Goal: Task Accomplishment & Management: Manage account settings

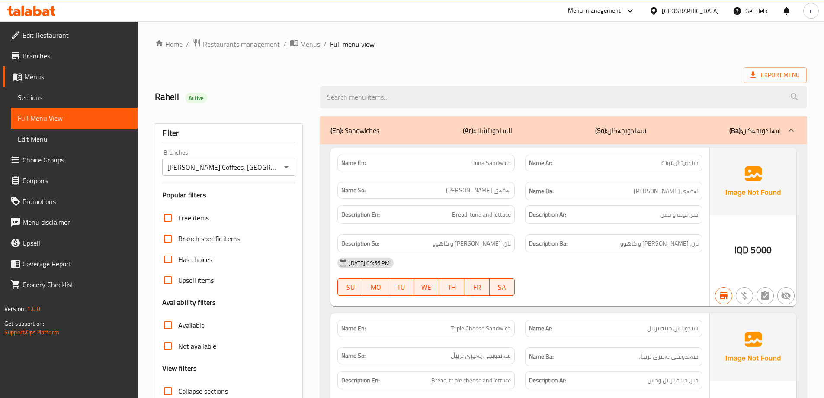
scroll to position [24786, 0]
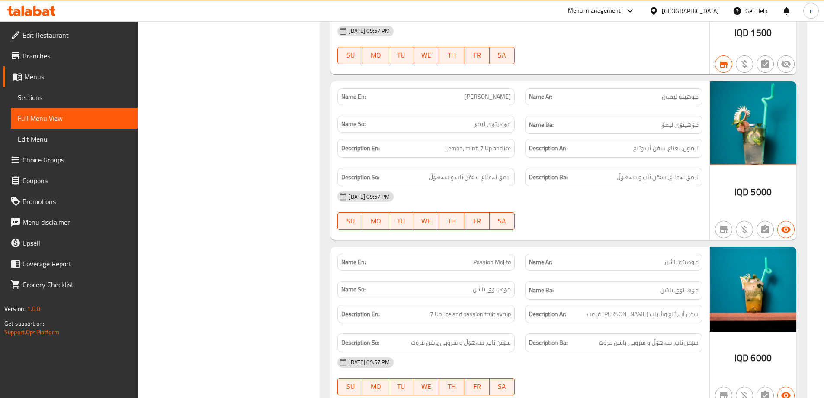
click at [42, 12] on icon at bounding box center [31, 11] width 49 height 10
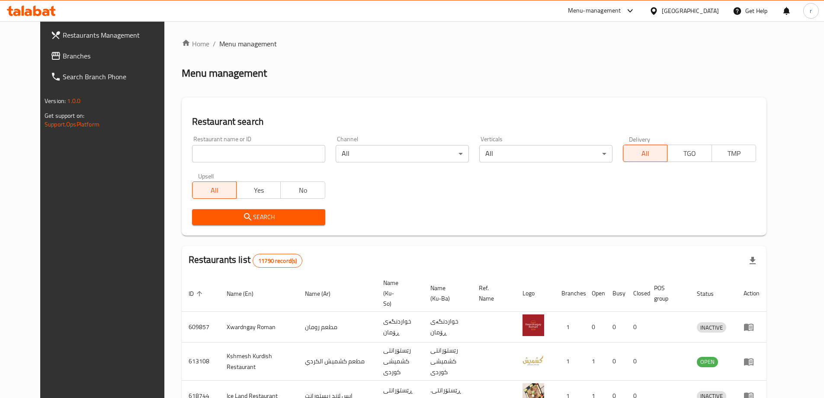
click at [212, 154] on input "search" at bounding box center [258, 153] width 133 height 17
paste input "707514"
type input "707514"
click at [219, 217] on span "Search" at bounding box center [258, 217] width 119 height 11
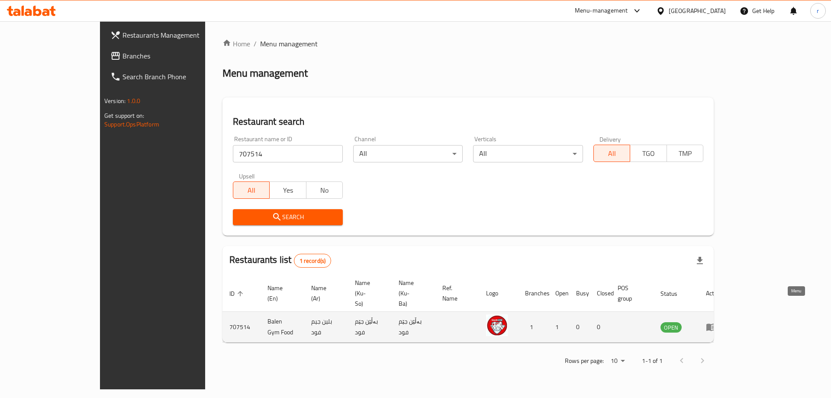
click at [716, 321] on icon "enhanced table" at bounding box center [711, 326] width 10 height 10
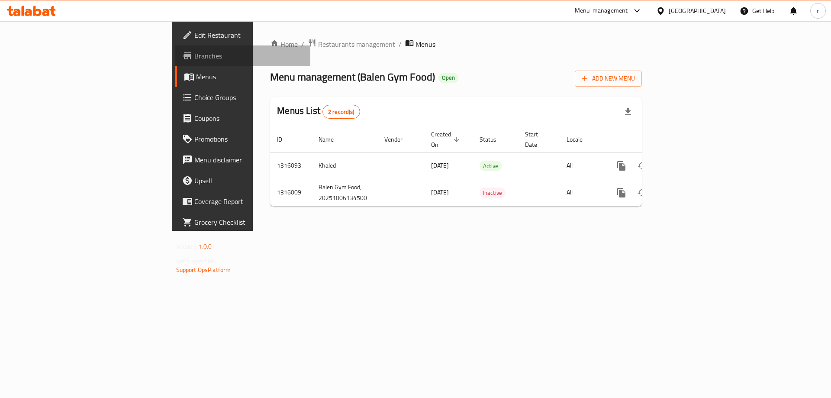
click at [194, 59] on span "Branches" at bounding box center [248, 56] width 109 height 10
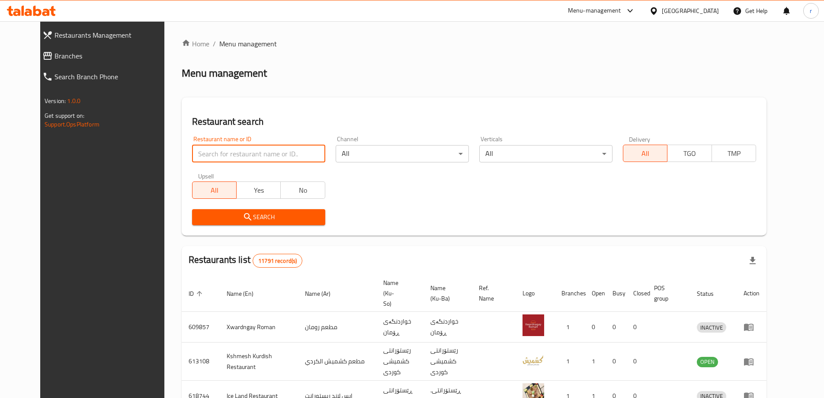
click at [201, 161] on input "search" at bounding box center [258, 153] width 133 height 17
paste input "662951"
type input "662951"
click at [213, 216] on span "Search" at bounding box center [258, 217] width 119 height 11
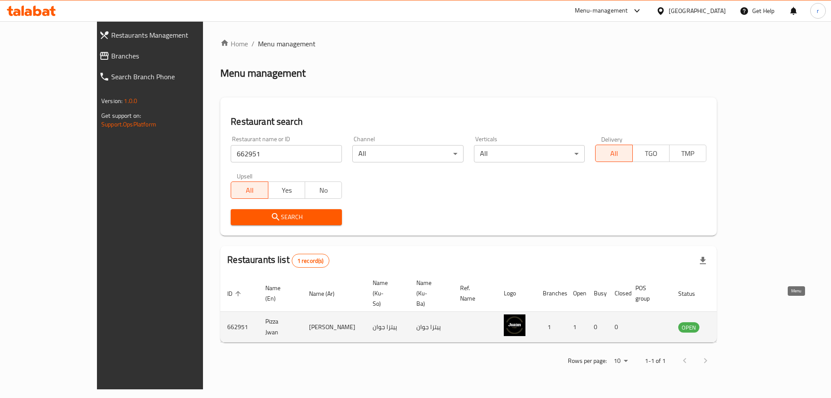
click at [733, 324] on icon "enhanced table" at bounding box center [729, 327] width 10 height 7
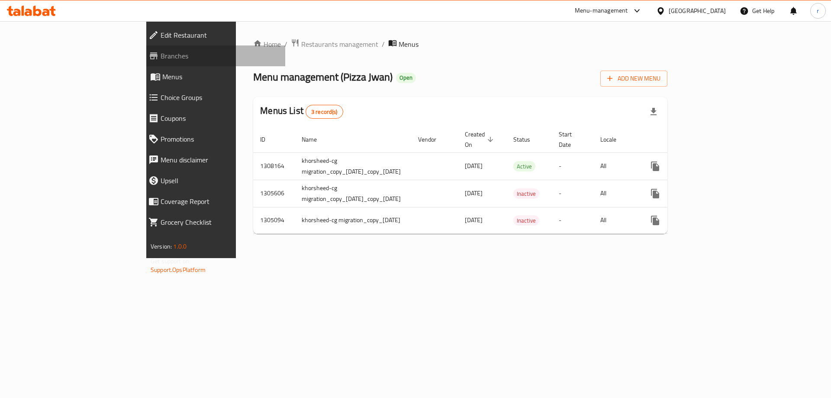
click at [160, 58] on span "Branches" at bounding box center [219, 56] width 118 height 10
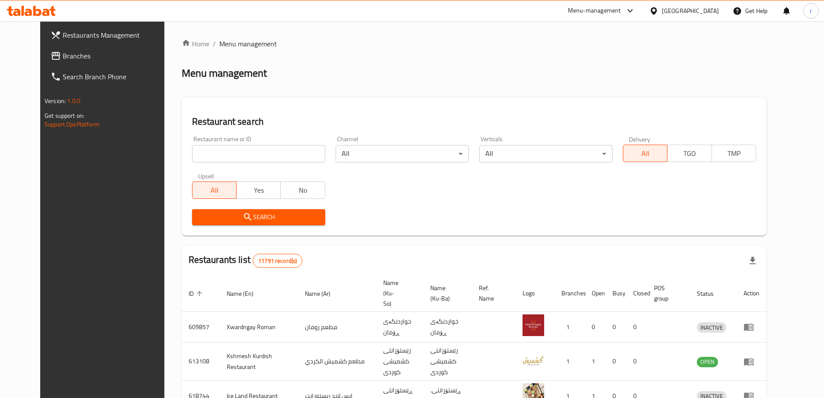
click at [192, 147] on div "Home / Menu management Menu management Restaurant search Restaurant name or ID …" at bounding box center [474, 338] width 585 height 600
click at [195, 154] on input "search" at bounding box center [258, 153] width 133 height 17
paste input "Lotosh Pizza"
type input "Lotosh Pizza"
click at [205, 216] on span "Search" at bounding box center [258, 217] width 119 height 11
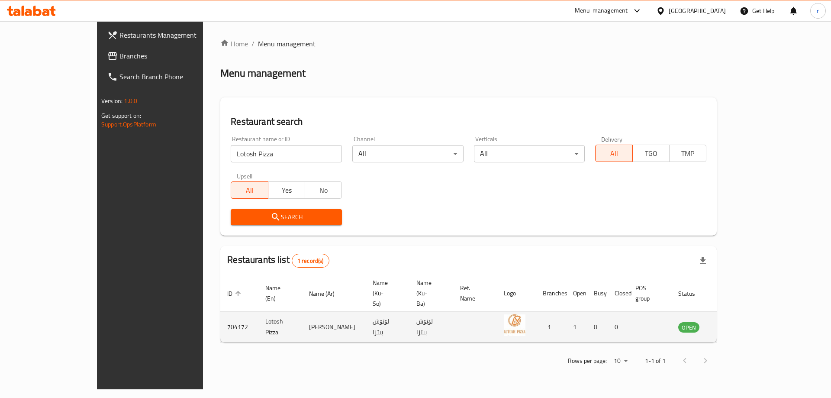
click at [733, 324] on icon "enhanced table" at bounding box center [729, 327] width 10 height 7
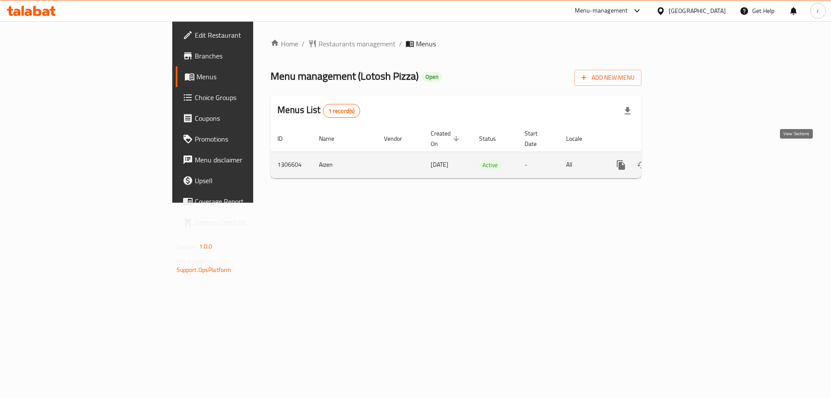
click at [688, 160] on icon "enhanced table" at bounding box center [683, 165] width 10 height 10
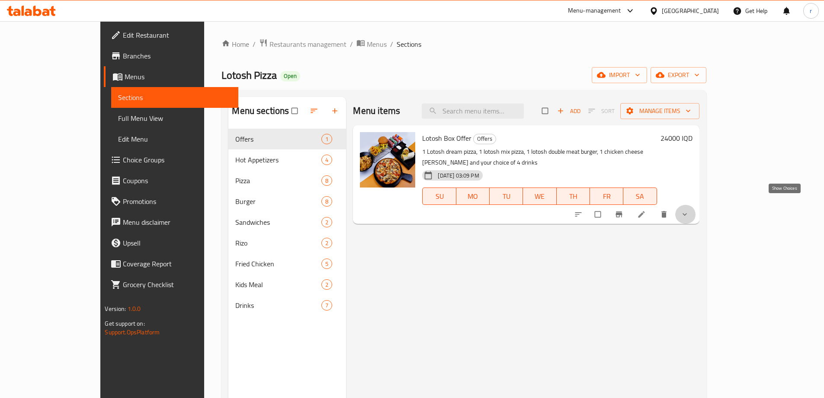
click at [689, 210] on icon "show more" at bounding box center [684, 214] width 9 height 9
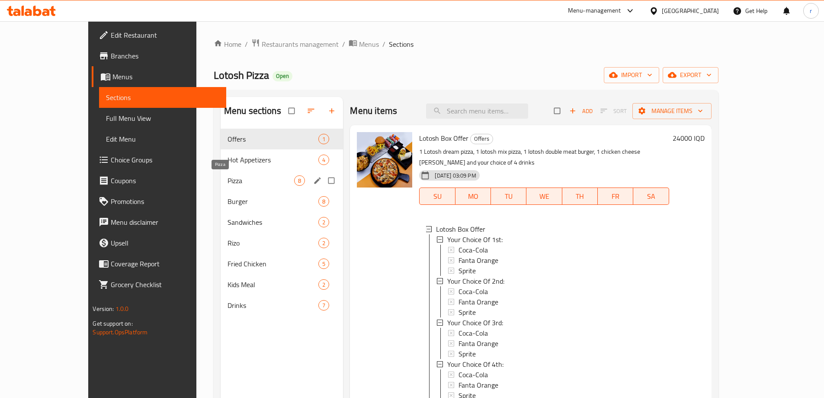
click at [228, 184] on span "Pizza" at bounding box center [261, 180] width 67 height 10
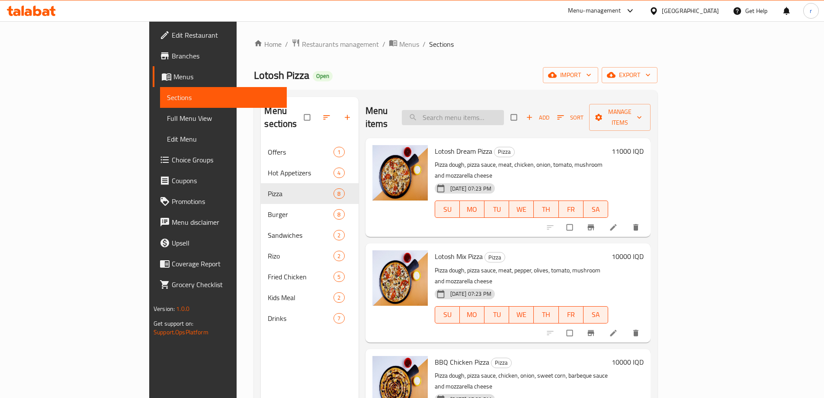
click at [488, 111] on input "search" at bounding box center [453, 117] width 102 height 15
paste input "Lotosh chicken cheese burger"
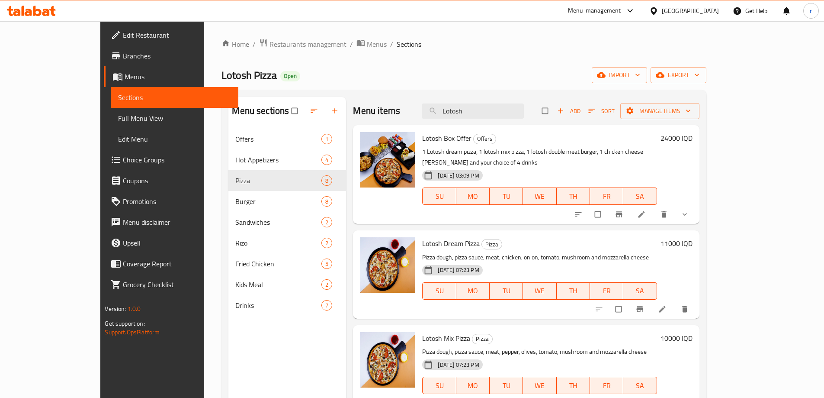
drag, startPoint x: 513, startPoint y: 109, endPoint x: 436, endPoint y: 118, distance: 77.1
click at [436, 118] on div "Menu items Lotosh Add Sort Manage items" at bounding box center [526, 111] width 346 height 28
paste input "chicken cheese doner"
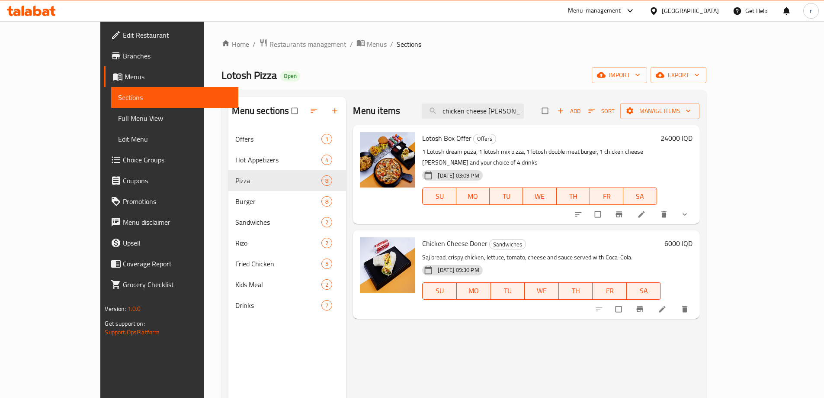
type input "chicken cheese doner"
drag, startPoint x: 155, startPoint y: 71, endPoint x: 208, endPoint y: 76, distance: 53.4
click at [221, 76] on span "Lotosh Pizza" at bounding box center [248, 74] width 55 height 19
copy span "Lotosh Pizza"
click at [646, 210] on icon at bounding box center [641, 214] width 9 height 9
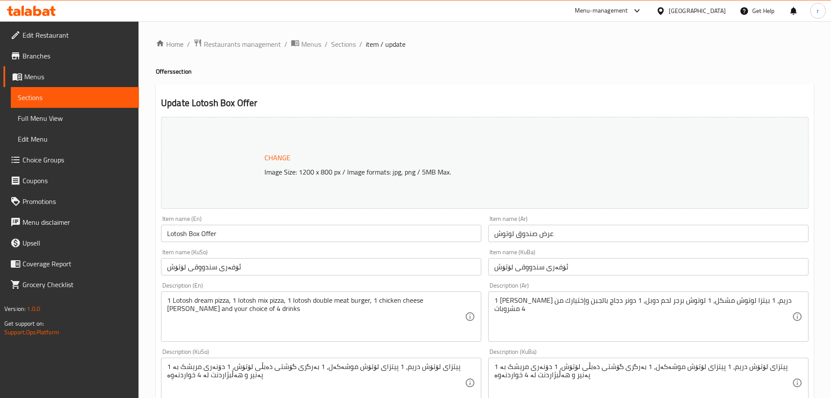
type input "إختيارك من الأول:"
type input "هەڵبژاردنت لە یەکەم:"
type input "1"
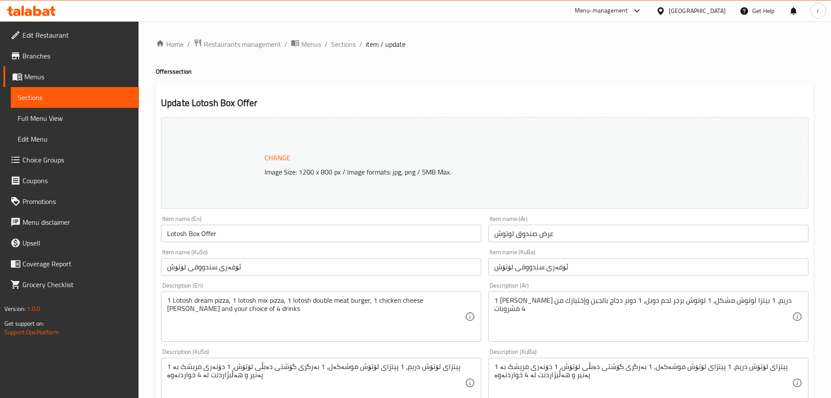
type input "إختيارك من الثاني:"
type input "هەڵبژاردنت لە دووەم:"
type input "1"
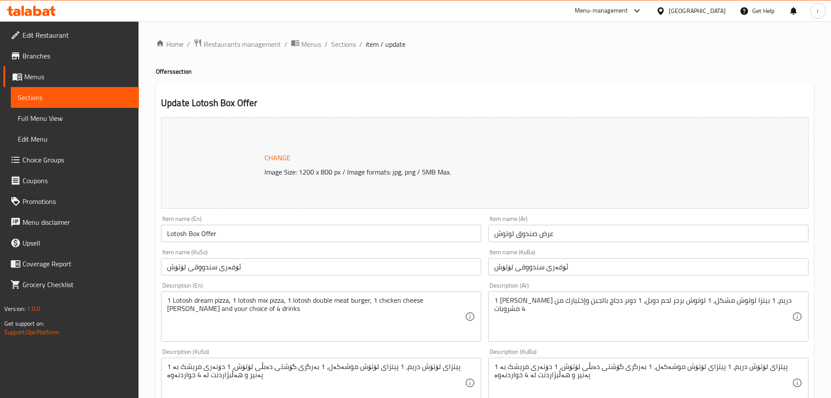
type input "إختيارك من الثالث:"
type input "هەڵبژاردنت لە سێیەم:"
type input "1"
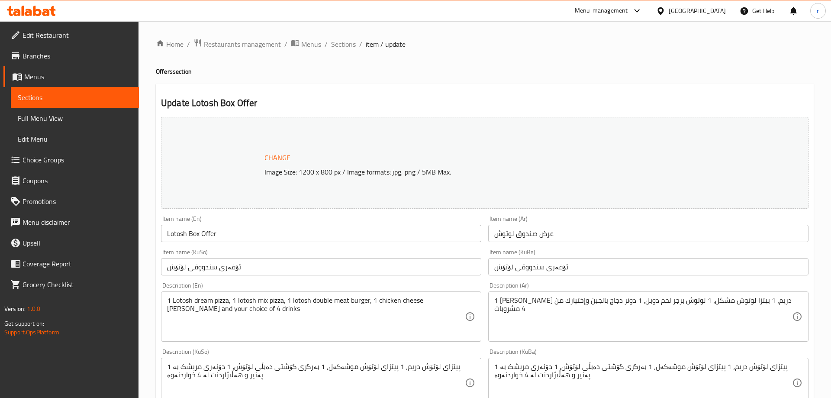
type input "إختيارك من الرابع:"
type input "هەڵبژاردنت لە چوارەم:"
type input "1"
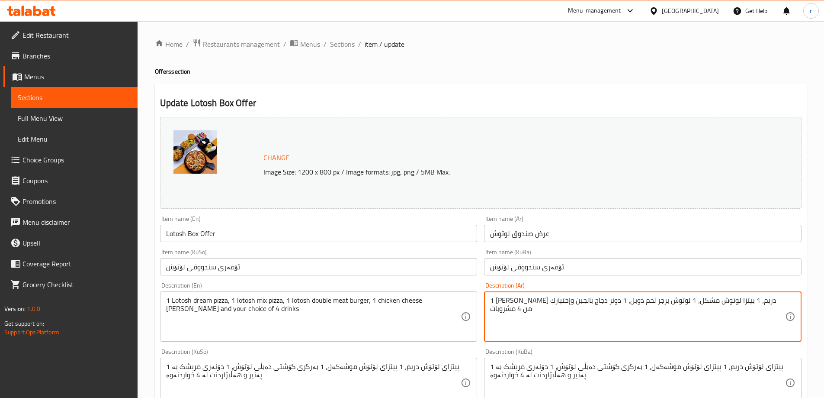
click at [590, 308] on textarea "1 بيتزا لوتوش دريم، 1 بيتزا لوتوش مشكل، 1 لوتوش برجر لحم دوبل، 1 دونر دجاج بالج…" at bounding box center [637, 316] width 295 height 41
paste textarea "برجر لوتوش دجاج بجبنة، 1 دونر دجاج بجبنة و 4 مشروبات من إختيارك"
type textarea "1 بيتزا لوتوش دريم، 1 بيتزا لوتوش مشكل، 1 برجر لوتوش دجاج بجبنة، 1 دونر دجاج بج…"
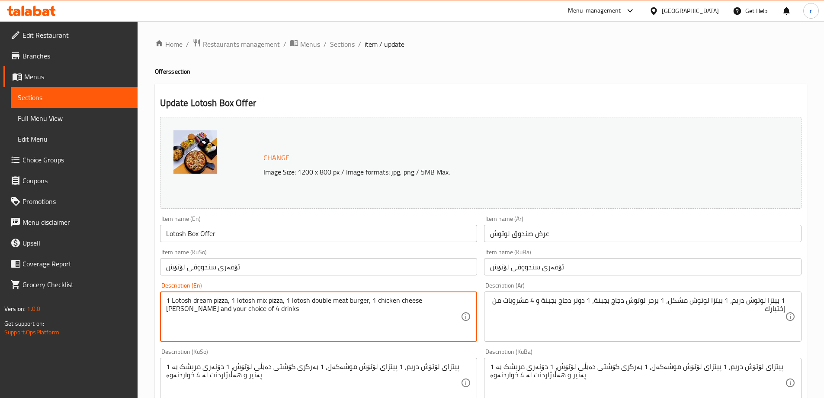
drag, startPoint x: 275, startPoint y: 321, endPoint x: 115, endPoint y: 276, distance: 165.4
paste textarea "lotosh dream pizza, 1 lotosh mix pizza, 1 lotosh chicken cheese burger"
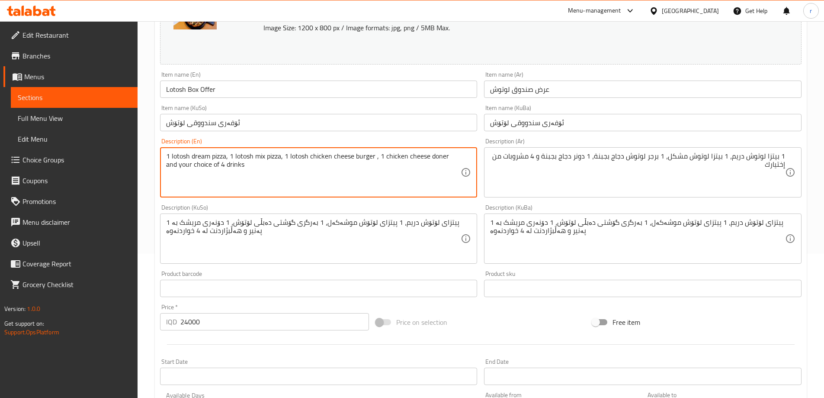
type textarea "1 lotosh dream pizza, 1 lotosh mix pizza, 1 lotosh chicken cheese burger , 1 ch…"
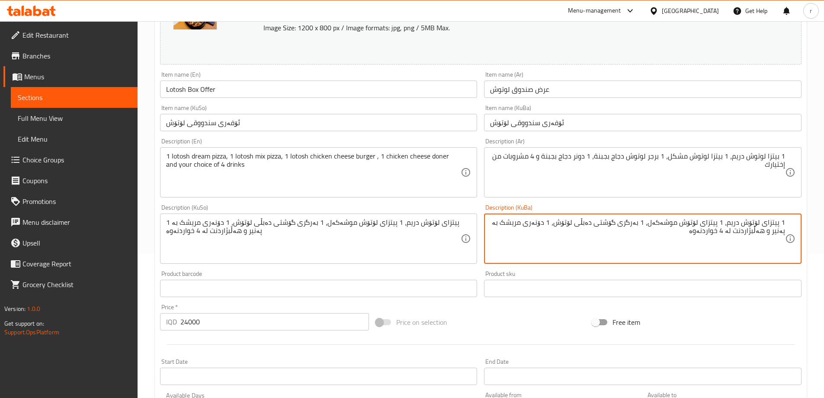
click at [672, 225] on textarea "1 پیتزای لۆتۆش دریم، 1 پیتزای لۆتۆش موشەکەل، 1 بەرگری گۆشتی دەبڵی لۆتۆش، 1 دۆنە…" at bounding box center [637, 238] width 295 height 41
click at [582, 222] on textarea "1 پیتزای لۆتۆش دریم، 1 پیتزای لۆتۆش مووشەکەل، 1 بەرگری گۆشتی دەبڵی لۆتۆش، 1 دۆن…" at bounding box center [637, 238] width 295 height 41
drag, startPoint x: 580, startPoint y: 223, endPoint x: 620, endPoint y: 221, distance: 40.3
click at [620, 221] on textarea "1 پیتزای لۆتۆش دریم، 1 پیتزای لۆتۆش مووشەکەل، 1 بەرگری گۆشتی دەبڵی لۆتۆش، 1 دۆن…" at bounding box center [637, 238] width 295 height 41
click at [601, 222] on textarea "1 پیتزای لۆتۆش دریم، 1 پیتزای لۆتۆش مووشەکەل، 1 بەرگری لۆتۆش، 1 دۆنەری مریشک بە…" at bounding box center [637, 238] width 295 height 41
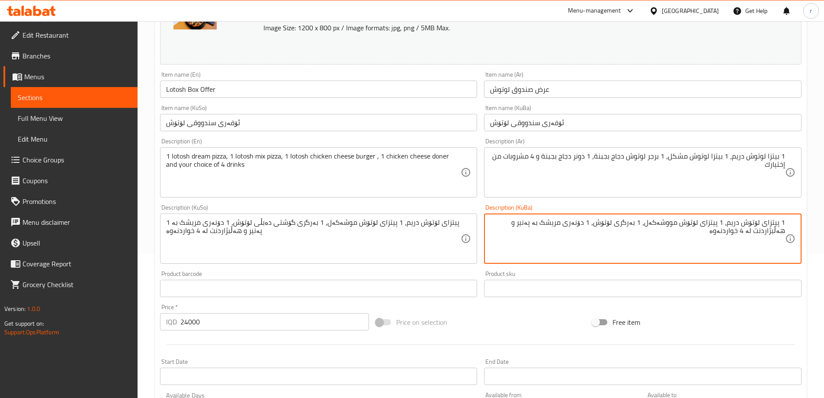
click at [602, 228] on textarea "1 پیتزای لۆتۆش دریم، 1 پیتزای لۆتۆش مووشەکەل، 1 بەرگری لۆتۆش، 1 دۆنەری مریشک بە…" at bounding box center [637, 238] width 295 height 41
drag, startPoint x: 686, startPoint y: 238, endPoint x: 802, endPoint y: 218, distance: 118.0
click at [802, 218] on div "Description (KuBa) 1 پیتزای لۆتۆش دریم، 1 پیتزای لۆتۆش مووشەکەل، 1 بەرگری لۆتۆش…" at bounding box center [643, 234] width 324 height 66
type textarea "1 پیتزای لۆتۆش دریم، 1 پیتزای لۆتۆش مووشەکەل، 1 بەرگری لۆتۆشی مریشک بە پەنیر، 1…"
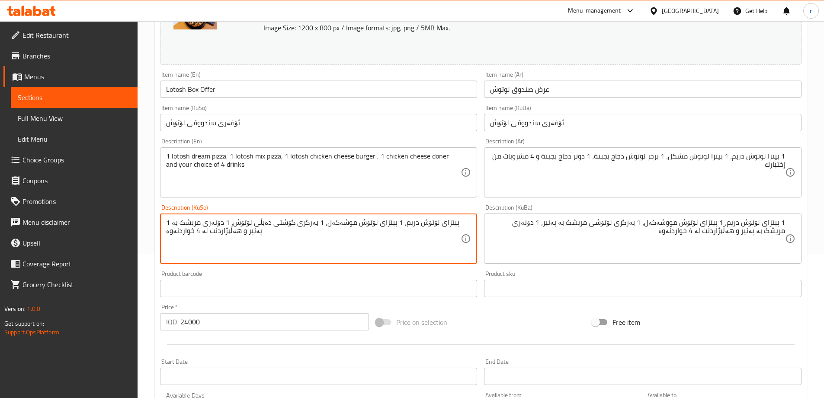
click at [428, 227] on textarea "1 پیتزای لۆتۆش دریم، 1 پیتزای لۆتۆش موشەکەل، 1 بەرگری گۆشتی دەبڵی لۆتۆش، 1 دۆنە…" at bounding box center [313, 238] width 295 height 41
paste textarea "وشەکەل، 1 بەرگری لۆتۆشی مریشک بە پەنیر"
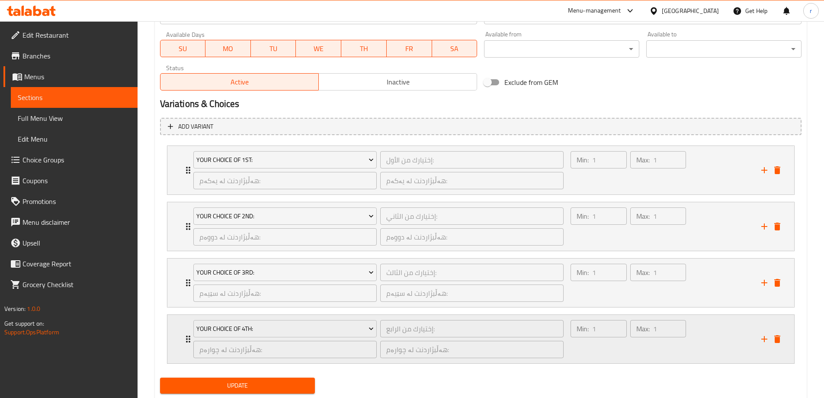
scroll to position [505, 0]
type textarea "1 پیتزای لۆتۆش دریم، 1 پیتزای لۆتۆش مووشەکەل، 1 بەرگری لۆتۆشی مریشک بە پەنیر، 1…"
click at [260, 378] on button "Update" at bounding box center [237, 385] width 155 height 16
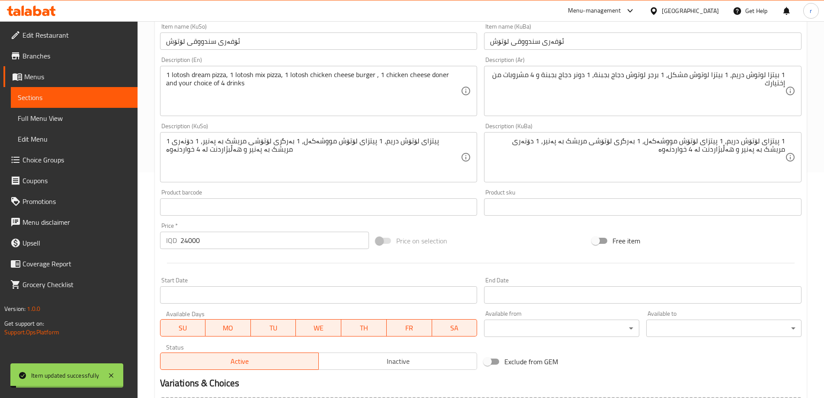
scroll to position [72, 0]
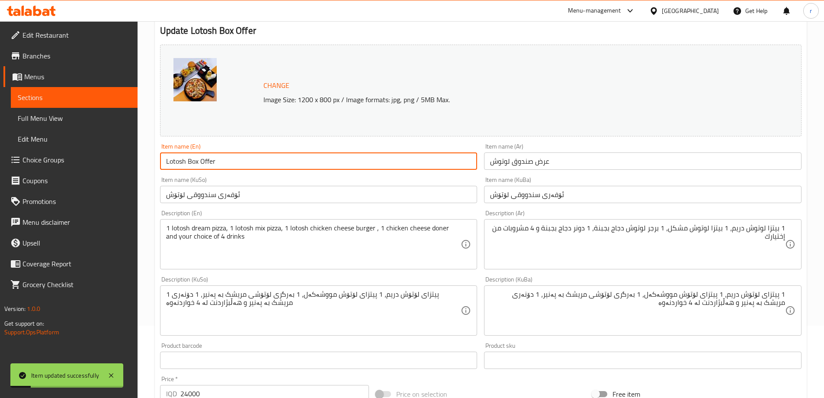
drag, startPoint x: 231, startPoint y: 163, endPoint x: 148, endPoint y: 160, distance: 82.7
click at [148, 160] on div "Home / Restaurants management / Menus / Sections / item / update Offers section…" at bounding box center [481, 402] width 686 height 906
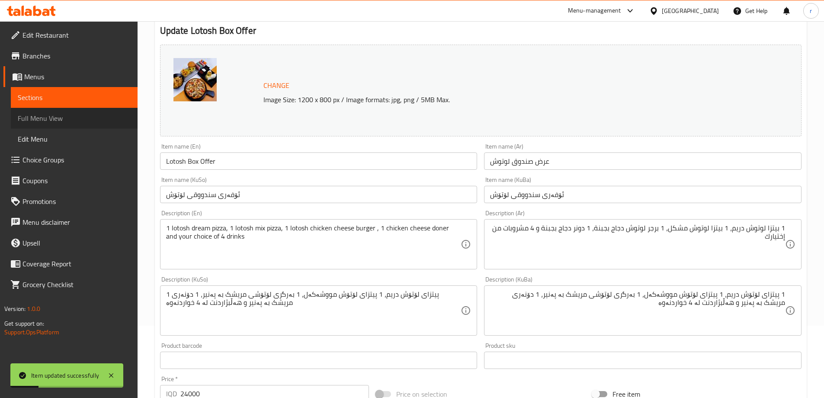
click at [97, 115] on span "Full Menu View" at bounding box center [74, 118] width 113 height 10
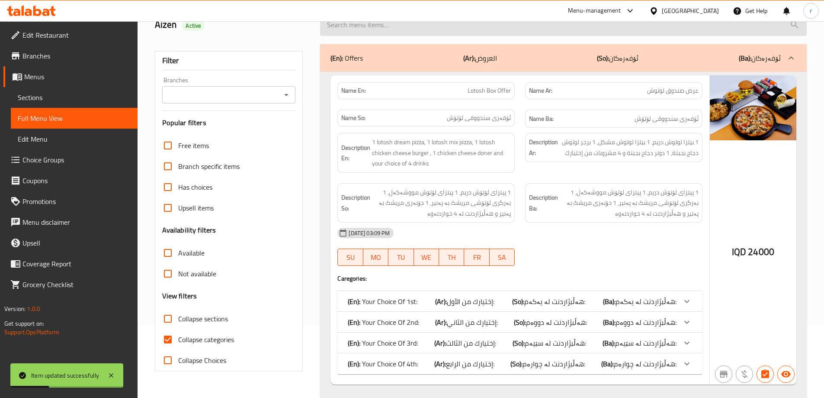
click at [367, 22] on input "search" at bounding box center [563, 25] width 487 height 22
paste input "Lotosh Box Offer"
type input "Lotosh Box Offer"
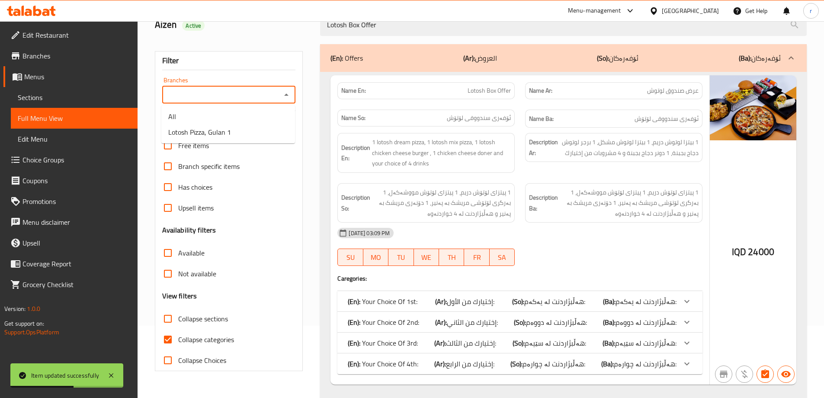
click at [228, 89] on input "Branches" at bounding box center [222, 95] width 114 height 12
click at [221, 134] on span "Lotosh Pizza, Gulan 1" at bounding box center [199, 132] width 63 height 10
type input "Lotosh Pizza, Gulan 1"
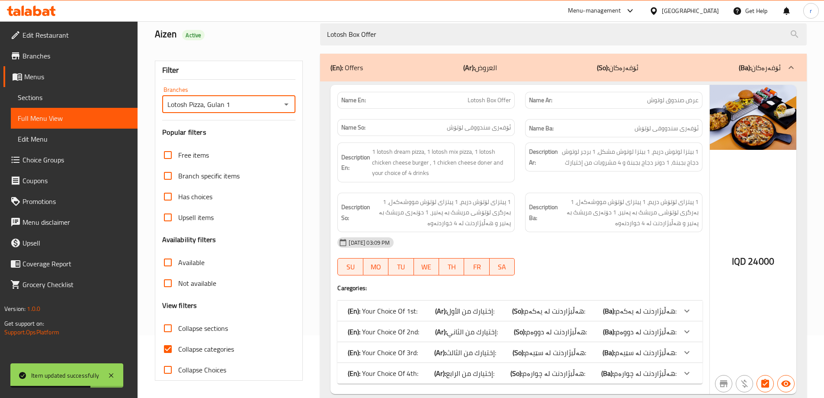
scroll to position [72, 0]
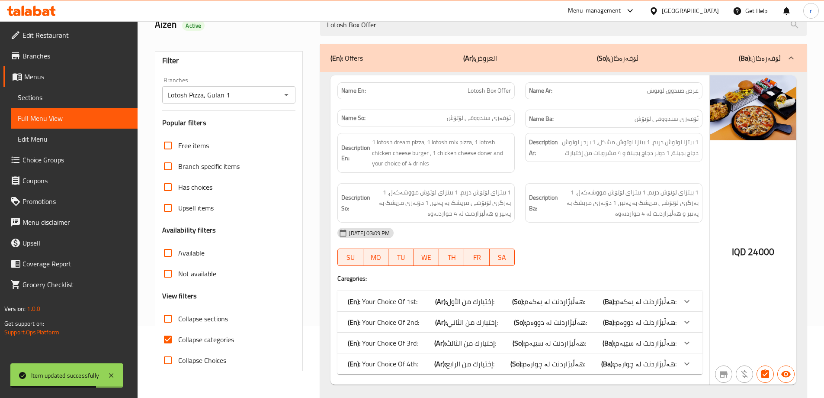
click at [185, 336] on span "Collapse categories" at bounding box center [206, 339] width 56 height 10
click at [178, 336] on input "Collapse categories" at bounding box center [167, 339] width 21 height 21
checkbox input "false"
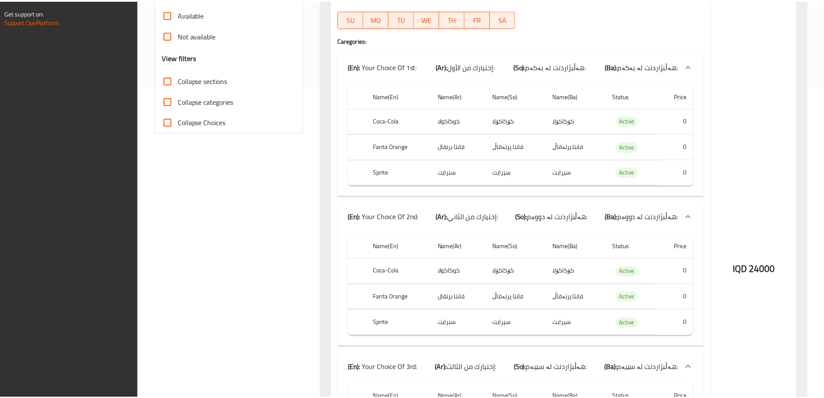
scroll to position [605, 0]
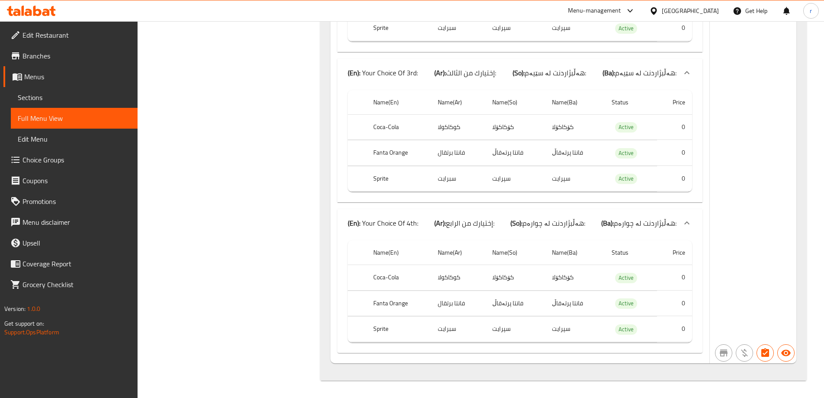
click at [35, 13] on icon at bounding box center [37, 11] width 8 height 10
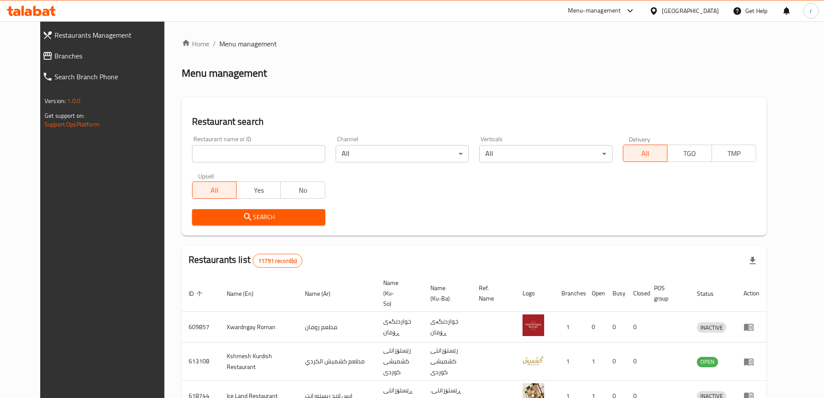
drag, startPoint x: 0, startPoint y: 0, endPoint x: 212, endPoint y: 155, distance: 262.4
click at [212, 155] on input "search" at bounding box center [258, 153] width 133 height 17
paste input "[PERSON_NAME] Coffees"
type input "[PERSON_NAME] Coffees"
click at [237, 220] on span "Search" at bounding box center [258, 217] width 119 height 11
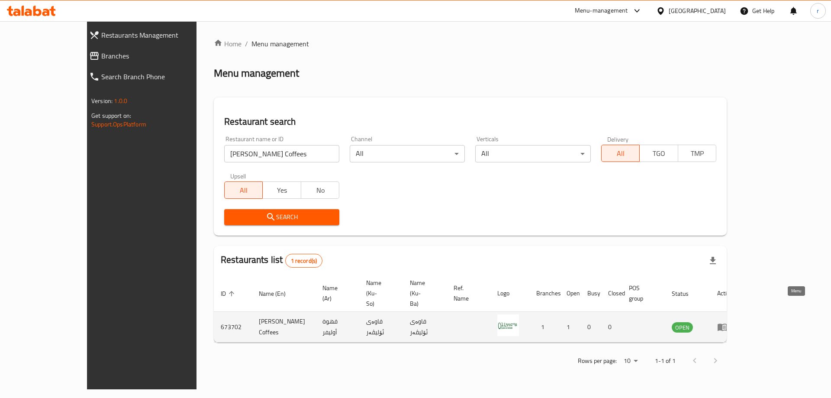
click at [727, 324] on icon "enhanced table" at bounding box center [722, 327] width 10 height 7
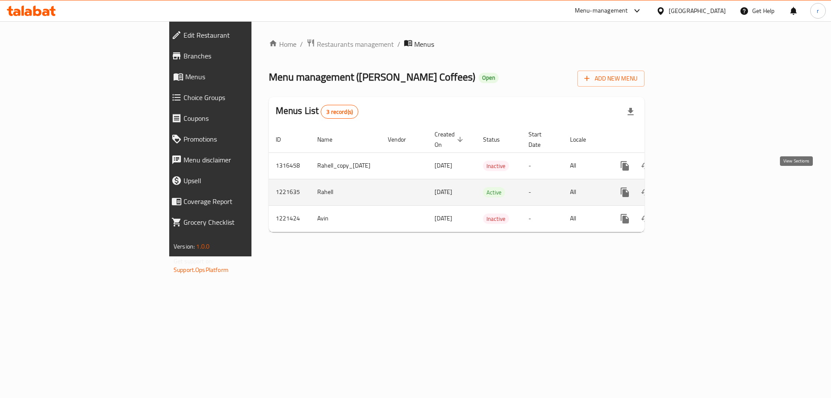
click at [697, 182] on link "enhanced table" at bounding box center [687, 192] width 21 height 21
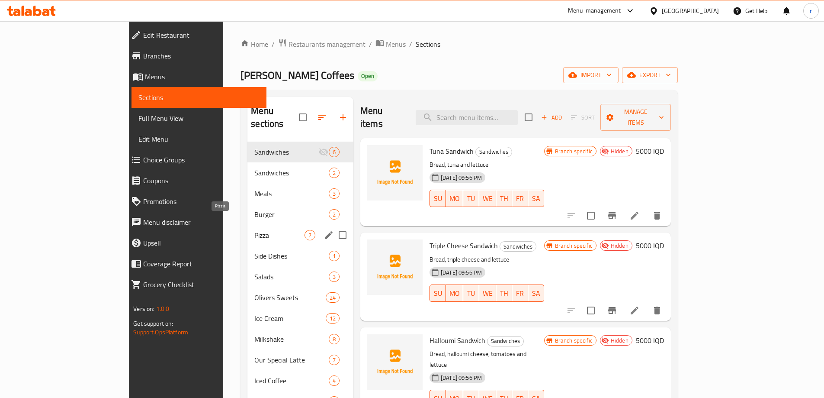
click at [254, 230] on span "Pizza" at bounding box center [279, 235] width 50 height 10
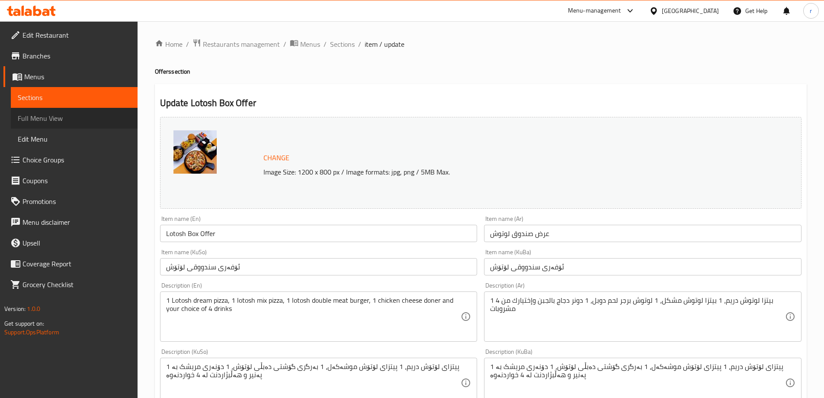
click at [62, 117] on span "Full Menu View" at bounding box center [74, 118] width 113 height 10
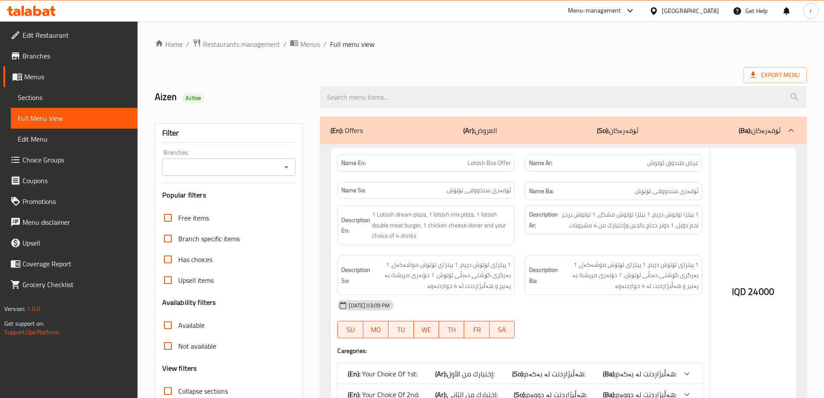
click at [347, 96] on div at bounding box center [412, 199] width 824 height 398
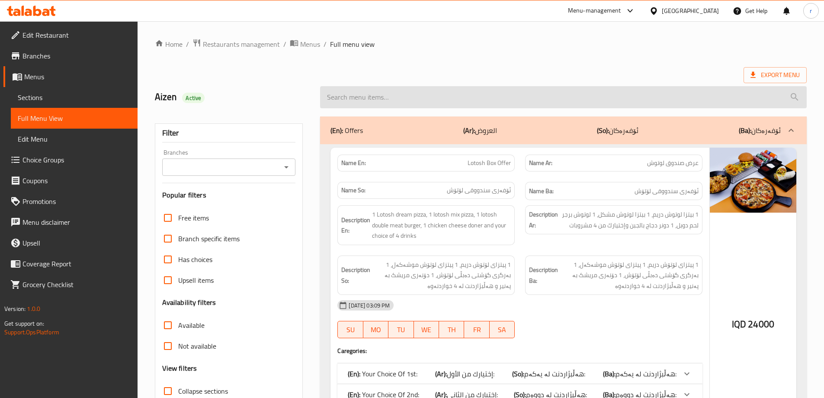
click at [349, 96] on input "search" at bounding box center [563, 97] width 487 height 22
paste input "Lotosh dream pizza"
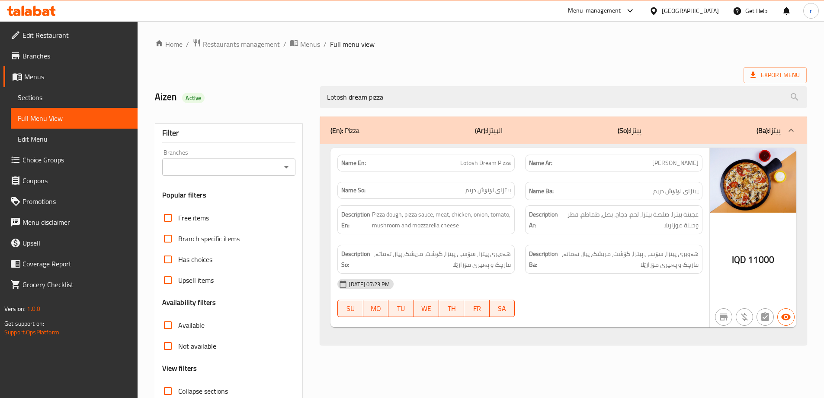
drag, startPoint x: 630, startPoint y: 165, endPoint x: 707, endPoint y: 169, distance: 77.1
click at [707, 169] on div "Name Ar: [PERSON_NAME]" at bounding box center [614, 162] width 188 height 27
copy span "[PERSON_NAME]"
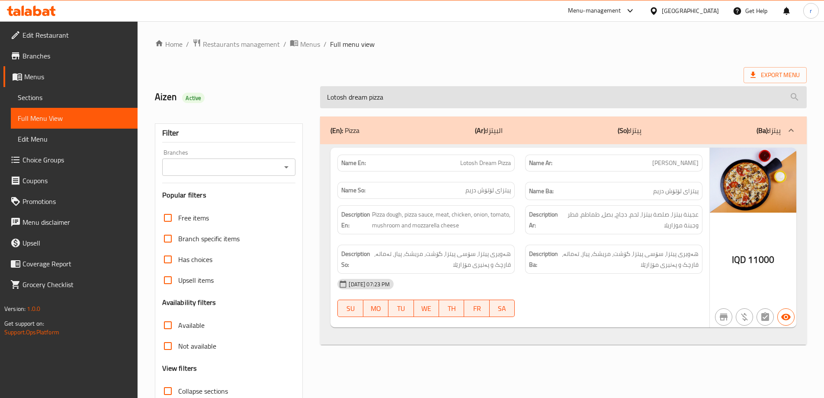
drag, startPoint x: 350, startPoint y: 98, endPoint x: 367, endPoint y: 96, distance: 16.5
click at [367, 96] on input "Lotosh dream pizza" at bounding box center [563, 97] width 487 height 22
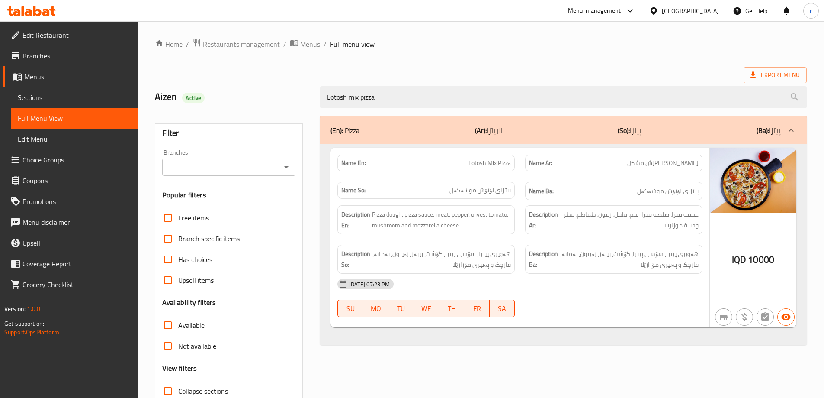
type input "Lotosh mix pizza"
drag, startPoint x: 636, startPoint y: 166, endPoint x: 702, endPoint y: 165, distance: 66.6
click at [702, 165] on div "Name Ar: [PERSON_NAME]ش مشكل" at bounding box center [614, 162] width 188 height 27
copy span "[PERSON_NAME]ش مشكل"
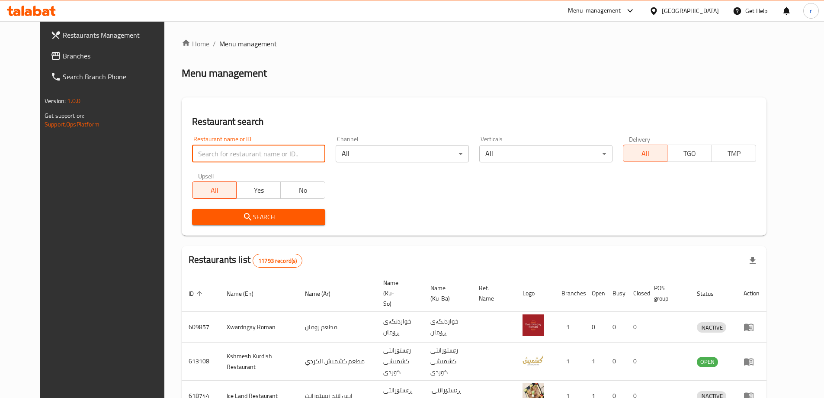
click at [192, 146] on input "search" at bounding box center [258, 153] width 133 height 17
paste input "677538"
type input "677538"
click at [192, 207] on div "Search" at bounding box center [259, 217] width 144 height 26
click at [199, 215] on span "Search" at bounding box center [258, 217] width 119 height 11
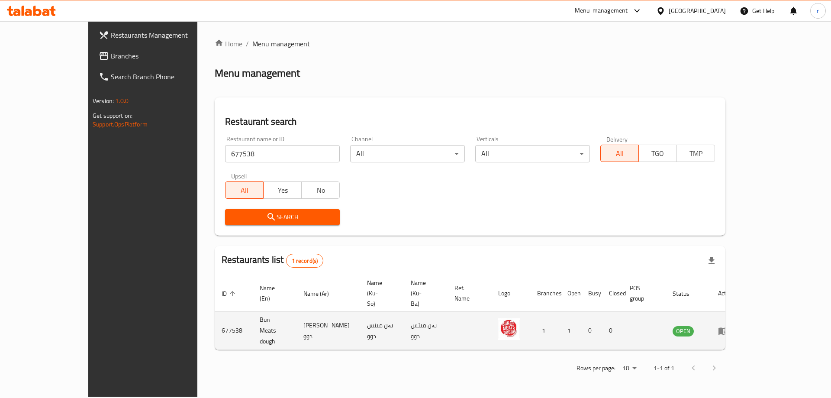
click at [728, 327] on icon "enhanced table" at bounding box center [723, 330] width 10 height 7
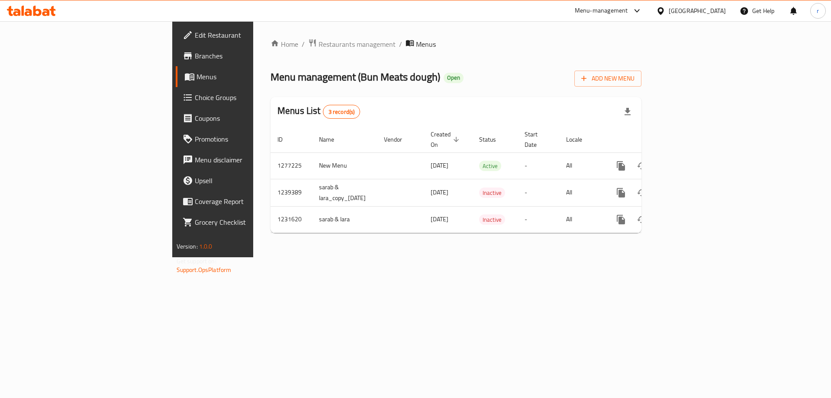
click at [195, 58] on span "Branches" at bounding box center [249, 56] width 109 height 10
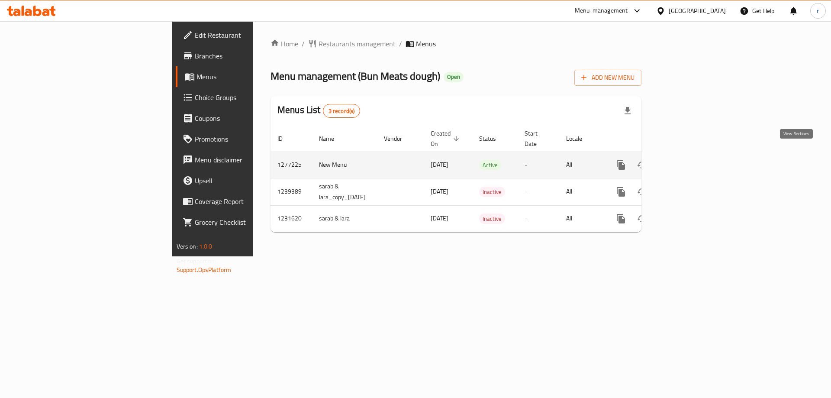
click at [688, 160] on icon "enhanced table" at bounding box center [683, 165] width 10 height 10
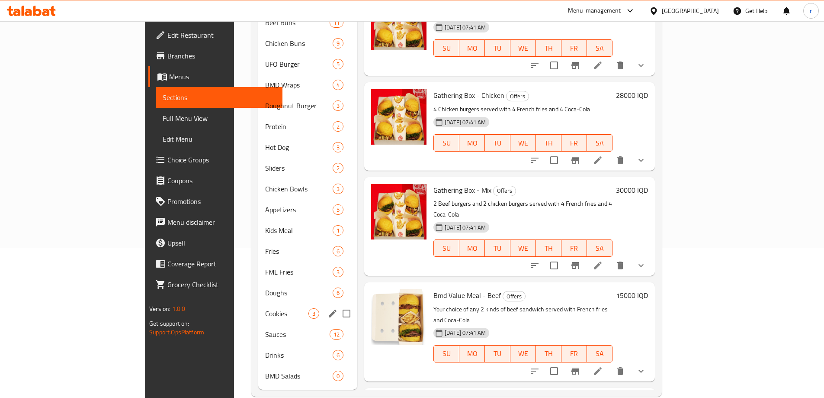
scroll to position [153, 0]
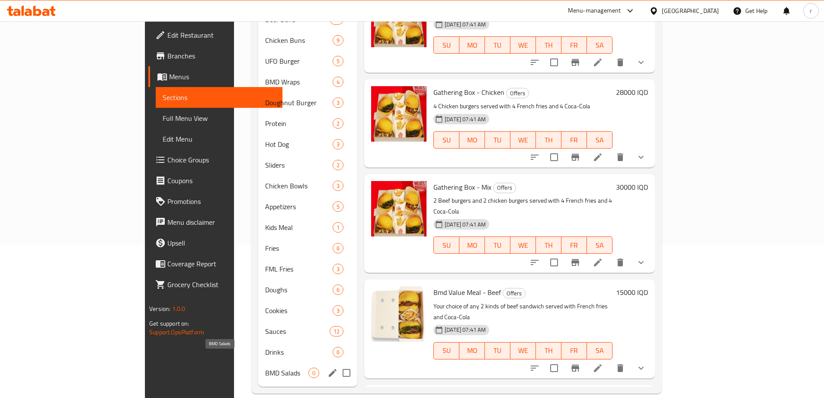
click at [265, 367] on span "BMD Salads" at bounding box center [286, 372] width 43 height 10
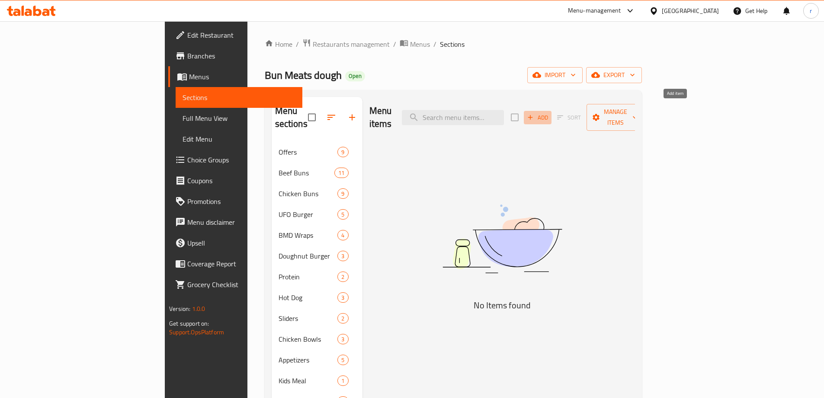
click at [534, 113] on icon "button" at bounding box center [530, 117] width 8 height 8
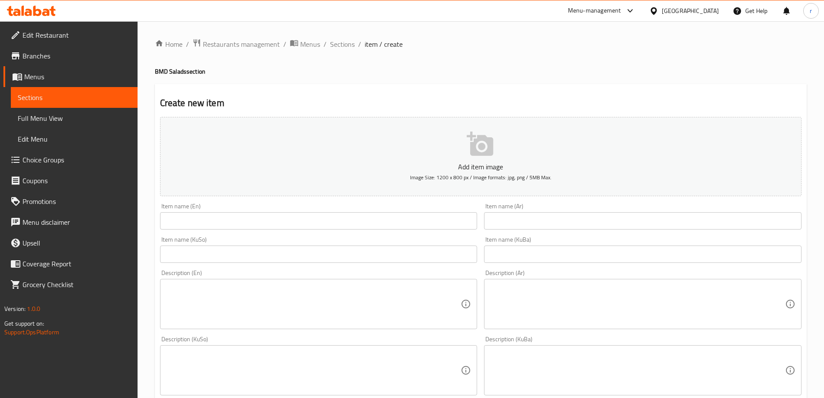
click at [497, 222] on input "text" at bounding box center [643, 220] width 318 height 17
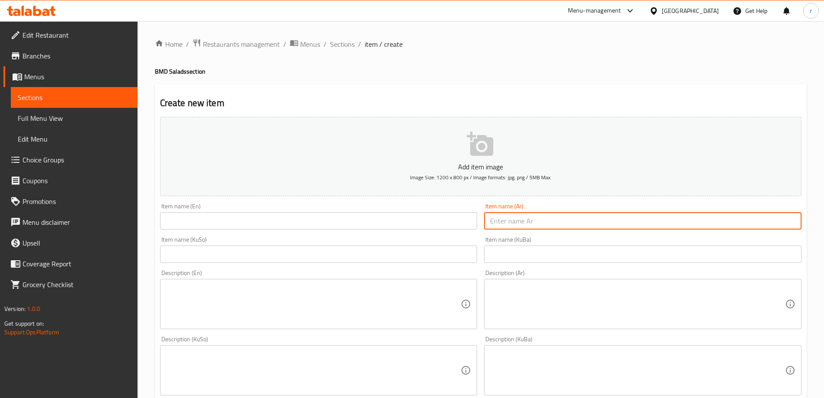
paste input "سلطة شاورما لحم بقري"
type input "سلطة شاورما لحم بقري"
click at [223, 222] on input "text" at bounding box center [319, 220] width 318 height 17
paste input "Beef Shawarma Salad"
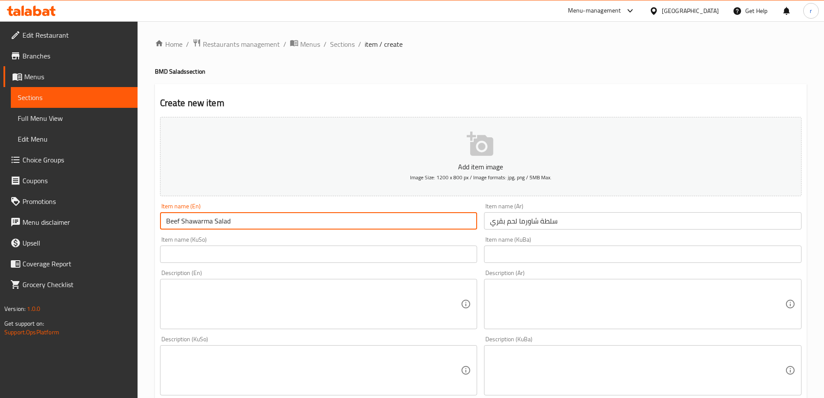
type input "Beef Shawarma Salad"
click at [211, 253] on input "text" at bounding box center [319, 253] width 318 height 17
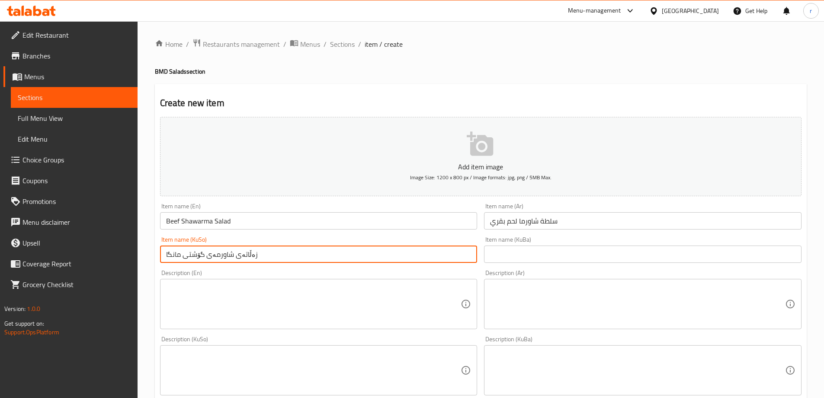
drag, startPoint x: 260, startPoint y: 255, endPoint x: 118, endPoint y: 252, distance: 142.8
click at [118, 252] on div "Edit Restaurant Branches Menus Sections Full Menu View Edit Menu Choice Groups …" at bounding box center [412, 366] width 824 height 690
type input "زەڵاتەی شاورمەی گۆشتی مانگا"
click at [523, 256] on input "text" at bounding box center [643, 253] width 318 height 17
paste input "زەڵاتەی شاورمەی گۆشتی مانگا"
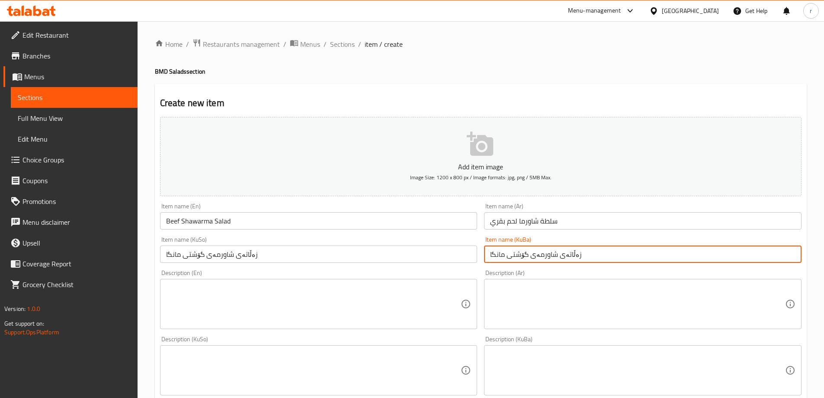
type input "زەڵاتەی شاورمەی گۆشتی مانگا"
click at [565, 307] on textarea at bounding box center [637, 303] width 295 height 41
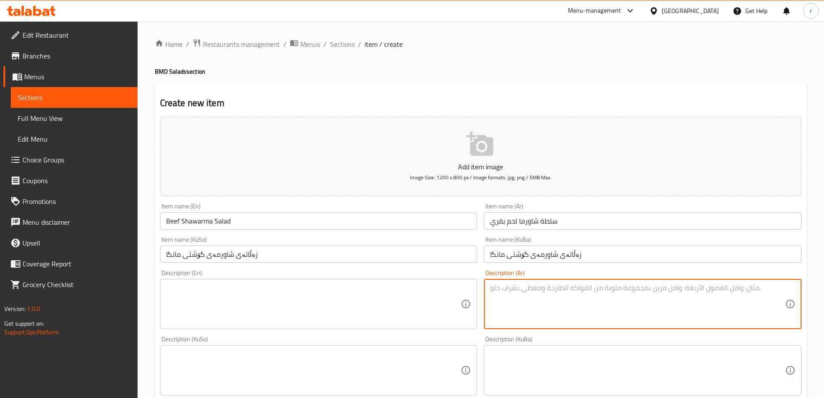
paste textarea "جرجير، خس مع شاورما لحم مشوي، مخلل، بصل، بقدونس ناعم، طماطم كرزية مع صلصة طحينة…"
type textarea "جرجير، خس مع شاورما لحم مشوي، مخلل، بصل، بقدونس ناعم، طماطم كرزية مع صلصة طحينة…"
click at [347, 294] on textarea at bounding box center [313, 303] width 295 height 41
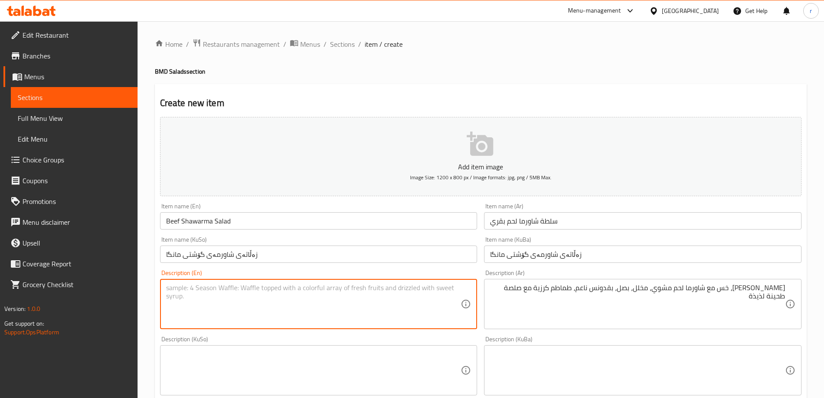
paste textarea "Arugula lettuce with grilled shawarma meat, pickles, onions, fine parsley, cher…"
click at [188, 288] on textarea "Arugula lettuce with grilled shawarma meat, pickles, onions, fine parsley, cher…" at bounding box center [313, 303] width 295 height 41
type textarea "Arugula, lettuce with grilled shawarma meat, pickles, onions, fine parsley, che…"
click at [564, 351] on textarea at bounding box center [637, 370] width 295 height 41
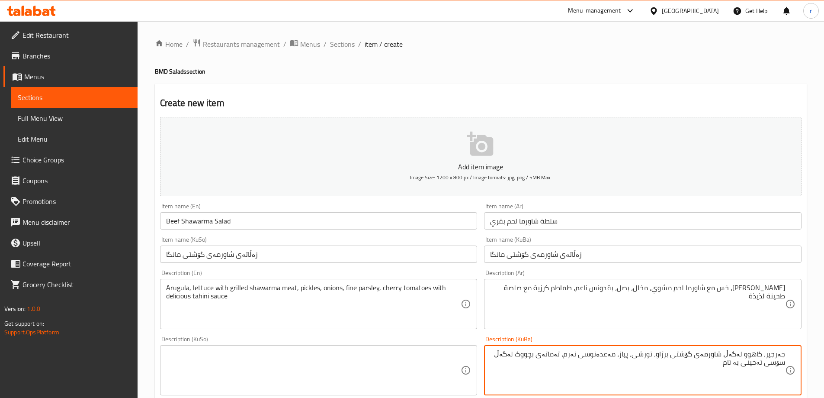
drag, startPoint x: 725, startPoint y: 375, endPoint x: 818, endPoint y: 347, distance: 96.9
click at [818, 347] on div "Home / Restaurants management / Menus / Sections / item / create BMD Salads sec…" at bounding box center [481, 366] width 686 height 690
type textarea "جەرجیر، کاهوو لەگەڵ شاورمەی گۆشتی برژاو، تورشی، پیاز، مەعدەنوسی نەرم، تەماتەی ب…"
click at [347, 387] on textarea at bounding box center [313, 370] width 295 height 41
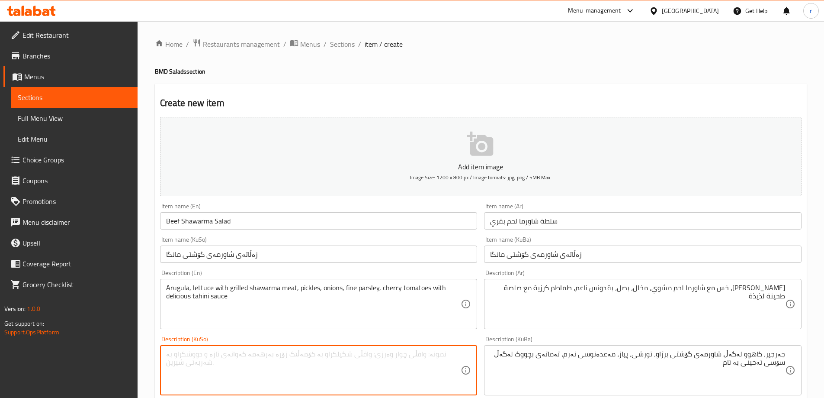
paste textarea "جەرجیر، کاهوو لەگەڵ شاورمەی گۆشتی برژاو، تورشی، پیاز، مەعدەنوسی نەرم، تەماتەی ب…"
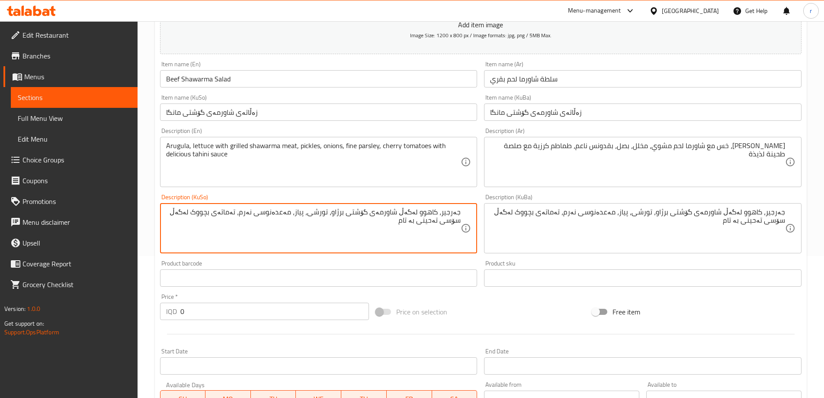
scroll to position [144, 0]
type textarea "جەرجیر، کاهوو لەگەڵ شاورمەی گۆشتی برژاو، تورشی، پیاز، مەعدەنوسی نەرم، تەماتەی ب…"
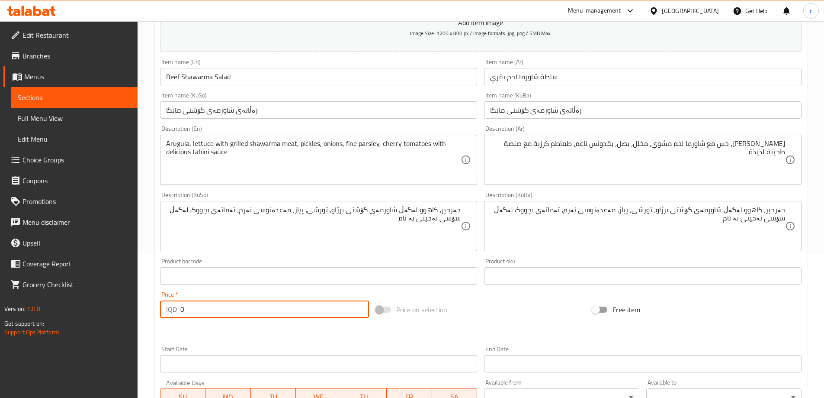
drag, startPoint x: 196, startPoint y: 314, endPoint x: 113, endPoint y: 311, distance: 83.6
click at [113, 311] on div "Edit Restaurant Branches Menus Sections Full Menu View Edit Menu Choice Groups …" at bounding box center [412, 222] width 824 height 690
type input "7500"
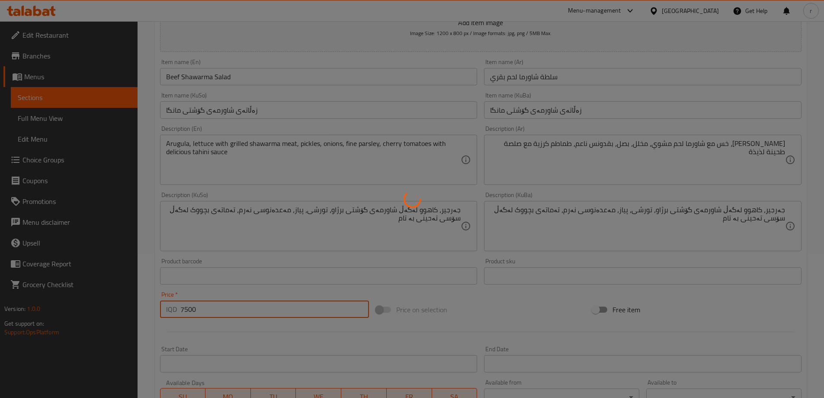
type input "0"
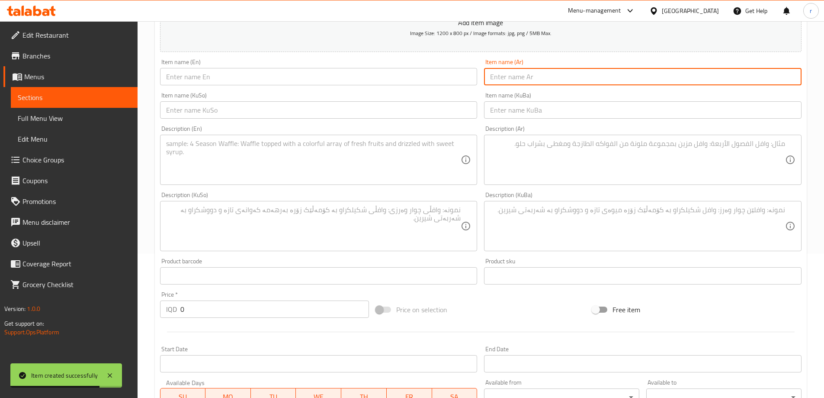
click at [543, 79] on input "text" at bounding box center [643, 76] width 318 height 17
paste input "سلطة جبنة حلومي"
type input "سلطة جبنة حلومي"
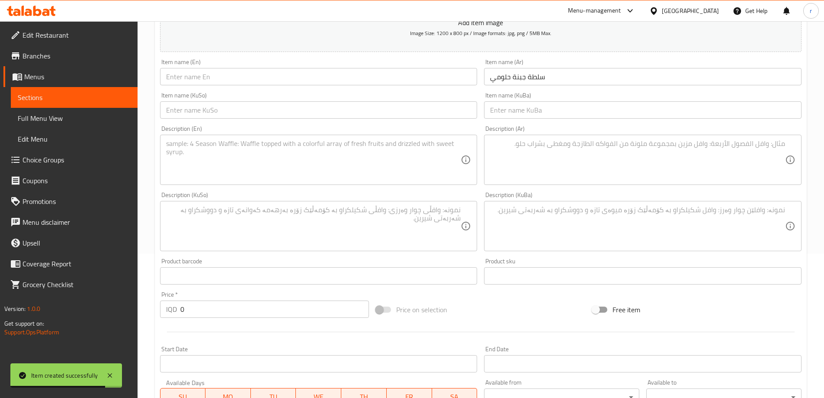
click at [400, 88] on div "Item name (En) Item name (En)" at bounding box center [319, 71] width 324 height 33
click at [350, 74] on input "text" at bounding box center [319, 76] width 318 height 17
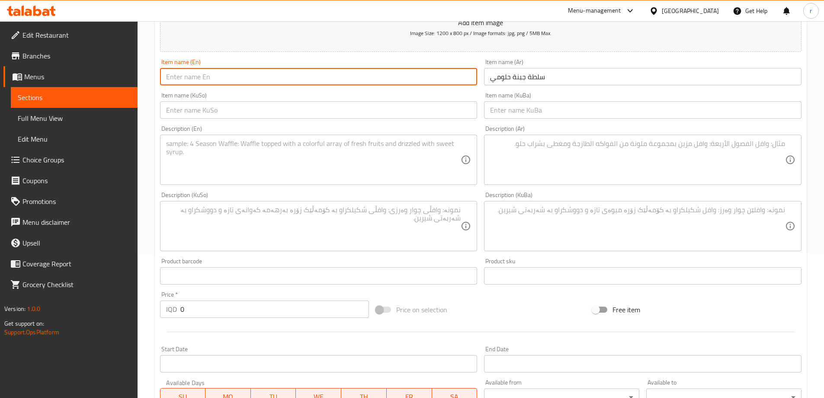
paste input "Hallomi Cheese Salad"
type input "Hallomi Cheese Salad"
click at [198, 114] on input "text" at bounding box center [319, 109] width 318 height 17
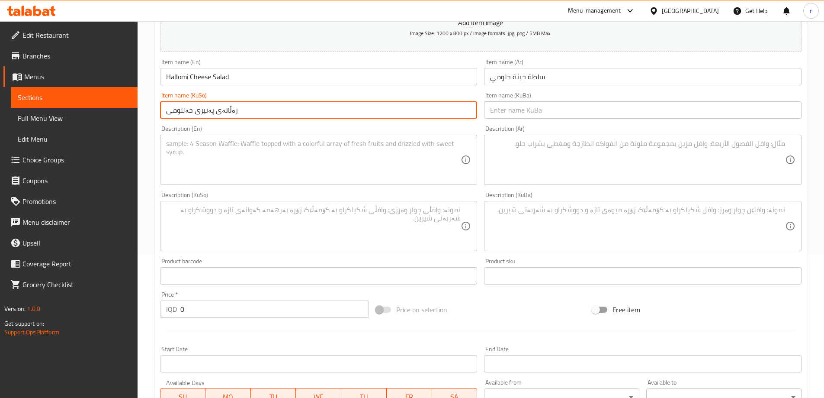
drag, startPoint x: 239, startPoint y: 113, endPoint x: 145, endPoint y: 99, distance: 95.2
click at [145, 99] on div "Home / Restaurants management / Menus / Sections / item / create BMD Salads sec…" at bounding box center [481, 222] width 686 height 690
type input "زەڵاتەی پەنیری حەللومی"
click at [502, 103] on input "text" at bounding box center [643, 109] width 318 height 17
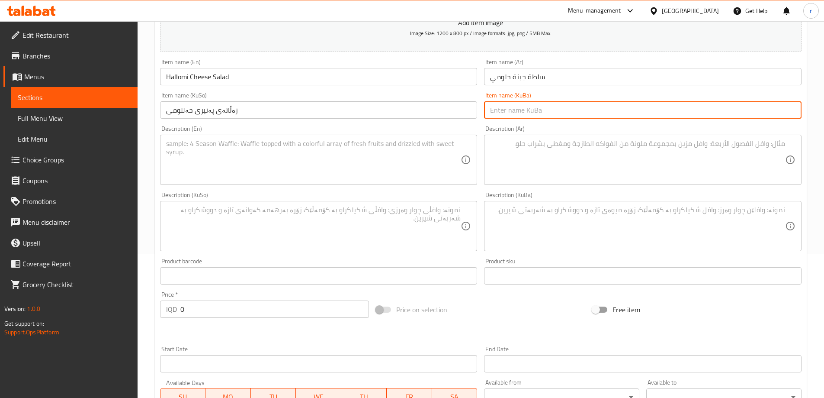
paste input "زەڵاتەی پەنیری حەللومی"
type input "زەڵاتەی پەنیری حەللومی"
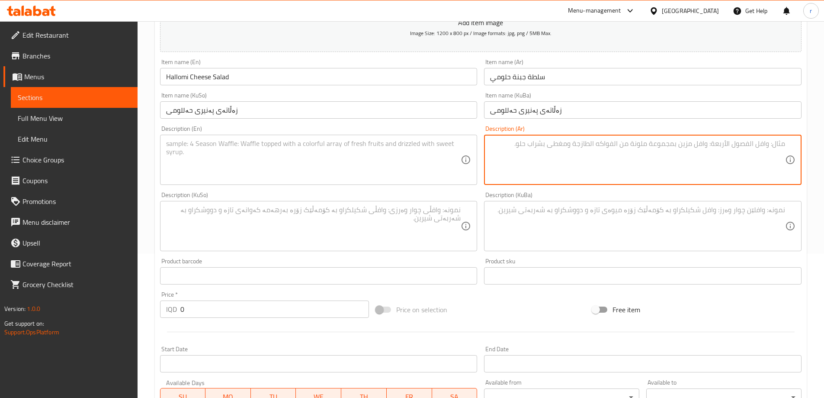
click at [606, 166] on textarea at bounding box center [637, 159] width 295 height 41
paste textarea "سلطة طازجة مع قطع جبنة حلومي مشوية مشكلة مع خضار موسمية وزيت زيتون إضافي تقدم م…"
type textarea "سلطة طازجة مع قطع جبنة حلومي مشوية مشكلة مع خضار موسمية وزيت زيتون إضافي تقدم م…"
click at [308, 150] on textarea at bounding box center [313, 159] width 295 height 41
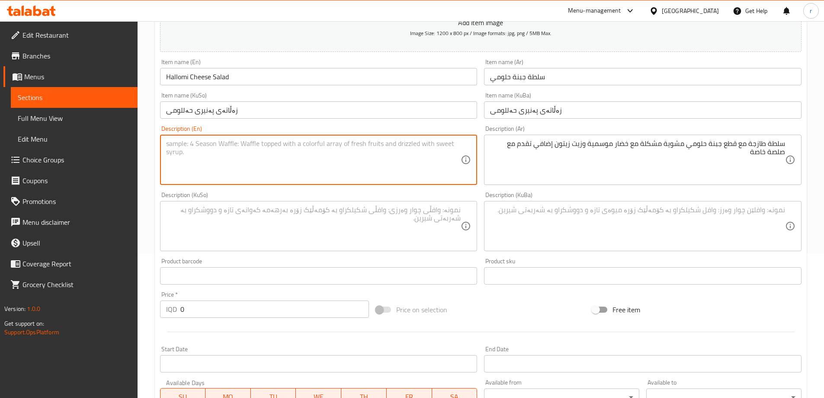
paste textarea "Fresh salad with grilled halloumi pieces mixed with seasonal vegetables and ext…"
type textarea "Fresh salad with grilled halloumi pieces mixed with seasonal vegetables and ext…"
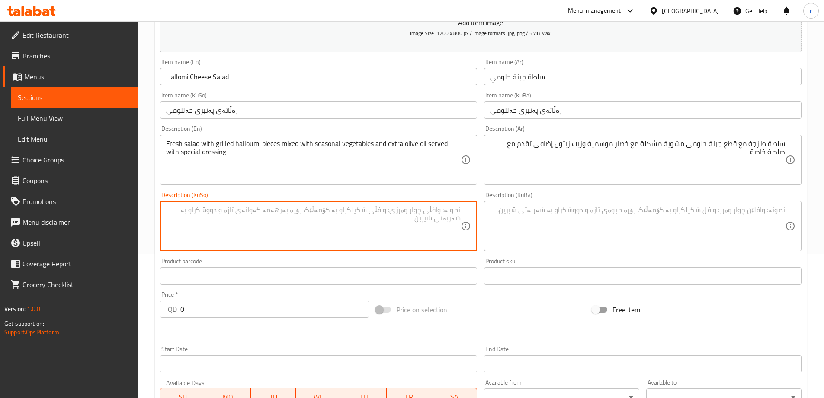
click at [266, 217] on textarea at bounding box center [313, 225] width 295 height 41
click at [272, 231] on textarea "زەڵاتەی فرێش لەگەڵپارچە پەنیری حەللومی برژاو لەگەڵ سەوزەواتی وەرزی و زەیتی زەیت…" at bounding box center [313, 225] width 295 height 41
type textarea "زەڵاتەی فرێش لەگەڵپارچە پەنیری حەللومی برژاو لەگەڵ سەوزەواتی وەرزی و زەیتی زەیت…"
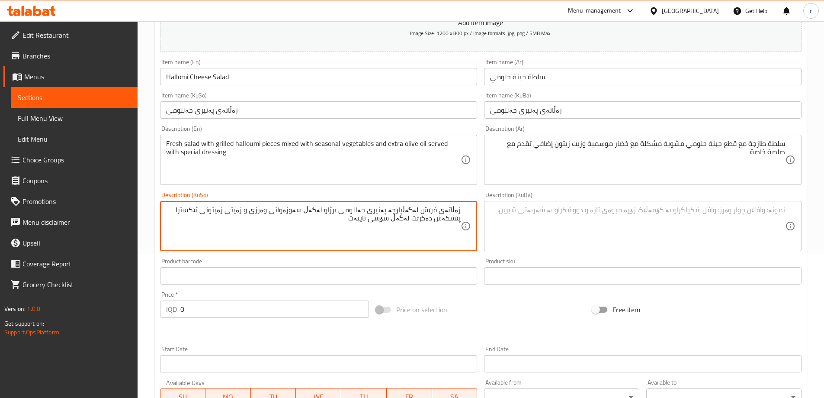
click at [516, 221] on textarea at bounding box center [637, 225] width 295 height 41
paste textarea "زەڵاتەی فرێش لەگەڵپارچە پەنیری حەللومی برژاو لەگەڵ سەوزەواتی وەرزی و زەیتی زەیت…"
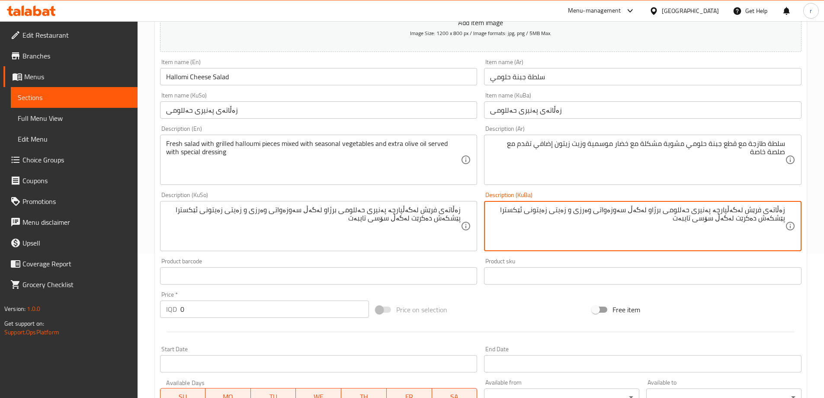
type textarea "زەڵاتەی فرێش لەگەڵپارچە پەنیری حەللومی برژاو لەگەڵ سەوزەواتی وەرزی و زەیتی زەیت…"
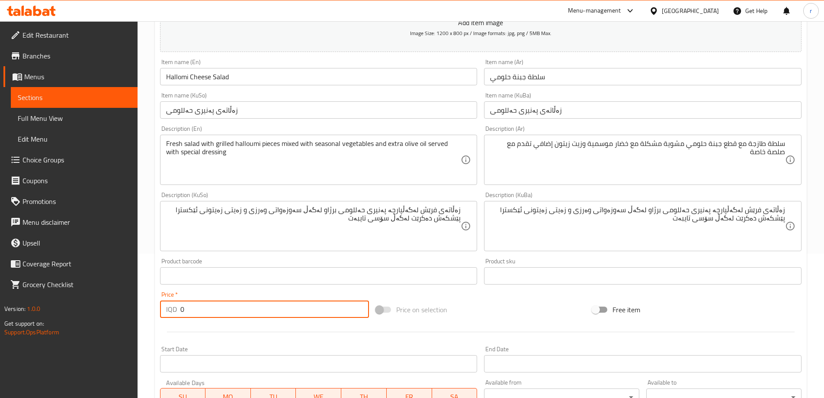
drag, startPoint x: 192, startPoint y: 308, endPoint x: 162, endPoint y: 308, distance: 29.8
click at [162, 308] on div "IQD 0 Price *" at bounding box center [264, 308] width 209 height 17
type input "7500"
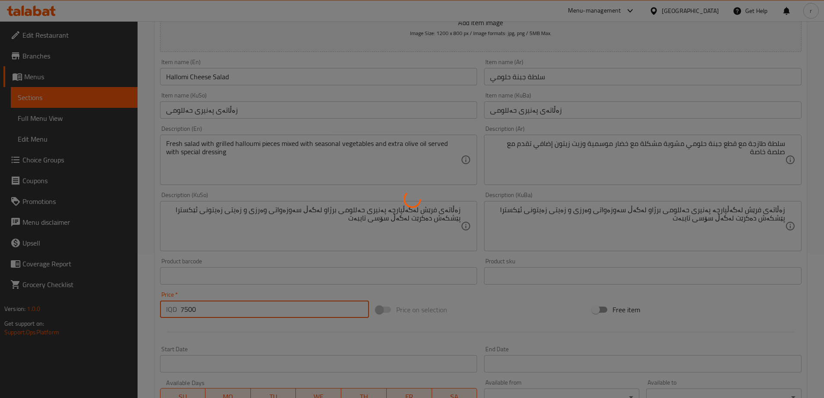
type input "0"
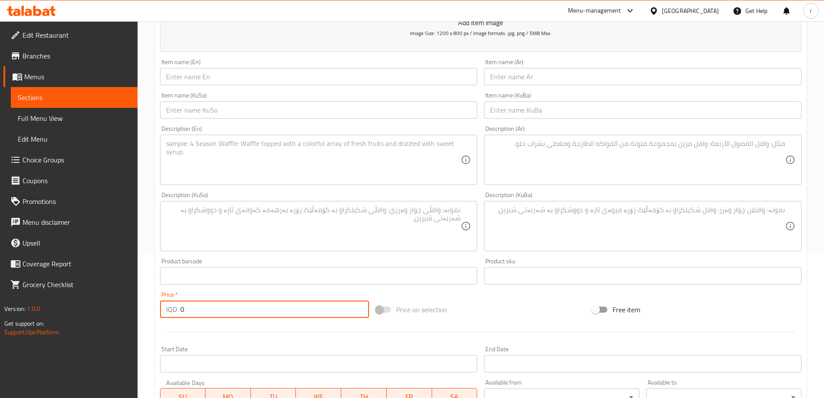
click at [543, 82] on input "text" at bounding box center [643, 76] width 318 height 17
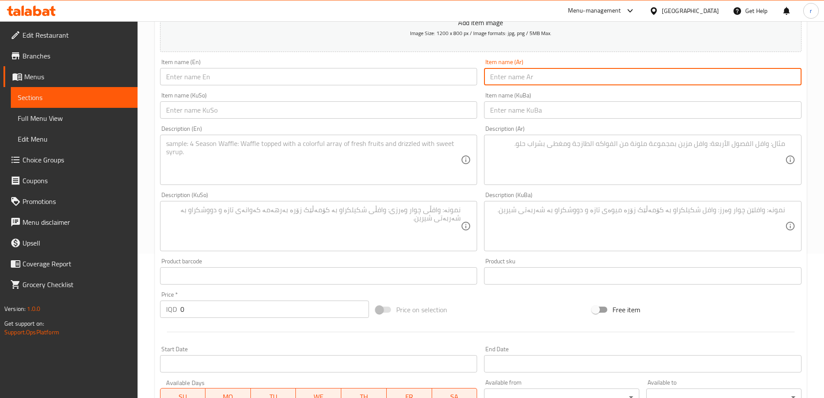
paste input "سلطة مكرونة بيستو"
type input "سلطة مكرونة بيستو"
click at [228, 78] on input "text" at bounding box center [319, 76] width 318 height 17
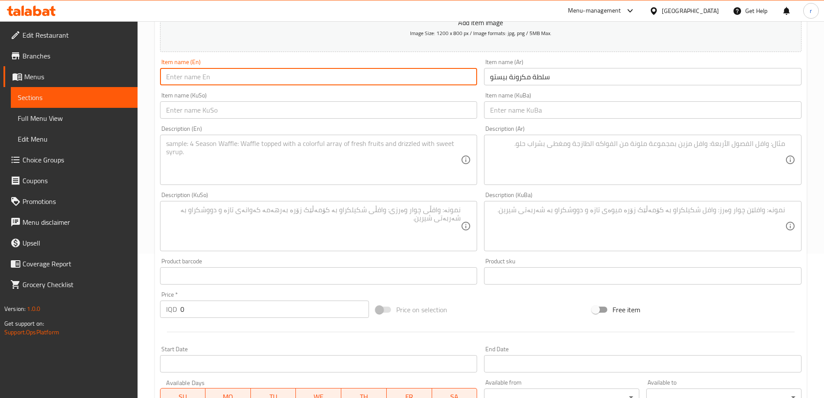
paste input "Pisto Pasta Salad"
type input "Pisto Pasta Salad"
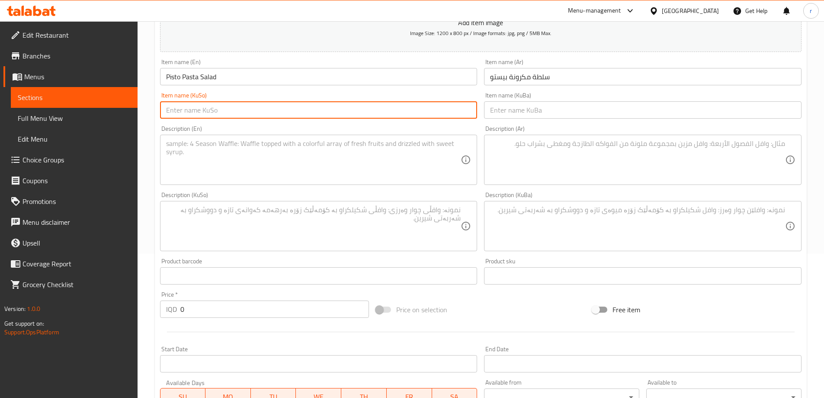
click at [203, 110] on input "text" at bounding box center [319, 109] width 318 height 17
click at [177, 113] on input "زەڵاتەی مەعکەرۆنی پیستۆ" at bounding box center [319, 109] width 318 height 17
drag, startPoint x: 250, startPoint y: 109, endPoint x: 146, endPoint y: 104, distance: 104.4
click at [146, 104] on div "Home / Restaurants management / Menus / Sections / item / create BMD Salads sec…" at bounding box center [481, 222] width 686 height 690
type input "زەڵاتەی مەعکەرۆنی پێستۆ"
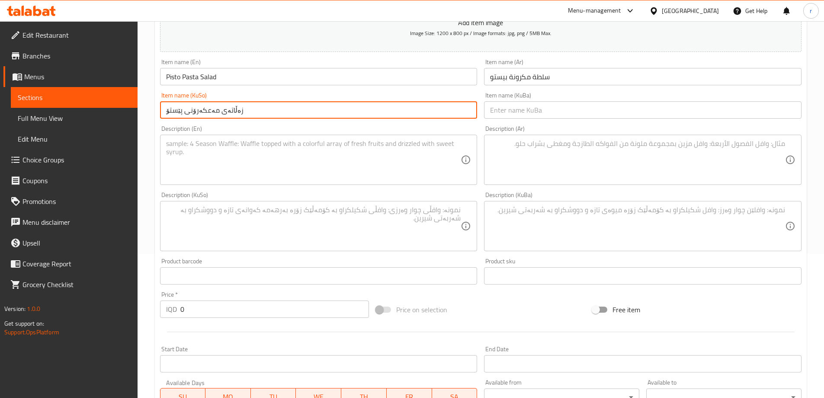
click at [509, 104] on input "text" at bounding box center [643, 109] width 318 height 17
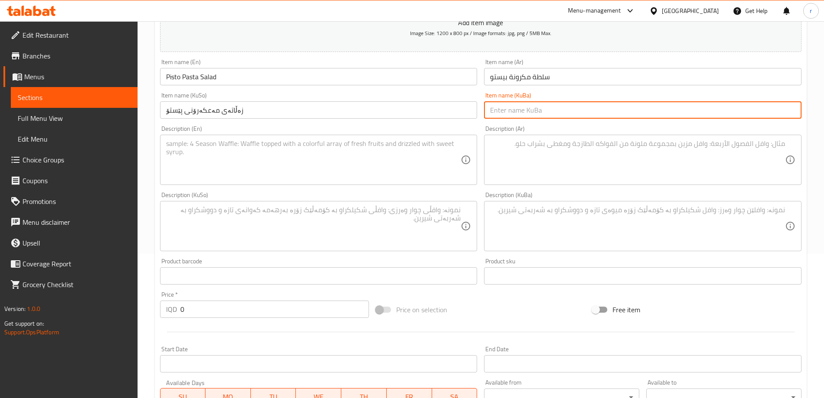
paste input "زەڵاتەی مەعکەرۆنی پێستۆ"
type input "زەڵاتەی مەعکەرۆنی پێستۆ"
click at [518, 157] on textarea at bounding box center [637, 159] width 295 height 41
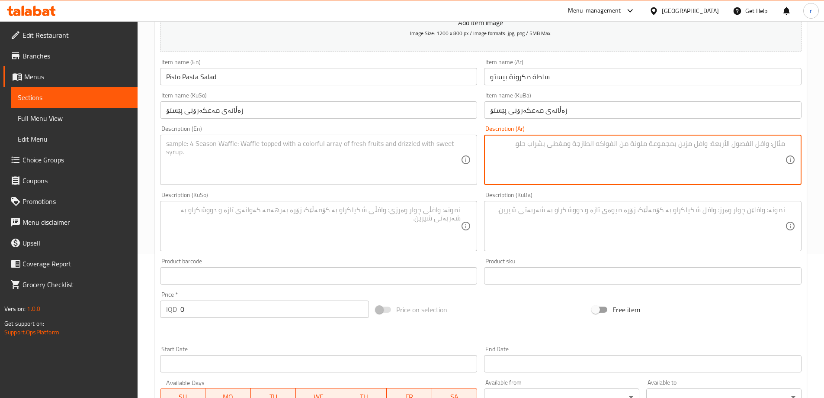
paste textarea "مكرونة طازجة مع صلصة فلفل مع طماطم مقرمشة وأوراق بارميزان وأوراق ريحان طازجة"
type textarea "مكرونة طازجة مع صلصة فلفل مع طماطم مقرمشة وأوراق بارميزان وأوراق ريحان طازجة"
click at [221, 154] on textarea at bounding box center [313, 159] width 295 height 41
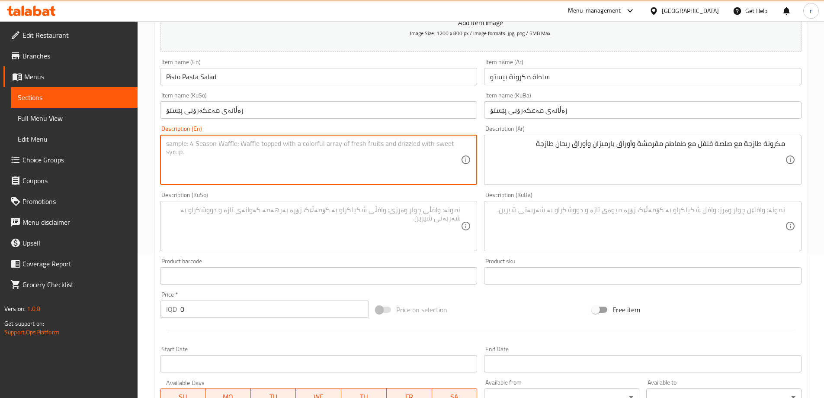
paste textarea "Fresh pasta with pepper sauce with crunchy tomatoes parmesan leaves and fresh b…"
type textarea "Fresh pasta with pepper sauce with crunchy tomatoes parmesan leaves and fresh b…"
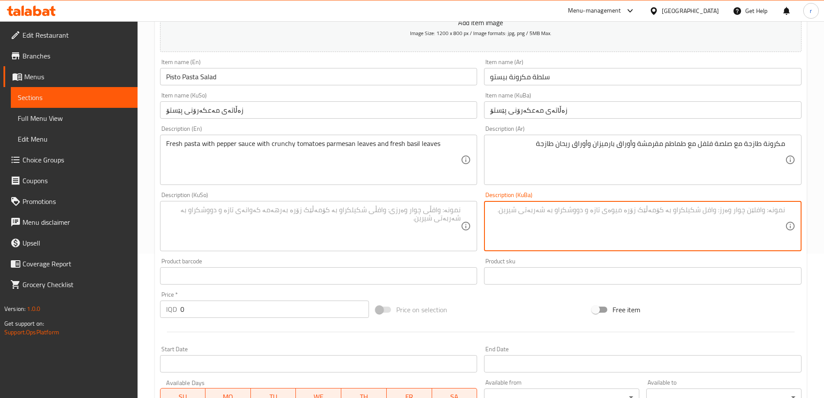
click at [615, 228] on textarea at bounding box center [637, 225] width 295 height 41
type textarea "مەعکەرۆنی فرێش"
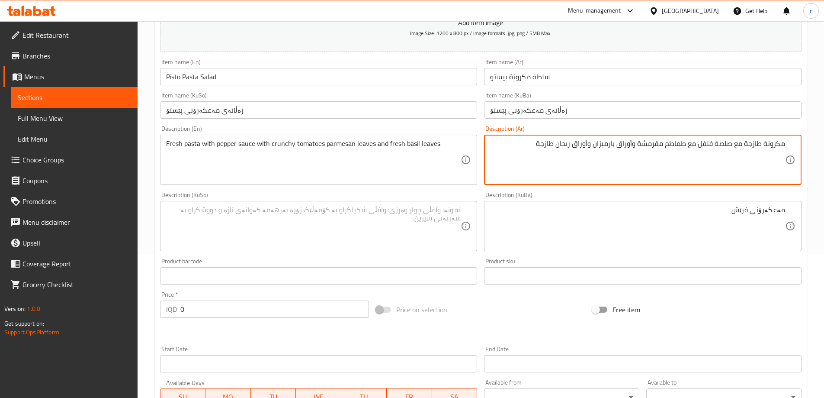
drag, startPoint x: 638, startPoint y: 147, endPoint x: 663, endPoint y: 146, distance: 24.7
type textarea "مكرونة طازجة مع صلصة فلفل مع طماطم كرانشي وأوراق بارميزان وأوراق ريحان طازجة"
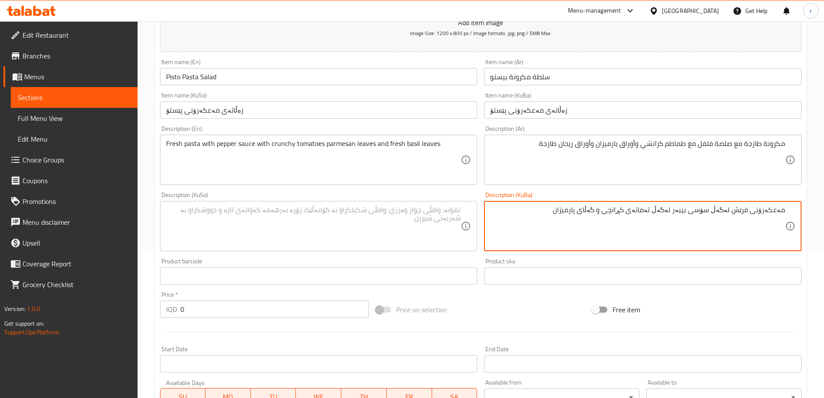
type textarea "مەعکەرۆنی فرێش لەگەڵ سۆسی بیبەر لەگەڵ تەماتەی کڕانچی و گەڵای پارمیزان"
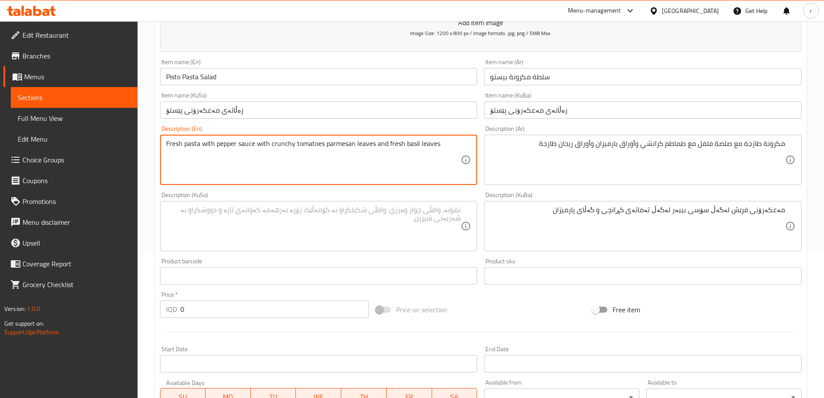
click at [323, 147] on textarea "Fresh pasta with pepper sauce with crunchy tomatoes parmesan leaves and fresh b…" at bounding box center [313, 159] width 295 height 41
type textarea "Fresh pasta with pepper sauce with crunchy tomatoes, parmesan leaves and fresh …"
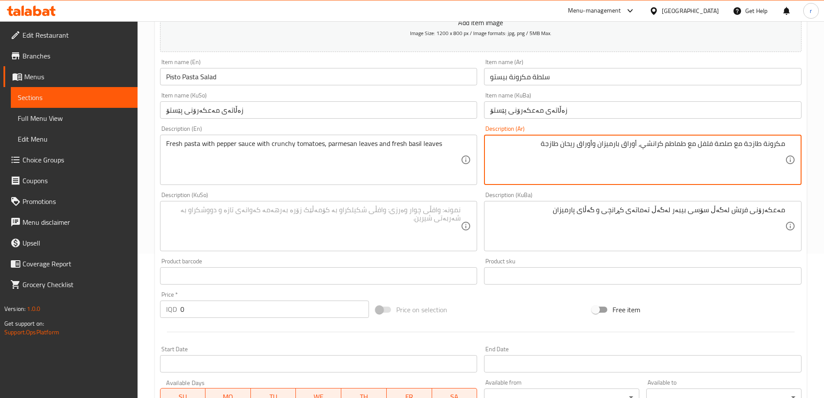
type textarea "مكرونة طازجة مع صلصة فلفل مع طماطم كرانشي، أوراق بارميزان وأوراق ريحان طازجة"
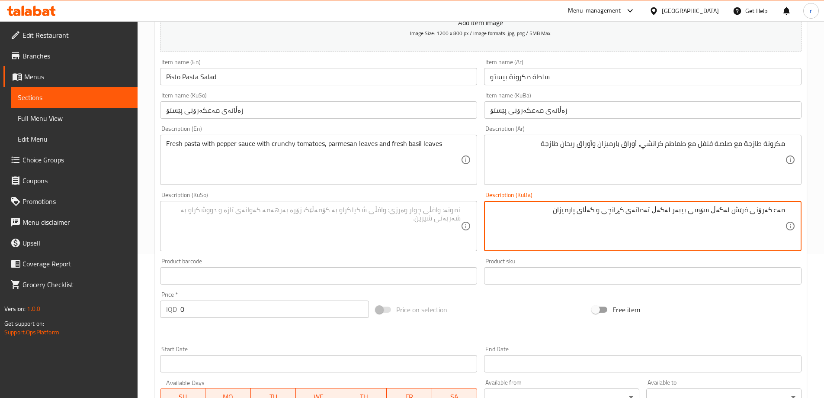
click at [619, 216] on textarea "مەعکەرۆنی فرێش لەگەڵ سۆسی بیبەر لەگەڵ تەماتەی کڕانچی و گەڵای پارمیزان" at bounding box center [637, 225] width 295 height 41
drag, startPoint x: 616, startPoint y: 214, endPoint x: 622, endPoint y: 214, distance: 6.1
click at [622, 214] on textarea "مەعکەرۆنی فرێش لەگەڵ سۆسی بیبەر لەگەڵ تەماتەی کڕانچی و گەڵای پارمیزان" at bounding box center [637, 225] width 295 height 41
click at [569, 214] on textarea "مەعکەرۆنی فرێش لەگەڵ سۆسی بیبەر لەگەڵ تەماتەی کڕانچی، گەڵای پارمیزان" at bounding box center [637, 225] width 295 height 41
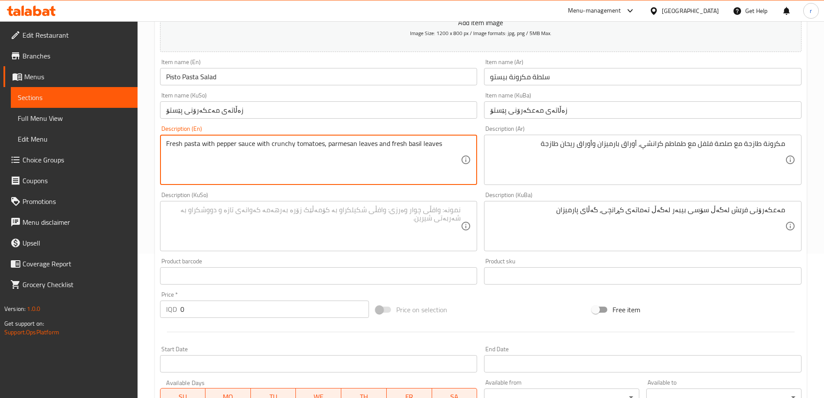
drag, startPoint x: 440, startPoint y: 141, endPoint x: 421, endPoint y: 142, distance: 19.5
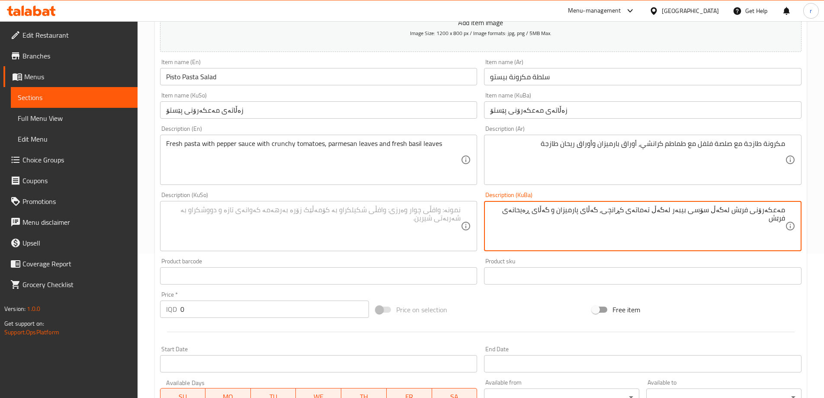
drag, startPoint x: 535, startPoint y: 210, endPoint x: 554, endPoint y: 210, distance: 19.0
click at [554, 210] on textarea "مەعکەرۆنی فرێش لەگەڵ سۆسی بیبەر لەگەڵ تەماتەی کڕانچی، گەڵای پارمیزان و گەڵای ڕە…" at bounding box center [637, 225] width 295 height 41
type textarea "مەعکەرۆنی فرێش لەگەڵ سۆسی بیبەر لەگەڵ تەماتەی کڕانچی، گەڵای پارمیزان و گەڵای ڕە…"
click at [499, 221] on textarea "مەعکەرۆنی فرێش لەگەڵ سۆسی بیبەر لەگەڵ تەماتەی کڕانچی، گەڵای پارمیزان و گەڵای ڕە…" at bounding box center [637, 225] width 295 height 41
drag, startPoint x: 498, startPoint y: 211, endPoint x: 824, endPoint y: 213, distance: 325.7
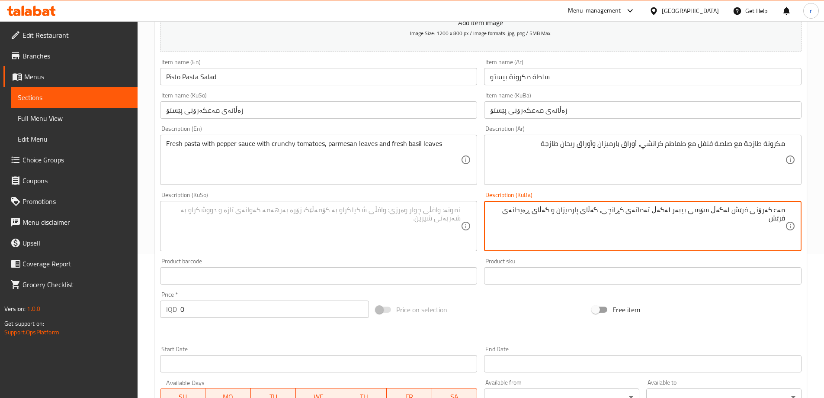
click at [824, 213] on html "​ Menu-management Iraq Get Help r Edit Restaurant Branches Menus Sections Full …" at bounding box center [412, 55] width 824 height 398
click at [387, 227] on textarea at bounding box center [313, 225] width 295 height 41
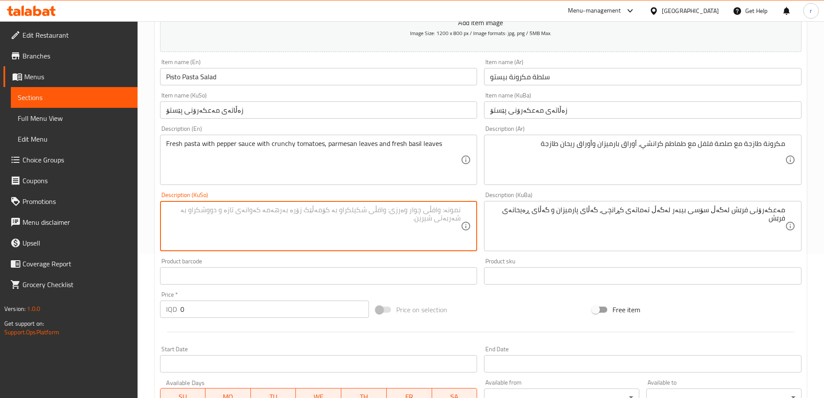
paste textarea "مەعکەرۆنی فرێش لەگەڵ سۆسی بیبەر لەگەڵ تەماتەی کڕانچی، گەڵای پارمیزان و گەڵای ڕە…"
type textarea "مەعکەرۆنی فرێش لەگەڵ سۆسی بیبەر لەگەڵ تەماتەی کڕانچی، گەڵای پارمیزان و گەڵای ڕە…"
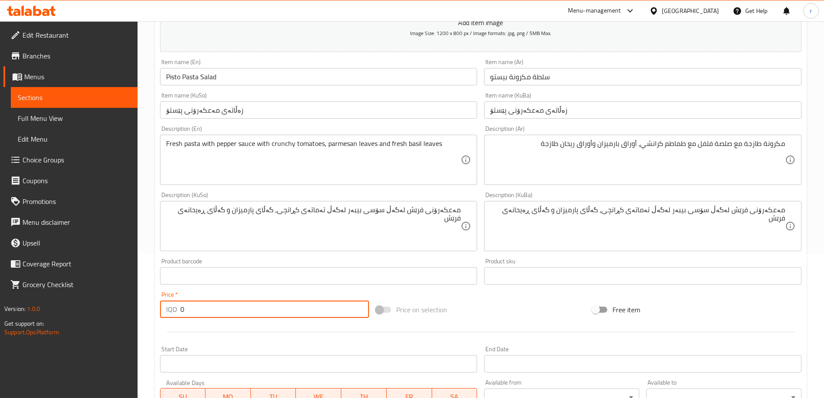
drag, startPoint x: 197, startPoint y: 310, endPoint x: 173, endPoint y: 305, distance: 25.0
click at [173, 305] on div "IQD 0 Price *" at bounding box center [264, 308] width 209 height 17
type input "7500"
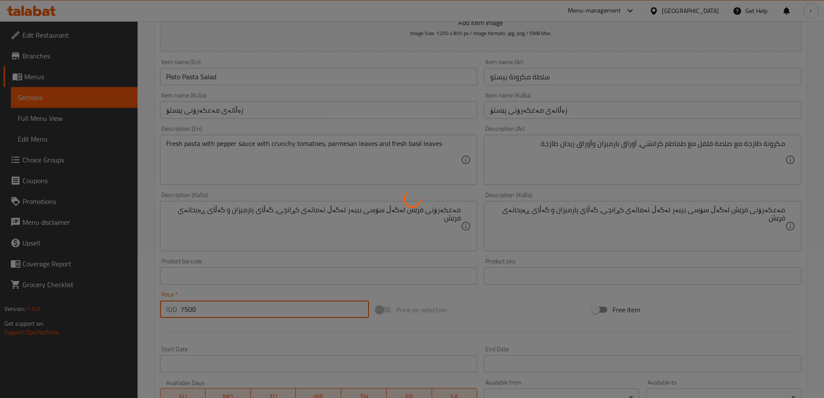
type input "0"
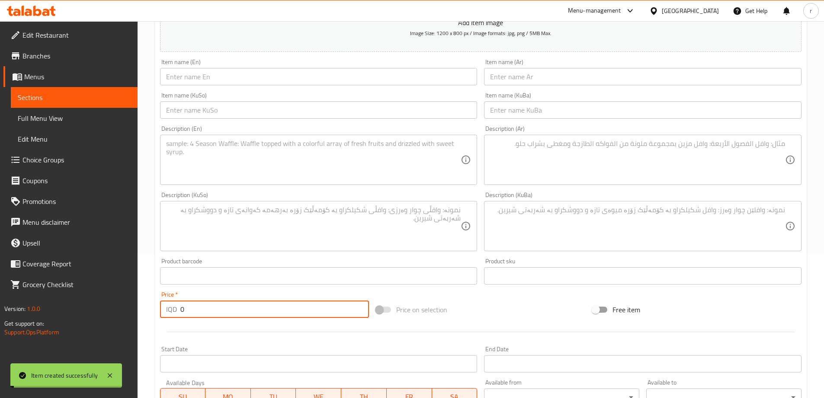
click at [51, 122] on span "Full Menu View" at bounding box center [74, 118] width 113 height 10
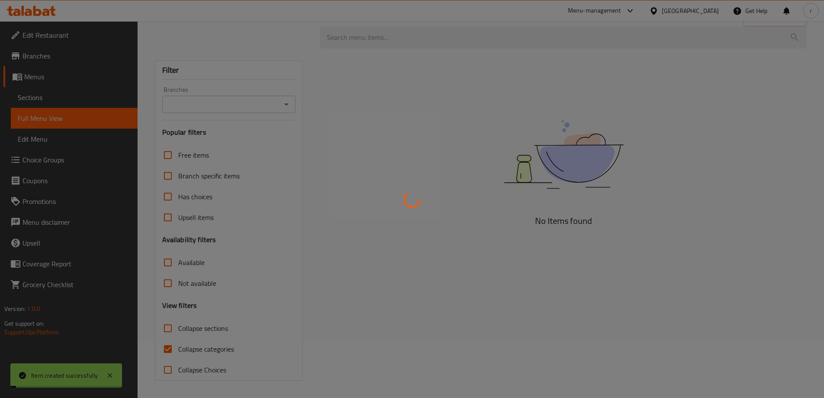
scroll to position [57, 0]
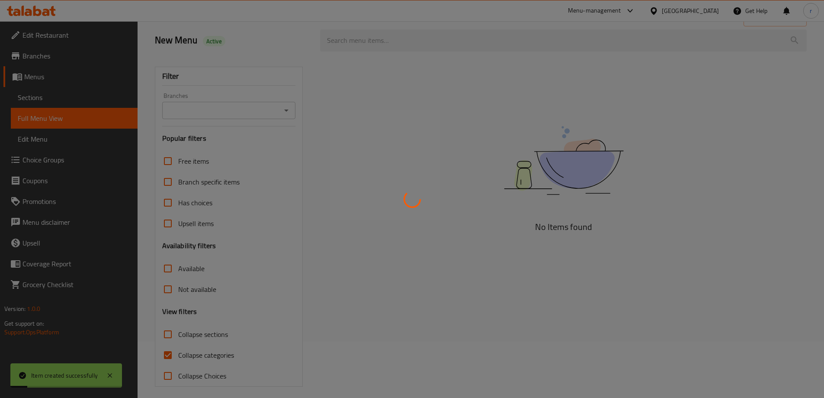
click at [195, 116] on div at bounding box center [412, 199] width 824 height 398
click at [206, 114] on div at bounding box center [412, 199] width 824 height 398
click at [207, 113] on div at bounding box center [412, 199] width 824 height 398
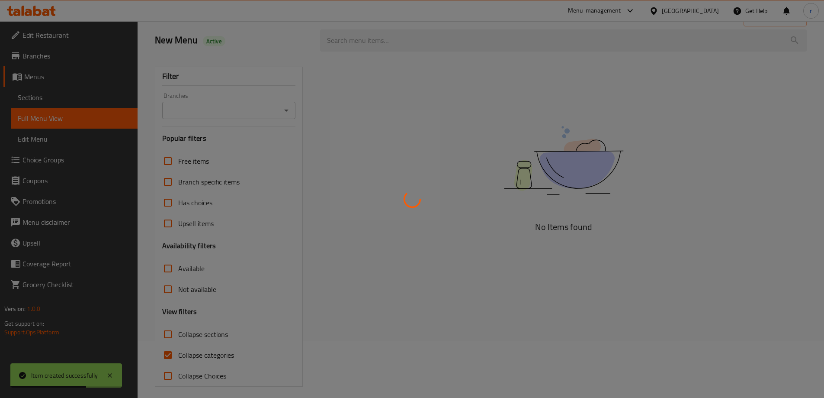
click at [218, 114] on div at bounding box center [412, 199] width 824 height 398
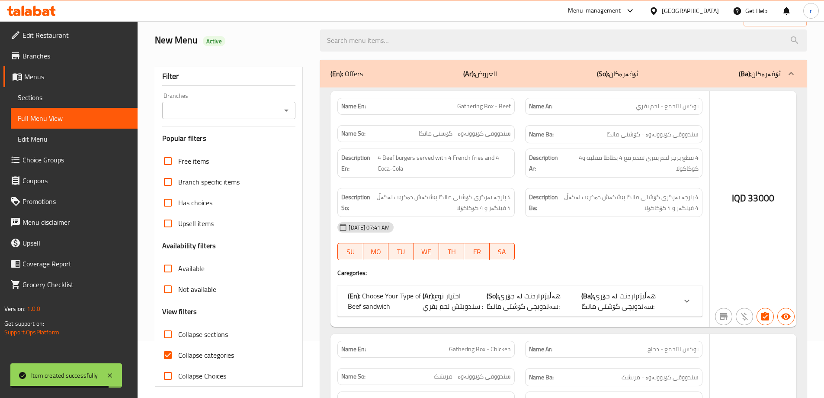
click at [169, 350] on input "Collapse categories" at bounding box center [167, 354] width 21 height 21
click at [169, 353] on input "Collapse categories" at bounding box center [167, 354] width 21 height 21
checkbox input "false"
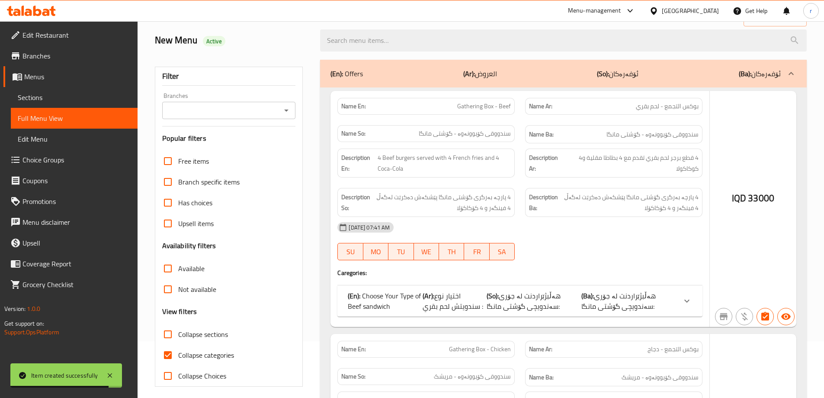
click at [170, 334] on input "Collapse sections" at bounding box center [167, 334] width 21 height 21
checkbox input "true"
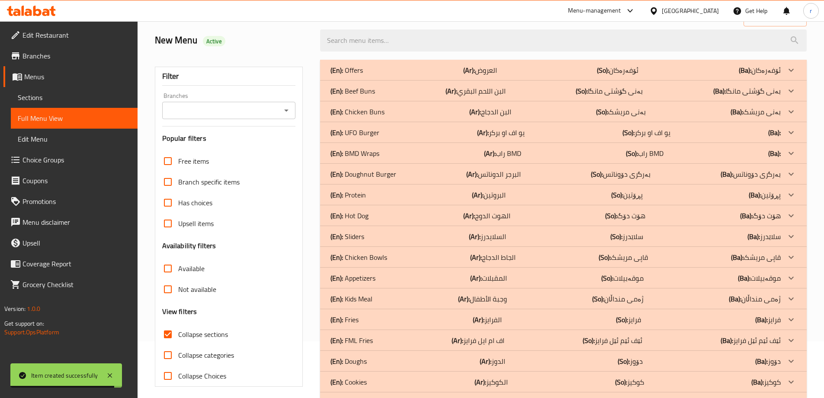
click at [195, 111] on input "Branches" at bounding box center [222, 110] width 114 height 12
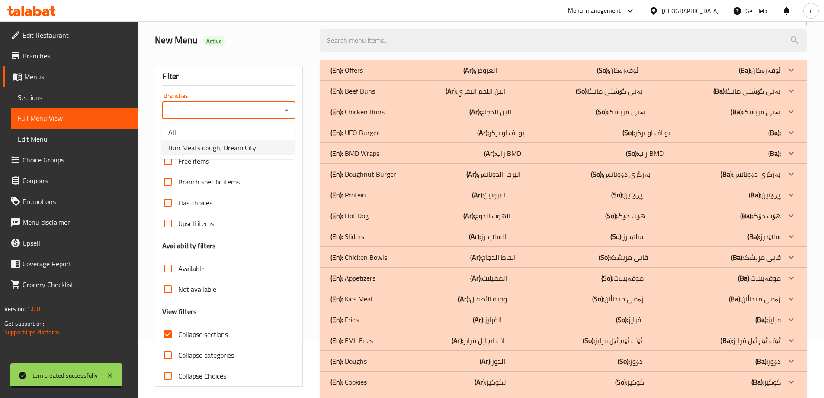
click at [202, 153] on span "Bun Meats dough, Dream City" at bounding box center [212, 147] width 88 height 10
type input "Bun Meats dough, Dream City"
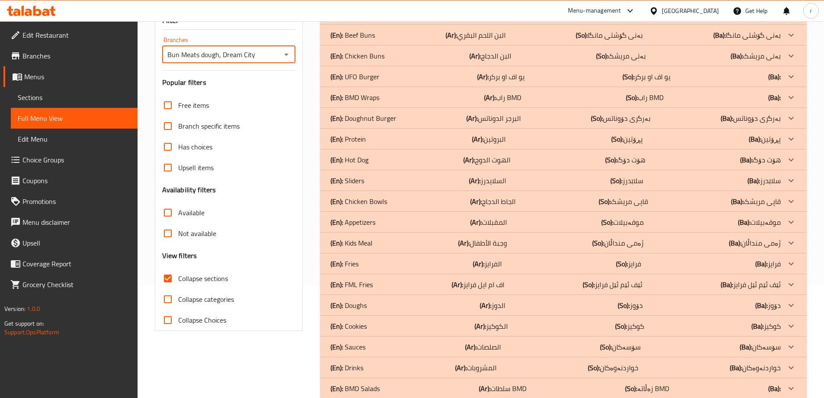
scroll to position [131, 0]
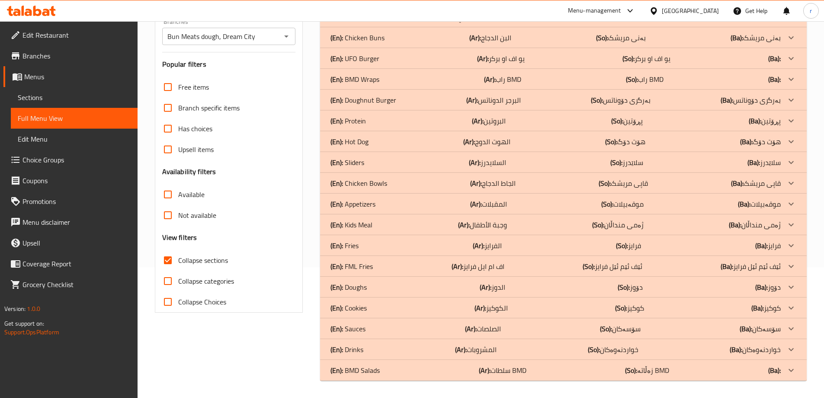
click at [396, 363] on div "(En): BMD Salads (Ar): سلطات BMD (So): زەڵاتە BMD (Ba):" at bounding box center [563, 369] width 487 height 21
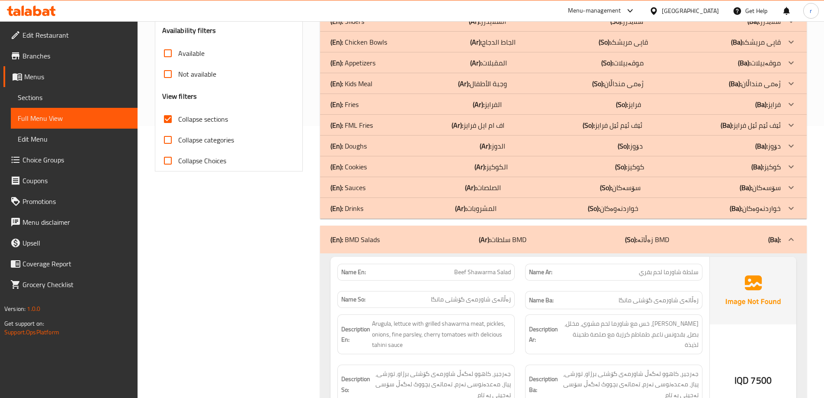
scroll to position [275, 0]
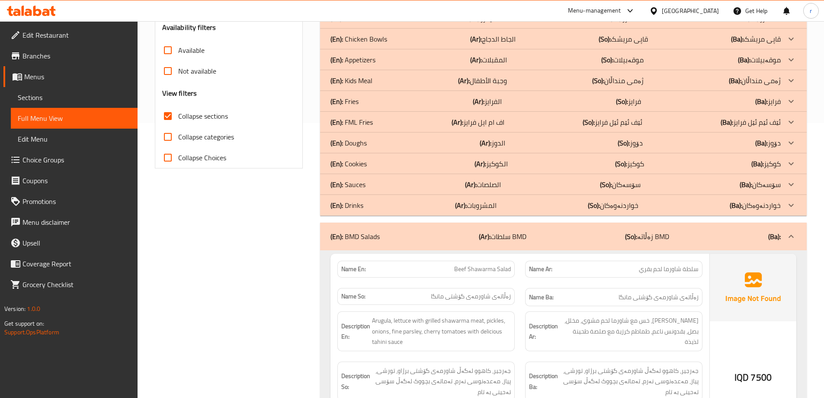
click at [53, 92] on span "Sections" at bounding box center [74, 97] width 113 height 10
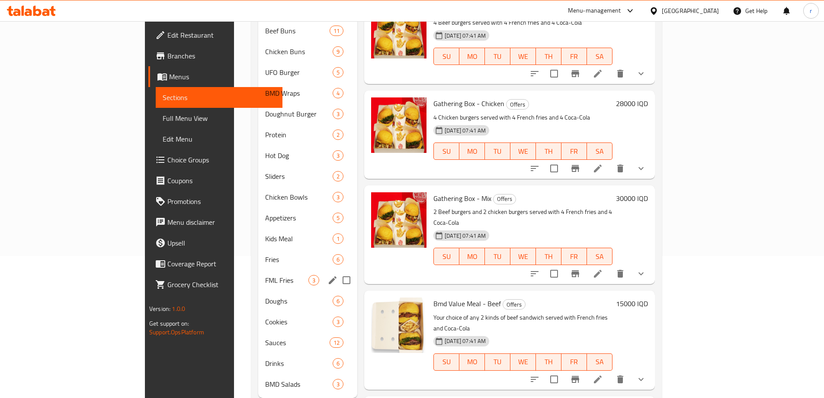
scroll to position [153, 0]
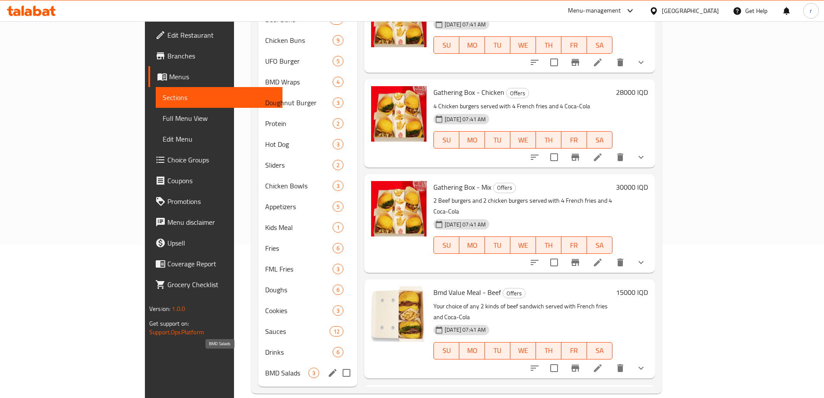
click at [265, 367] on span "BMD Salads" at bounding box center [286, 372] width 43 height 10
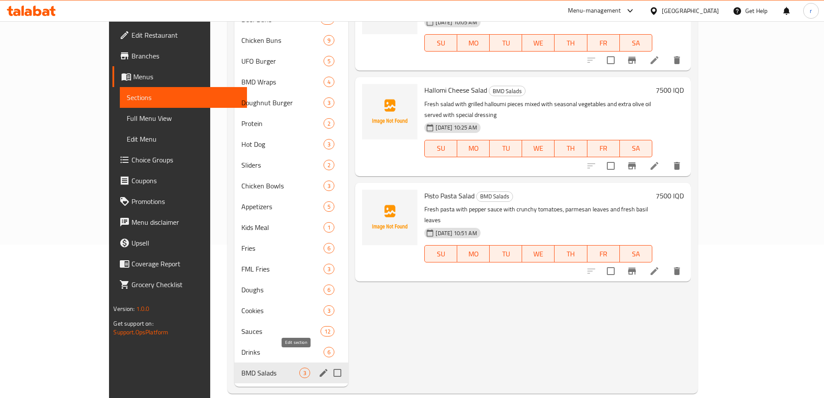
click at [318, 367] on icon "edit" at bounding box center [323, 372] width 10 height 10
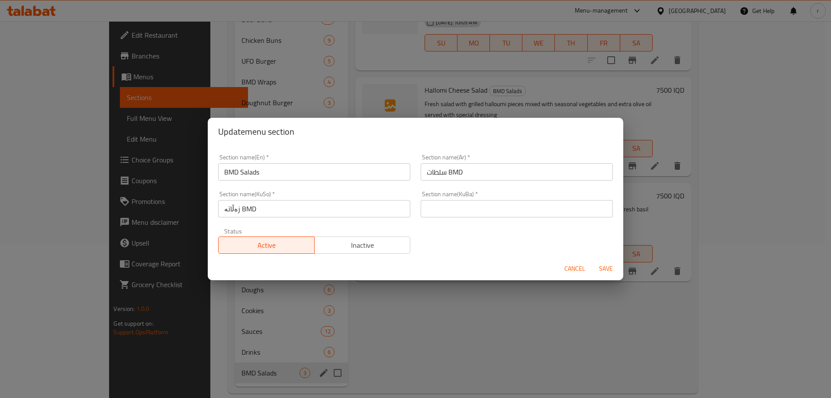
click at [468, 173] on input "سلطات BMD" at bounding box center [516, 171] width 192 height 17
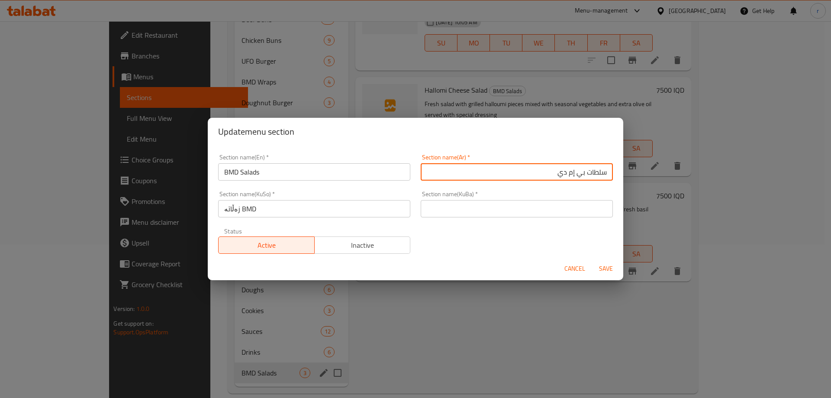
type input "سلطات بي إم دي"
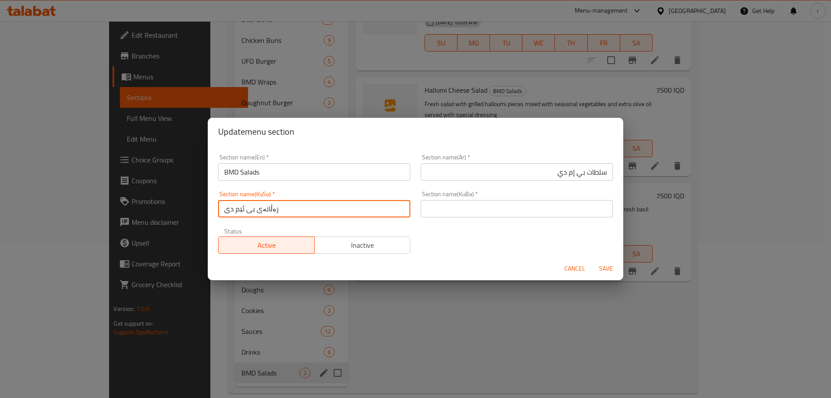
click at [309, 210] on input "زەڵاتەی بی ئێم دی" at bounding box center [314, 208] width 192 height 17
type input "زەڵاتەی بی ئێم دی"
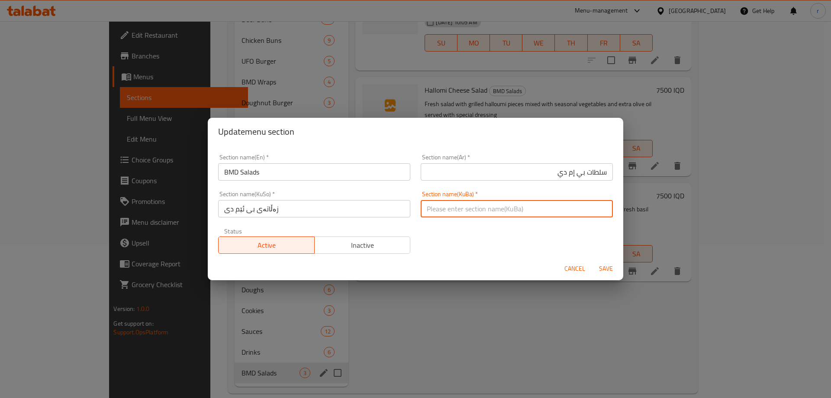
paste input "زەڵاتەی بی ئێم دی"
type input "زەڵاتەی بی ئێم دی"
click at [592, 260] on button "Save" at bounding box center [606, 268] width 28 height 16
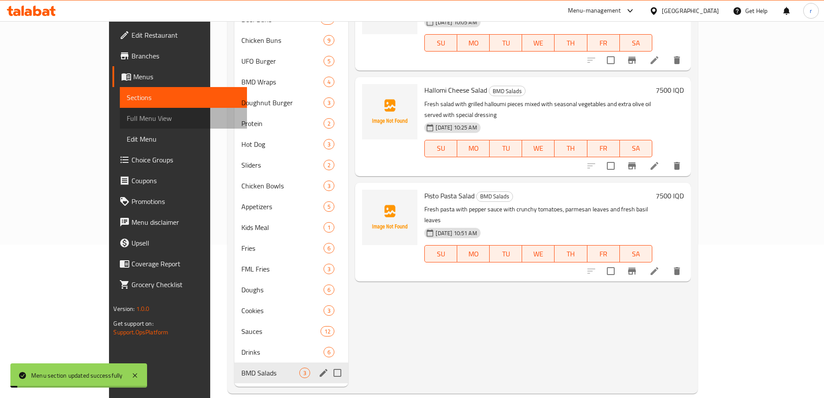
click at [127, 115] on span "Full Menu View" at bounding box center [183, 118] width 113 height 10
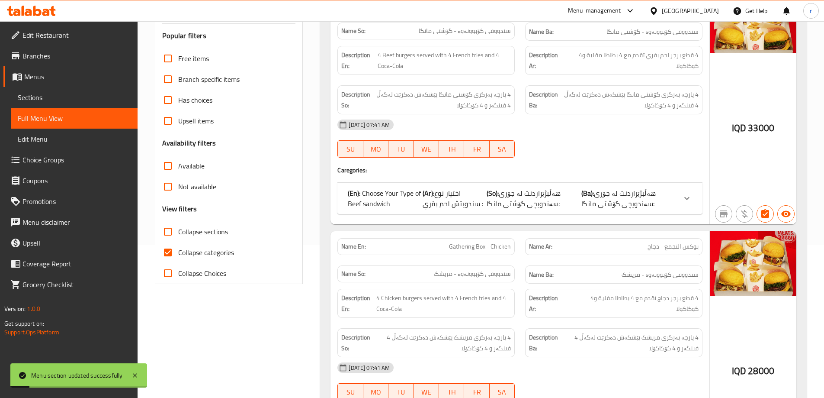
click at [187, 257] on span "Collapse categories" at bounding box center [206, 252] width 56 height 10
click at [178, 258] on input "Collapse categories" at bounding box center [167, 252] width 21 height 21
checkbox input "false"
click at [186, 233] on span "Collapse sections" at bounding box center [203, 231] width 50 height 10
click at [178, 233] on input "Collapse sections" at bounding box center [167, 231] width 21 height 21
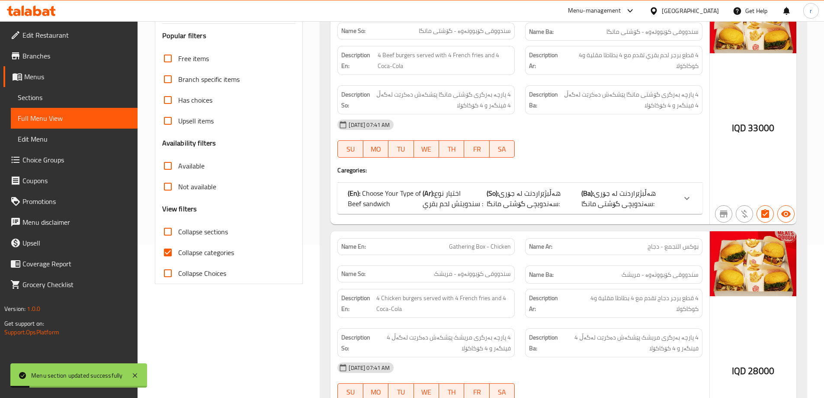
checkbox input "true"
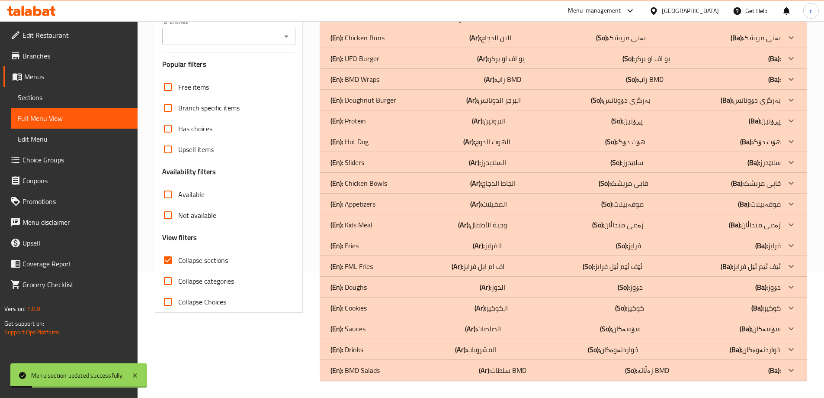
scroll to position [28, 0]
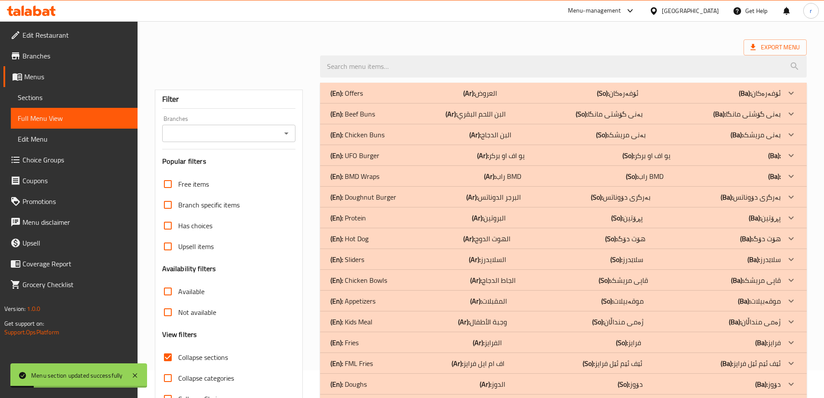
click at [210, 139] on input "Branches" at bounding box center [222, 133] width 114 height 12
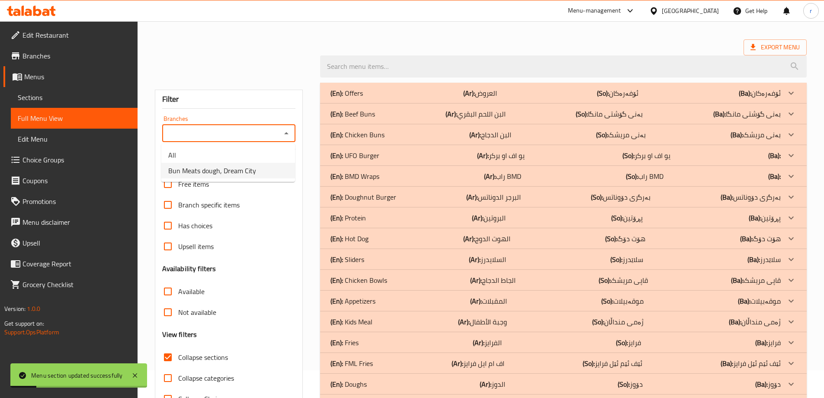
scroll to position [0, 0]
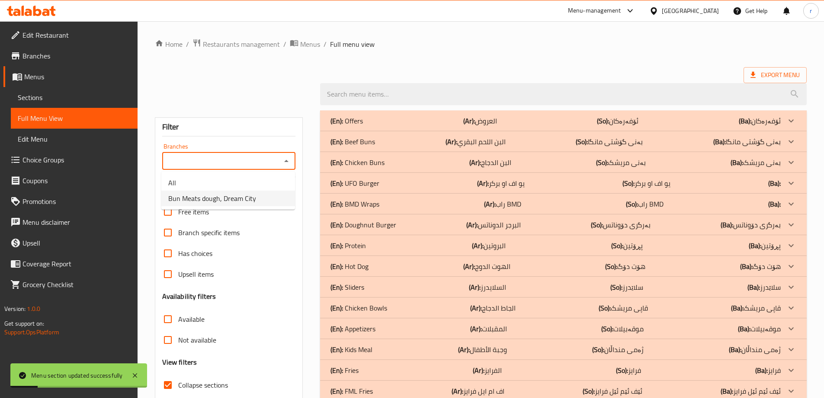
click at [212, 198] on span "Bun Meats dough, Dream City" at bounding box center [212, 198] width 88 height 10
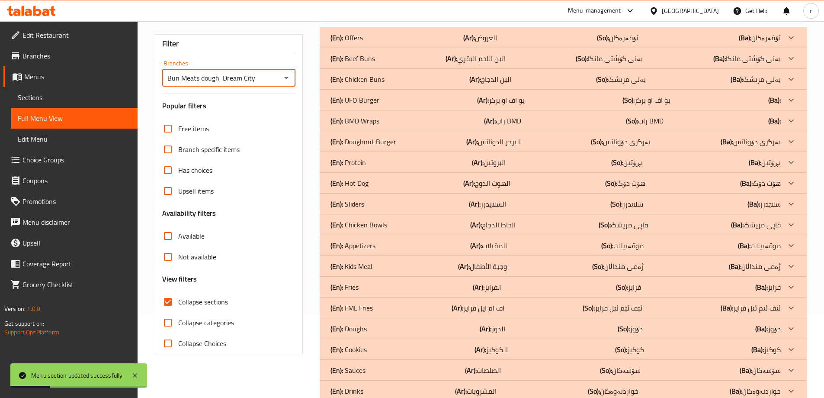
scroll to position [125, 0]
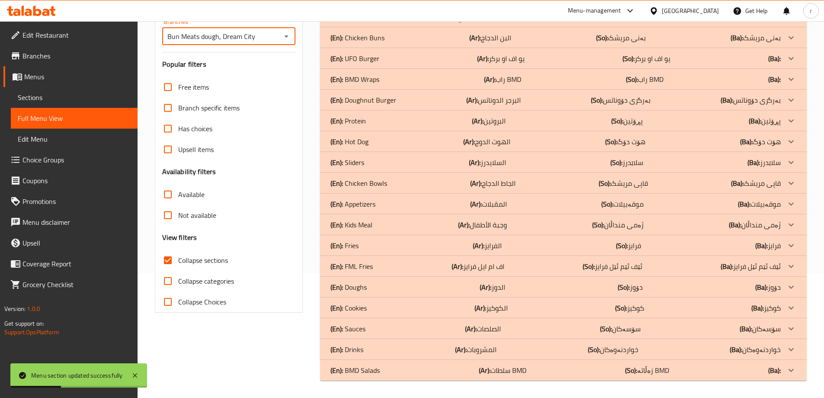
click at [410, 366] on div "(En): BMD Salads (Ar): سلطات BMD (So): زەڵاتە BMD (Ba):" at bounding box center [555, 370] width 450 height 10
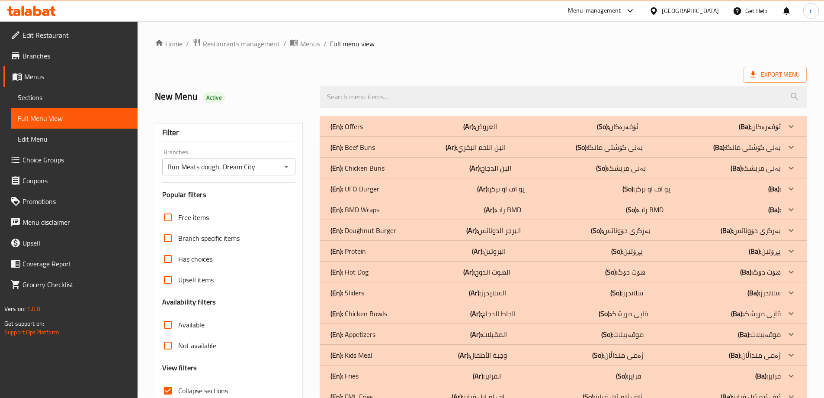
scroll to position [0, 0]
click at [288, 164] on icon "Open" at bounding box center [286, 167] width 10 height 10
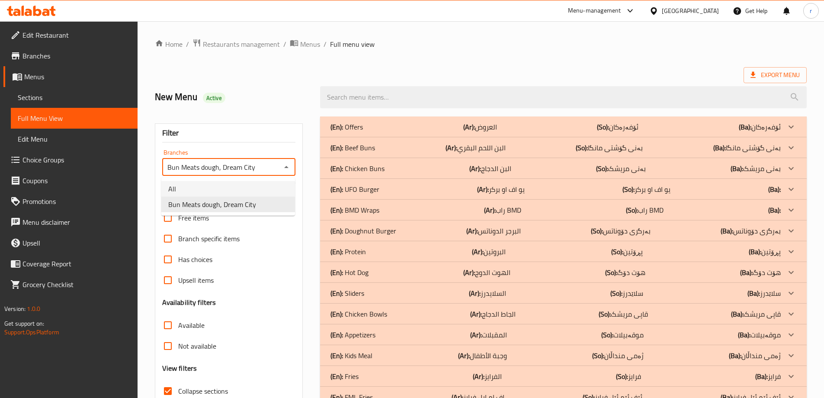
click at [266, 184] on li "All" at bounding box center [228, 189] width 134 height 16
click at [286, 170] on icon "Open" at bounding box center [286, 167] width 10 height 10
click at [260, 200] on li "Bun Meats dough, Dream City" at bounding box center [228, 204] width 134 height 16
type input "Bun Meats dough, Dream City"
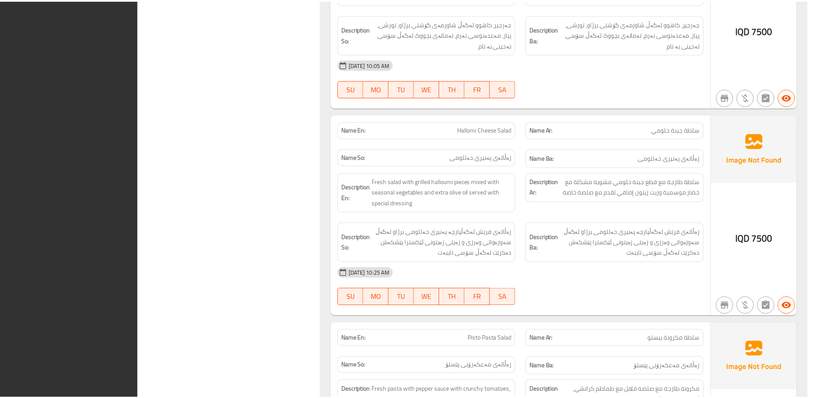
scroll to position [760, 0]
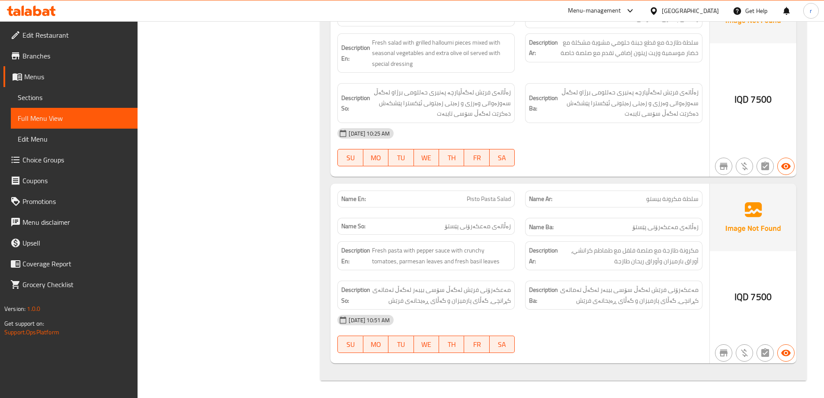
click at [53, 19] on div "Menu-management Iraq Get Help r" at bounding box center [412, 10] width 824 height 21
click at [48, 13] on icon at bounding box center [45, 12] width 7 height 7
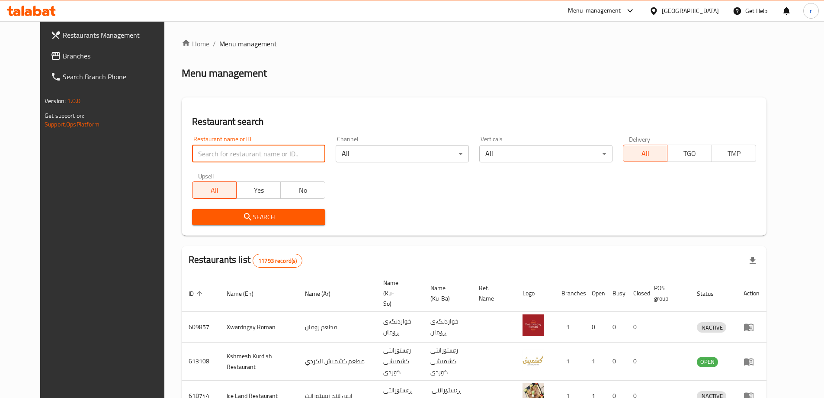
click at [192, 157] on input "search" at bounding box center [258, 153] width 133 height 17
paste input "Ghazala Fast Food"
type input "Ghazala Fast Food"
click at [199, 212] on span "Search" at bounding box center [258, 217] width 119 height 11
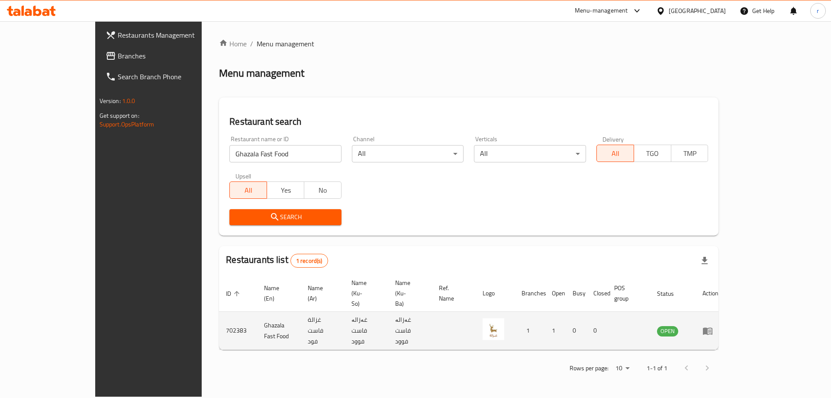
click at [712, 327] on icon "enhanced table" at bounding box center [707, 330] width 10 height 7
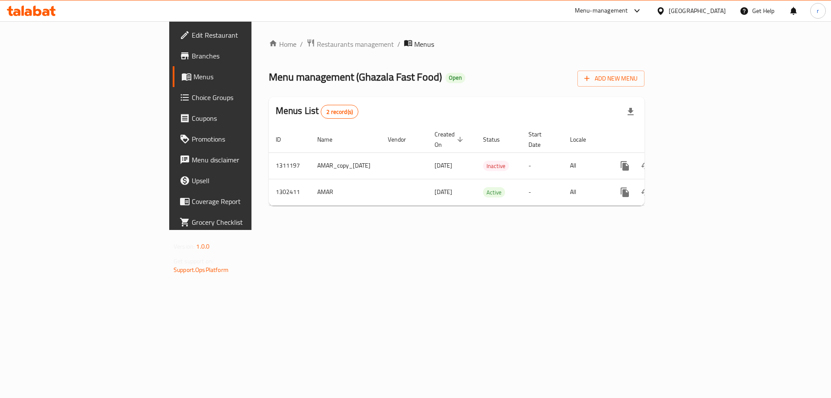
click at [192, 55] on span "Branches" at bounding box center [246, 56] width 109 height 10
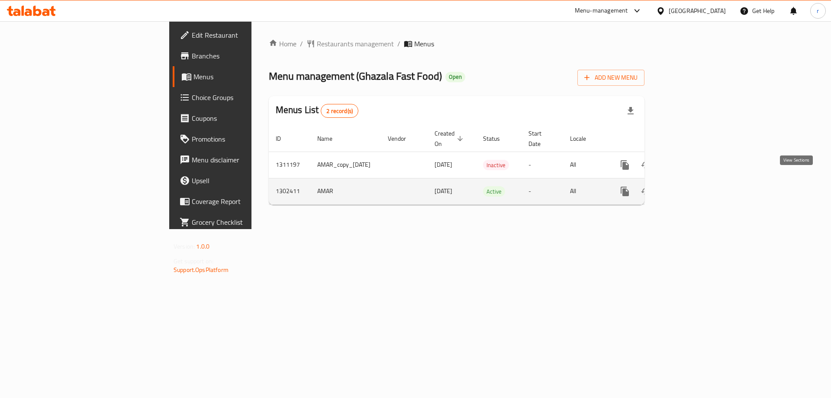
click at [697, 181] on link "enhanced table" at bounding box center [687, 191] width 21 height 21
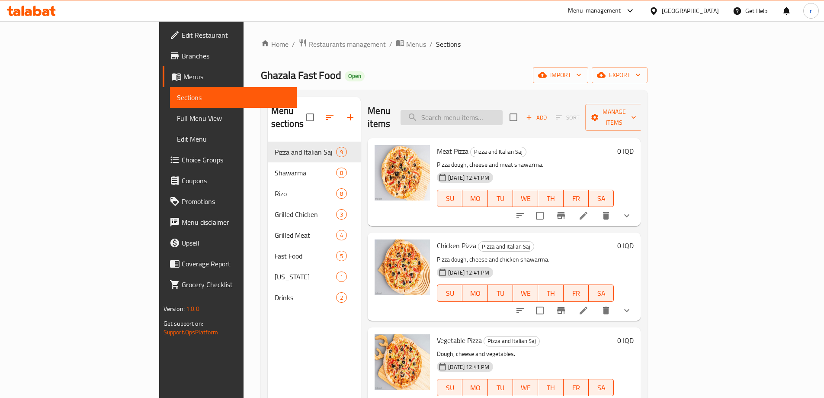
click at [503, 111] on input "search" at bounding box center [452, 117] width 102 height 15
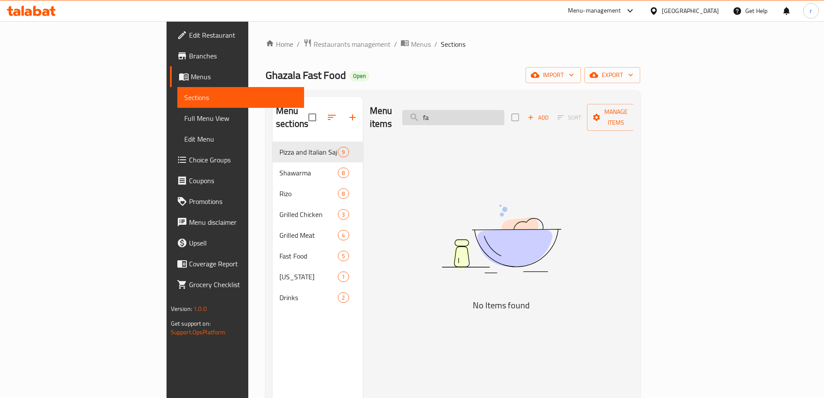
type input "f"
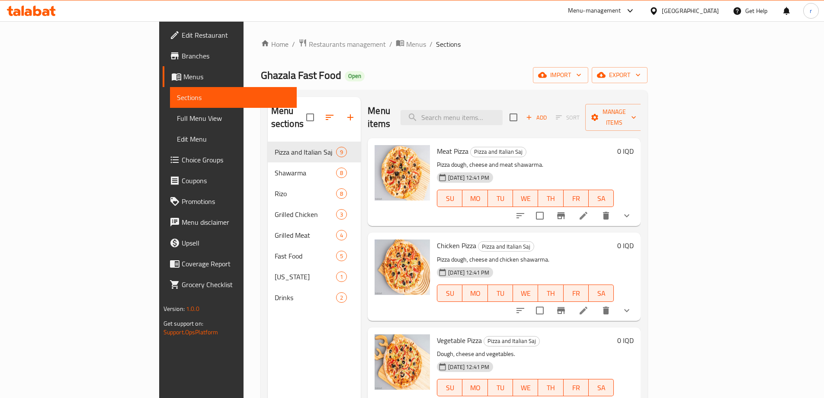
click at [177, 115] on span "Full Menu View" at bounding box center [233, 118] width 113 height 10
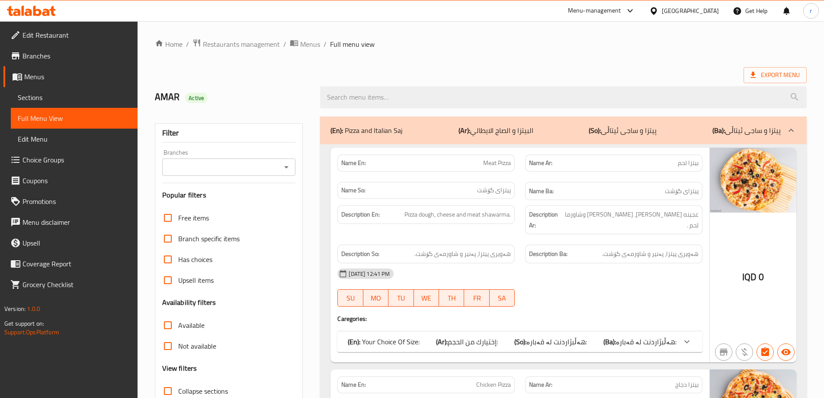
click at [209, 123] on div "Filter Branches Branches Popular filters Free items Branch specific items Has c…" at bounding box center [229, 283] width 148 height 320
click at [36, 99] on span "Sections" at bounding box center [74, 97] width 113 height 10
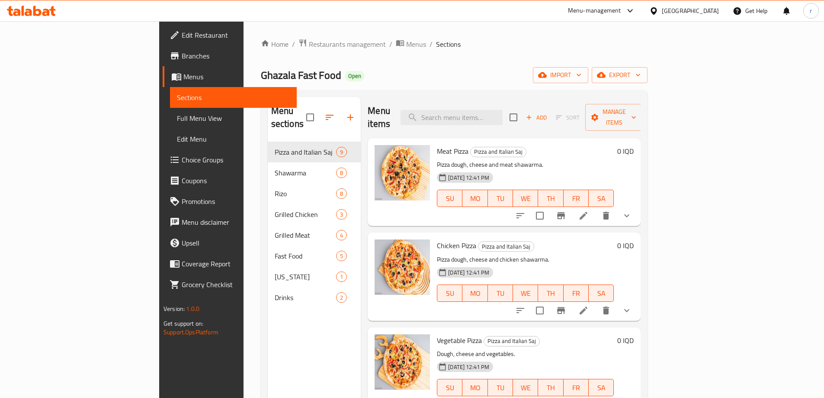
click at [347, 114] on icon "button" at bounding box center [350, 117] width 6 height 6
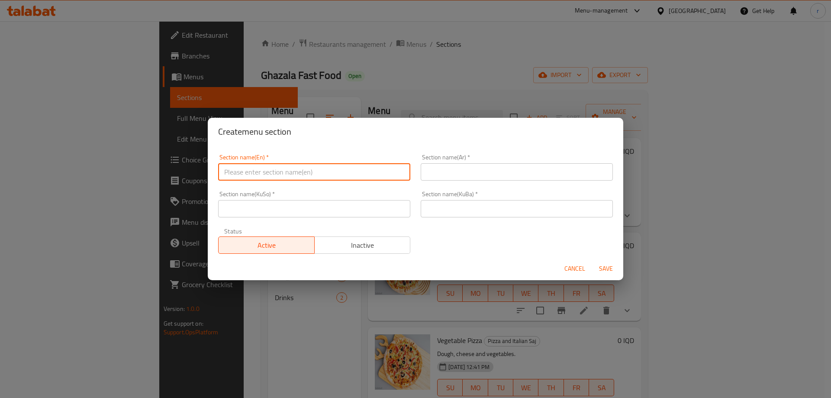
click at [308, 171] on input "text" at bounding box center [314, 171] width 192 height 17
type input "Falafel"
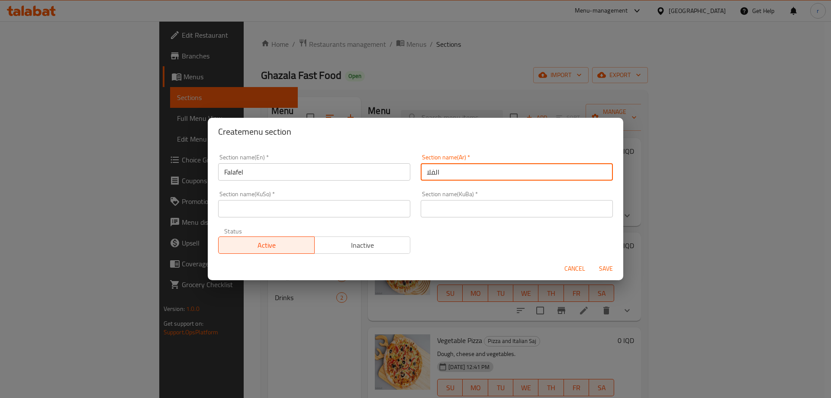
type input "الفلافل"
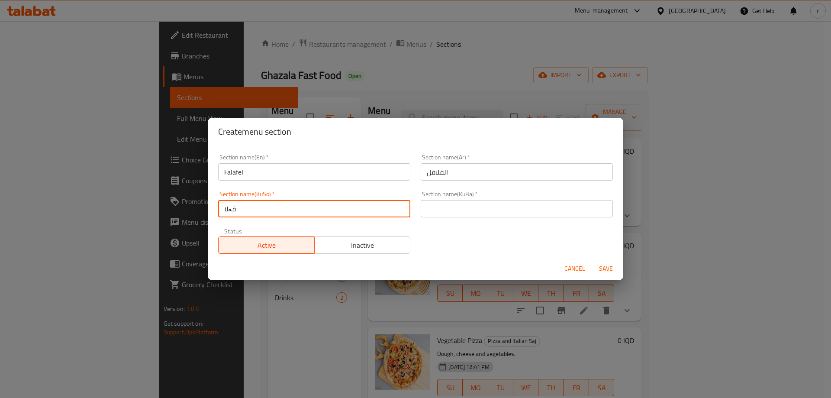
type input "فەلافل"
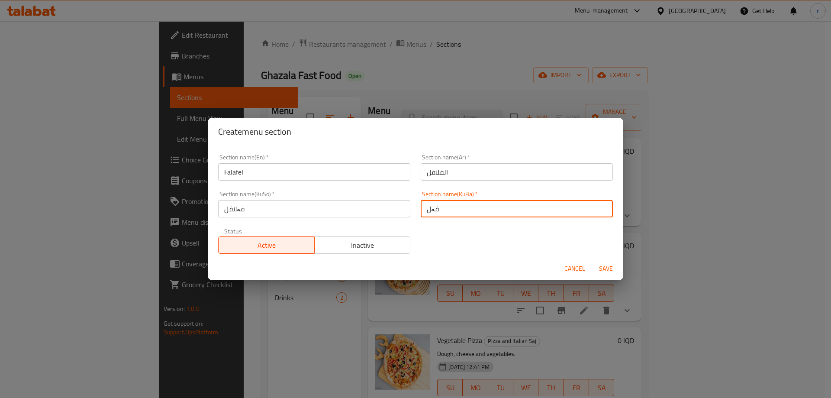
type input "فەلافل"
click at [592, 260] on button "Save" at bounding box center [606, 268] width 28 height 16
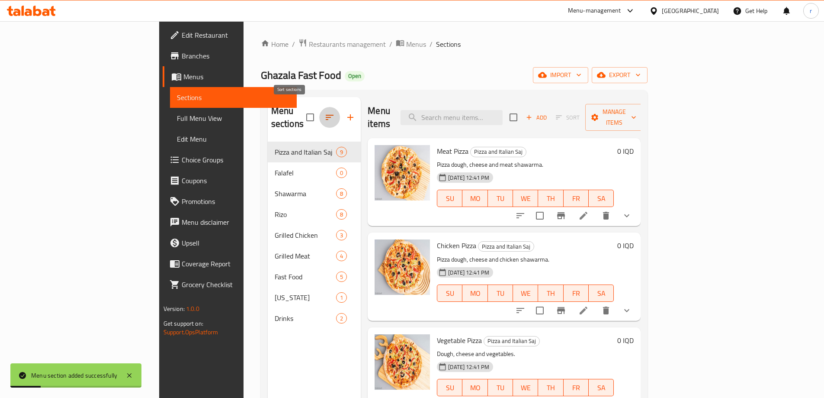
click at [326, 115] on icon "button" at bounding box center [330, 117] width 8 height 5
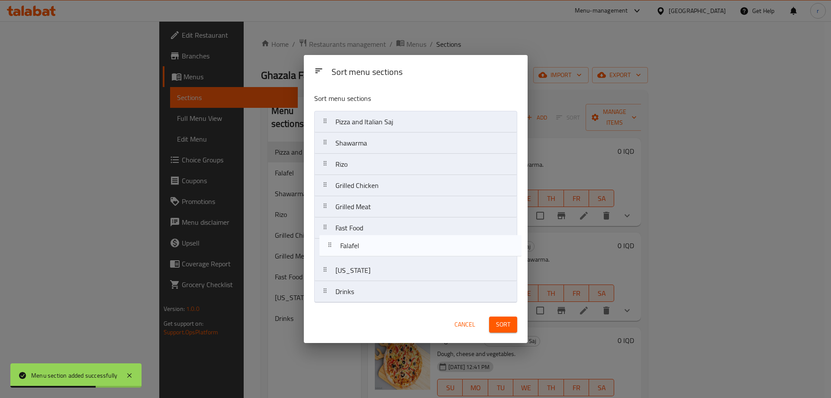
drag, startPoint x: 368, startPoint y: 147, endPoint x: 373, endPoint y: 256, distance: 108.7
click at [373, 256] on nav "Pizza and Italian Saj Falafel Shawarma Rizo Grilled Chicken Grilled Meat Fast F…" at bounding box center [415, 207] width 203 height 192
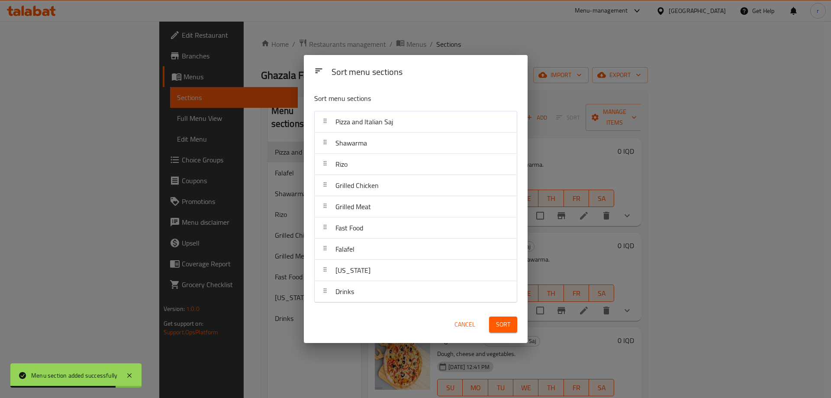
click at [496, 327] on span "Sort" at bounding box center [503, 324] width 14 height 11
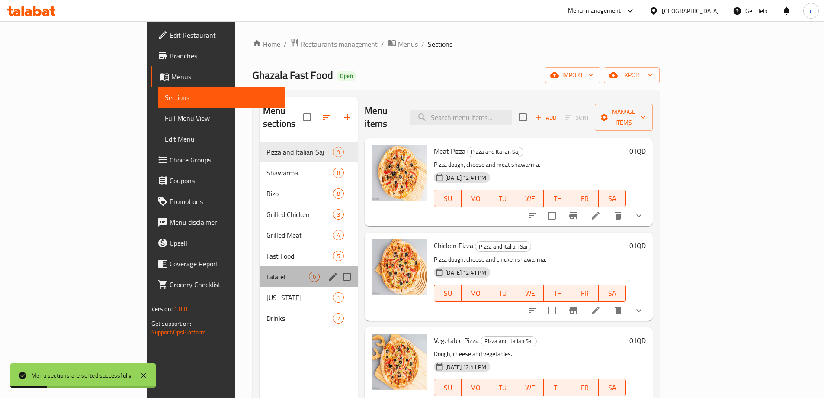
click at [260, 266] on div "Falafel 0" at bounding box center [309, 276] width 98 height 21
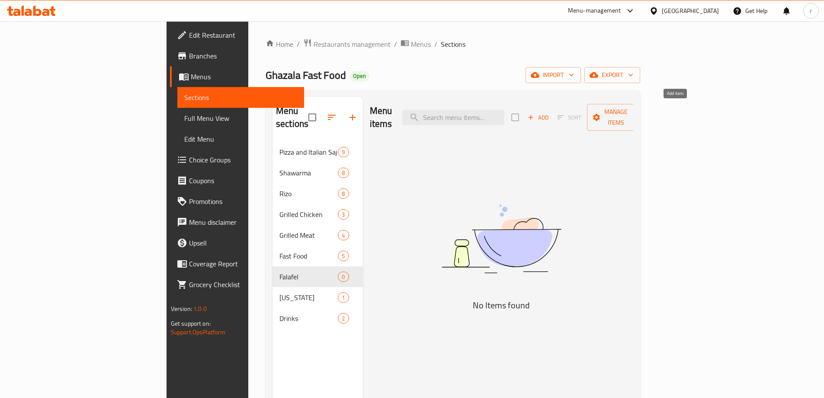
click at [550, 112] on span "Add" at bounding box center [537, 117] width 23 height 10
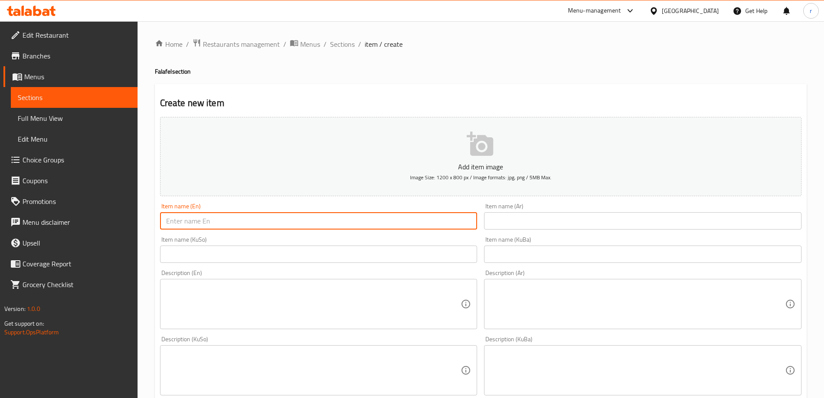
click at [244, 220] on input "text" at bounding box center [319, 220] width 318 height 17
paste input "Hajari Falafel Mix"
type input "Hajari Falafel Mix"
click at [518, 218] on input "text" at bounding box center [643, 220] width 318 height 17
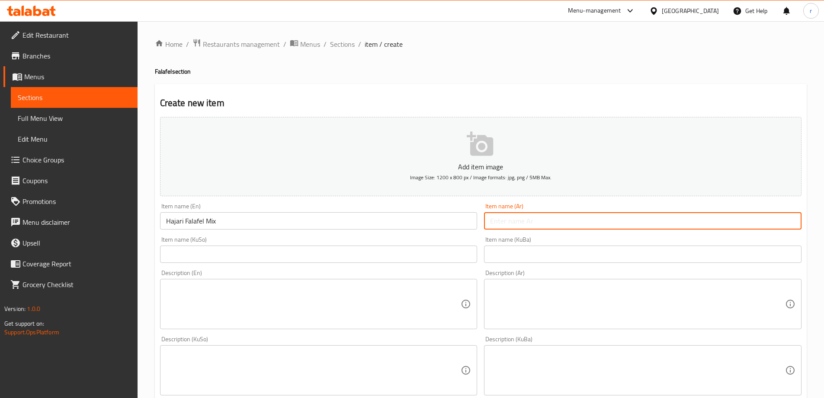
paste input "حجري فلافل مشكل"
type input "حجري فلافل مشكل"
click at [193, 262] on input "text" at bounding box center [319, 253] width 318 height 17
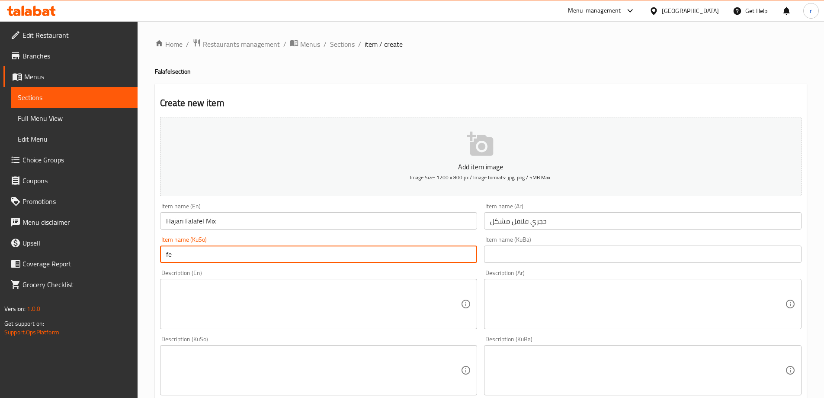
type input "f"
drag, startPoint x: 258, startPoint y: 253, endPoint x: 119, endPoint y: 252, distance: 139.3
click at [119, 252] on div "Edit Restaurant Branches Menus Sections Full Menu View Edit Menu Choice Groups …" at bounding box center [412, 366] width 824 height 690
type input "فەلافلی مووشەکەلی حەجەری"
click at [514, 253] on input "text" at bounding box center [643, 253] width 318 height 17
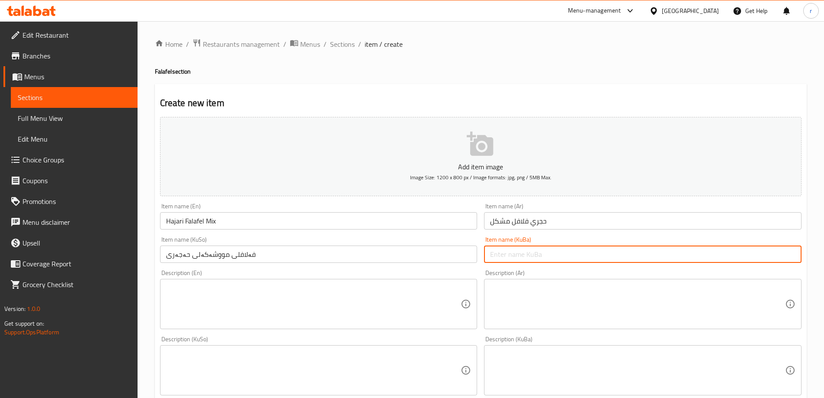
paste input "فەلافلی مووشەکەلی حەجەری"
type input "فەلافلی مووشەکەلی حەجەری"
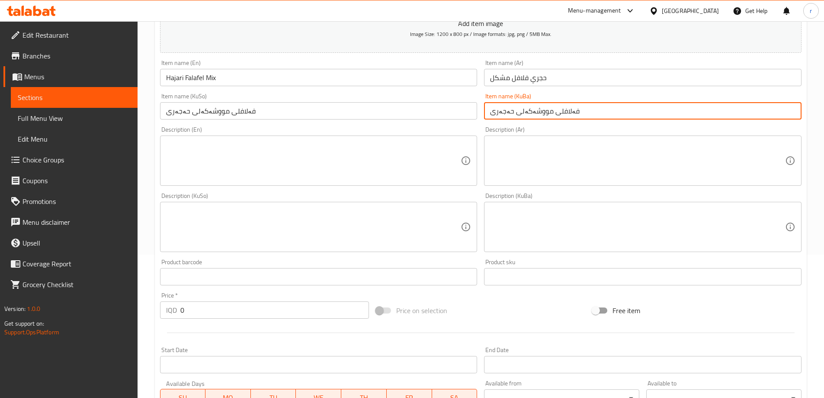
scroll to position [144, 0]
drag, startPoint x: 191, startPoint y: 311, endPoint x: 175, endPoint y: 311, distance: 16.0
click at [176, 312] on div "IQD 0 Price *" at bounding box center [264, 308] width 209 height 17
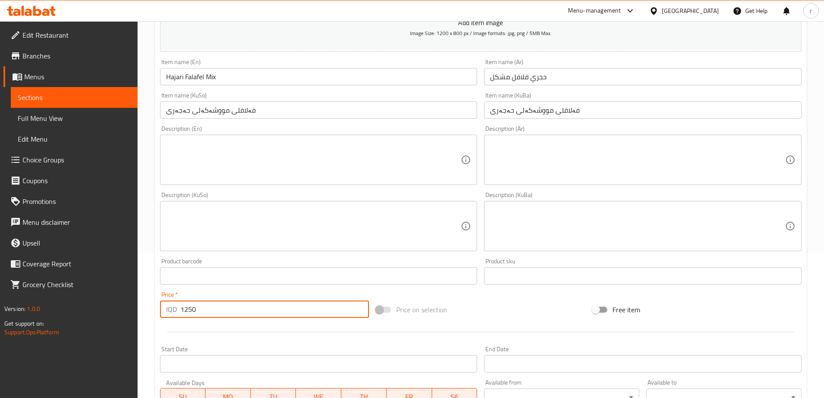
type input "1250"
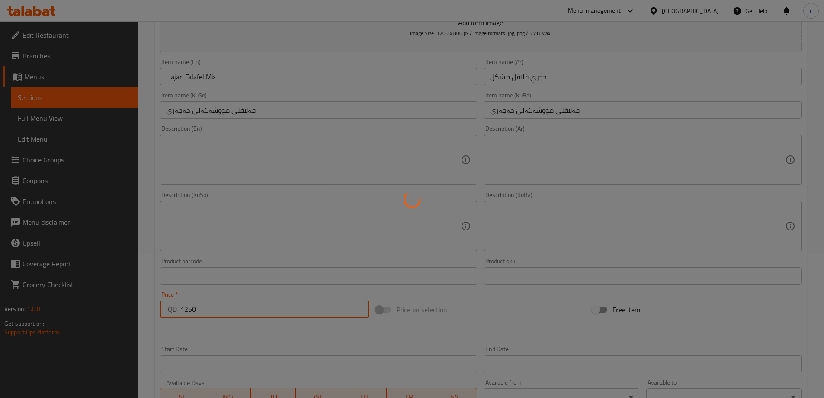
type input "0"
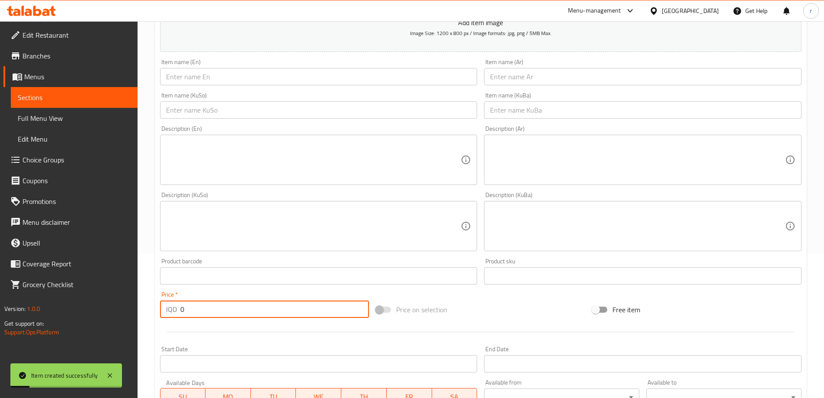
click at [521, 74] on input "text" at bounding box center [643, 76] width 318 height 17
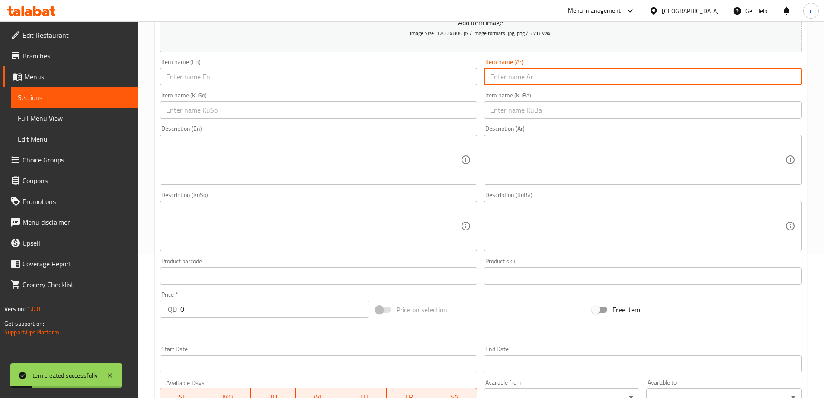
paste input "صاج فلافل مشكل"
type input "صاج فلافل مشكل"
click at [213, 76] on input "text" at bounding box center [319, 76] width 318 height 17
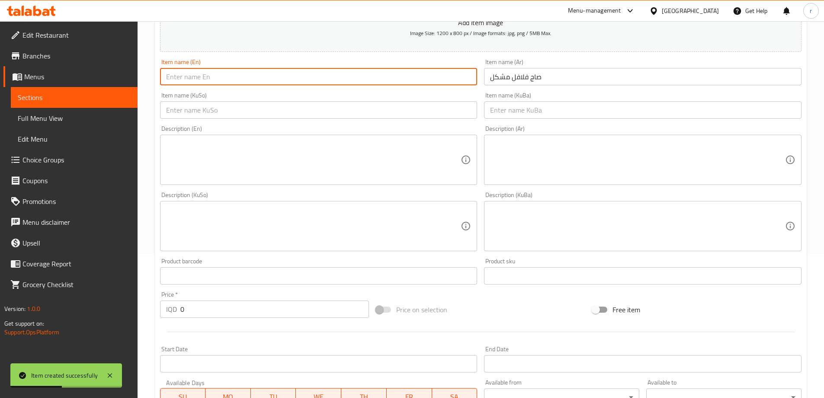
paste input "Saj Falafel Mix"
drag, startPoint x: 176, startPoint y: 77, endPoint x: 156, endPoint y: 79, distance: 20.0
click at [157, 79] on div "Item name (En) Saj Falafel Mix Item name (En)" at bounding box center [319, 71] width 324 height 33
click at [185, 76] on input "Falafel Mix" at bounding box center [319, 76] width 318 height 17
click at [186, 80] on input "Falafel Mix" at bounding box center [319, 76] width 318 height 17
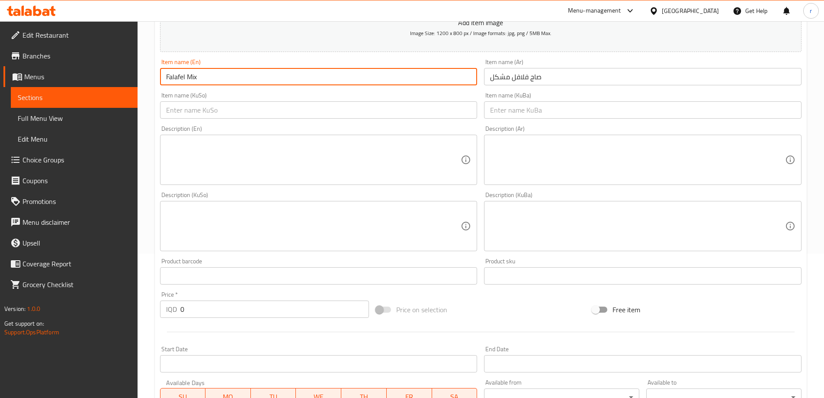
paste input "Saj"
drag, startPoint x: 211, startPoint y: 80, endPoint x: 198, endPoint y: 77, distance: 12.9
click at [198, 77] on input "Falafel Saj Mix" at bounding box center [319, 76] width 318 height 17
click at [163, 76] on input "Falafel Saj" at bounding box center [319, 76] width 318 height 17
paste input "Mix"
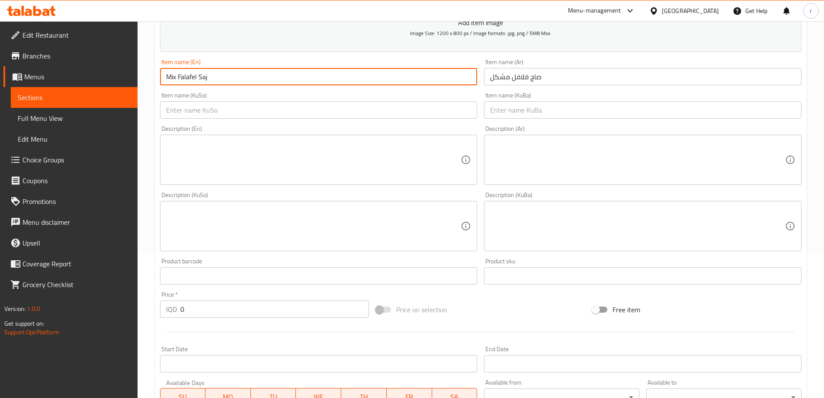
click at [218, 82] on input "Mix Falafel Saj" at bounding box center [319, 76] width 318 height 17
type input "Mix Falafel Saj"
click at [235, 114] on input "text" at bounding box center [319, 109] width 318 height 17
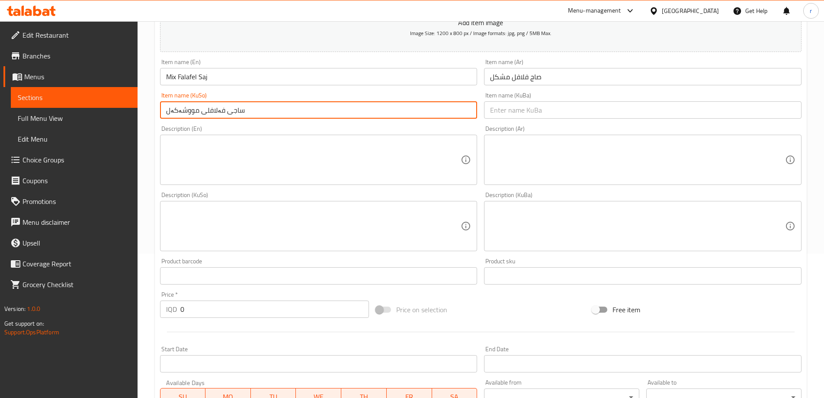
click at [235, 114] on input "ساجی فەلافلی مووشەکەل" at bounding box center [319, 109] width 318 height 17
type input "ساجی فەلافلی مووشەکەل"
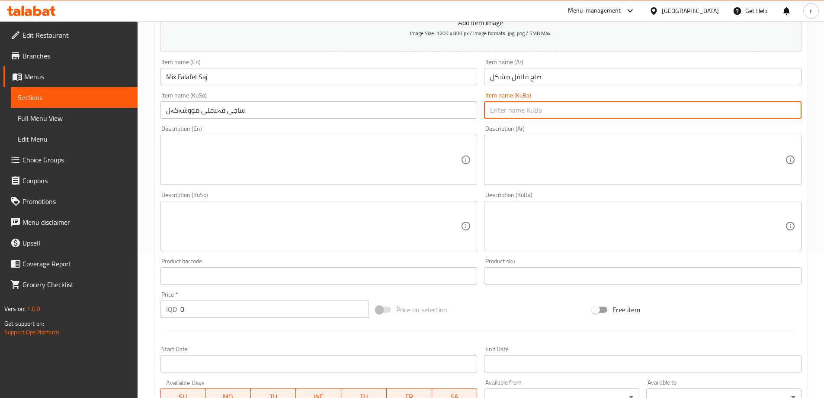
click at [516, 113] on input "text" at bounding box center [643, 109] width 318 height 17
paste input "ساجی فەلافلی مووشەکەل"
type input "ساجی فەلافلی مووشەکەل"
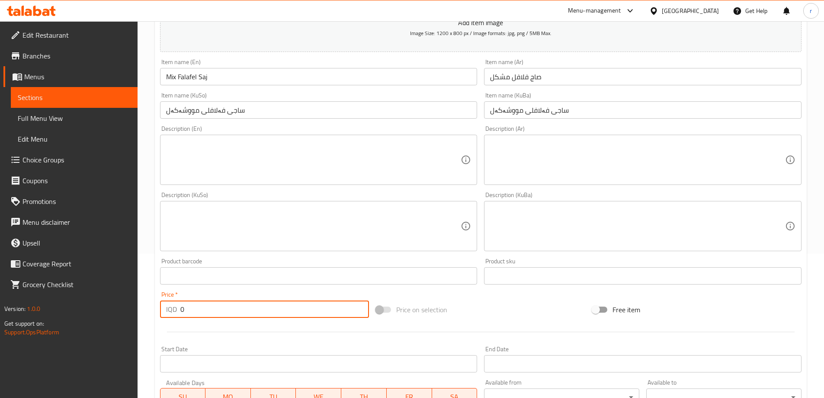
drag, startPoint x: 201, startPoint y: 311, endPoint x: 106, endPoint y: 316, distance: 95.3
click at [106, 316] on div "Edit Restaurant Branches Menus Sections Full Menu View Edit Menu Choice Groups …" at bounding box center [412, 222] width 824 height 690
type input "1250"
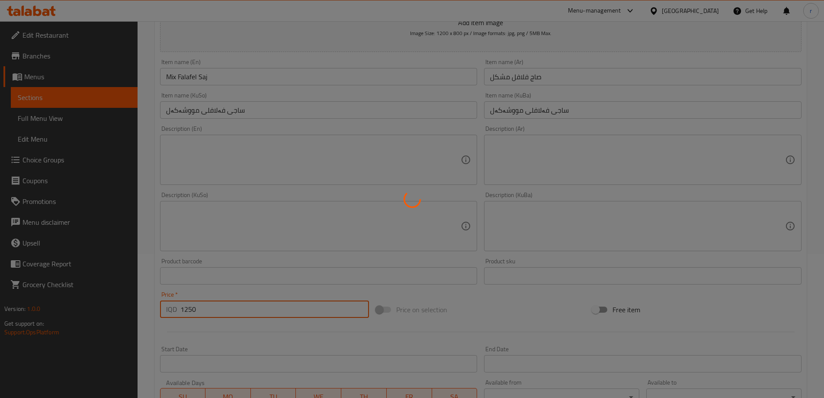
type input "0"
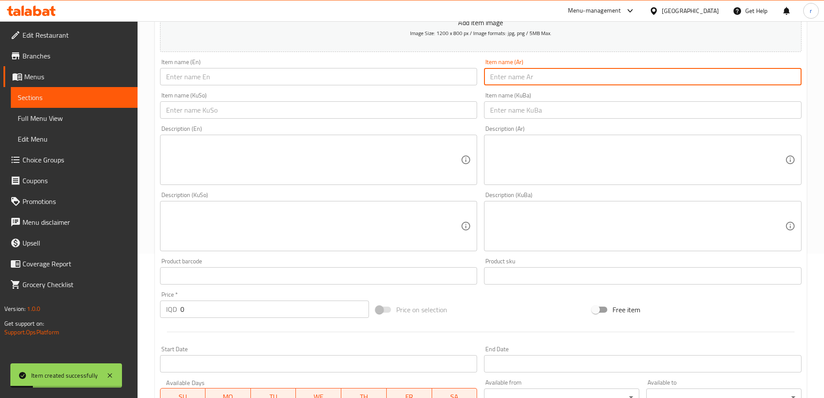
click at [502, 76] on input "text" at bounding box center [643, 76] width 318 height 17
paste input "فرط فلافل"
type input "فرط فلافل"
click at [197, 77] on input "text" at bounding box center [319, 76] width 318 height 17
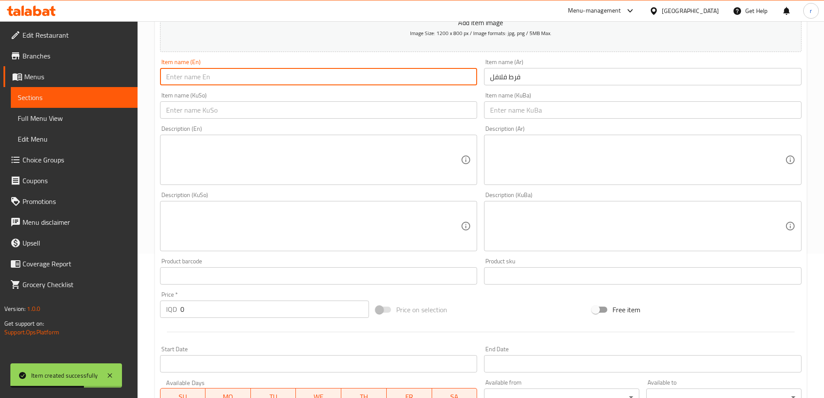
paste input "Falafel slices"
drag, startPoint x: 208, startPoint y: 76, endPoint x: 188, endPoint y: 76, distance: 19.9
click at [188, 76] on input "Falafel slices" at bounding box center [319, 76] width 318 height 17
paste input "S"
type input "Falafel Slices"
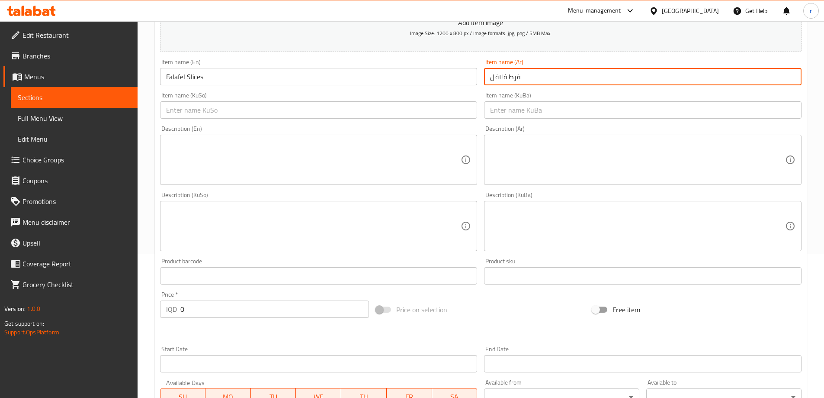
click at [534, 80] on input "فرط فلافل" at bounding box center [643, 76] width 318 height 17
click at [220, 106] on input "text" at bounding box center [319, 109] width 318 height 17
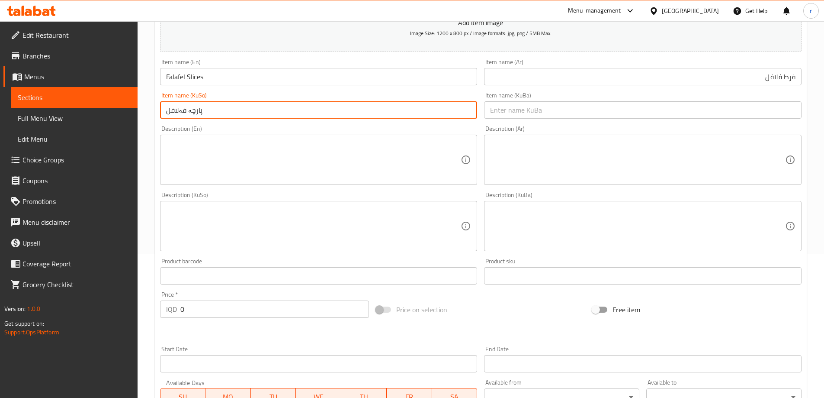
drag, startPoint x: 189, startPoint y: 114, endPoint x: 96, endPoint y: 117, distance: 93.5
click at [96, 117] on div "Edit Restaurant Branches Menus Sections Full Menu View Edit Menu Choice Groups …" at bounding box center [412, 222] width 824 height 690
type input "پارچە فەلافل"
click at [578, 111] on input "text" at bounding box center [643, 109] width 318 height 17
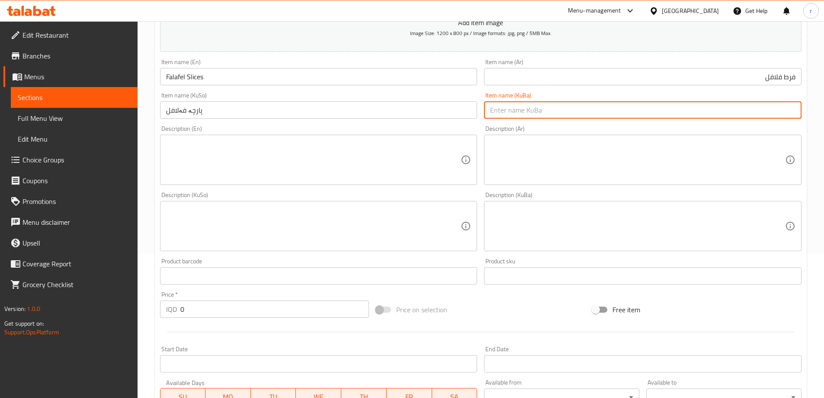
paste input "پارچە فەلافل"
type input "پارچە فەلافل"
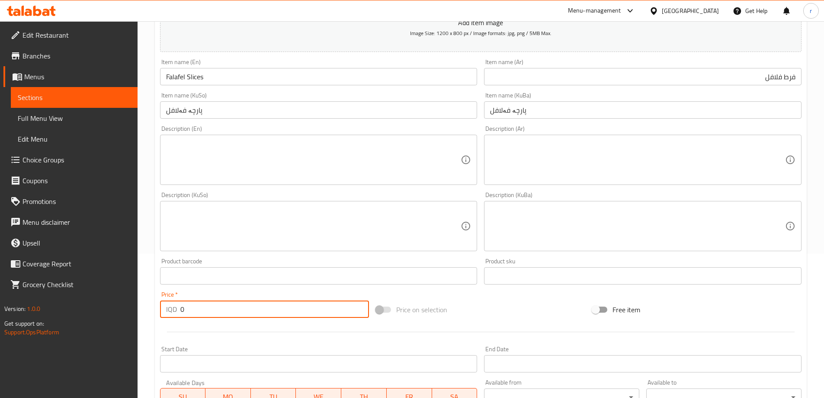
drag, startPoint x: 185, startPoint y: 305, endPoint x: 173, endPoint y: 308, distance: 12.5
click at [173, 308] on div "IQD 0 Price *" at bounding box center [264, 308] width 209 height 17
type input "1000"
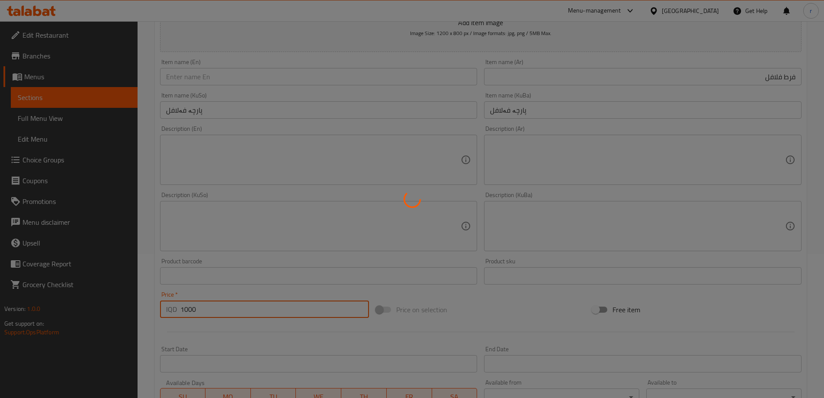
type input "0"
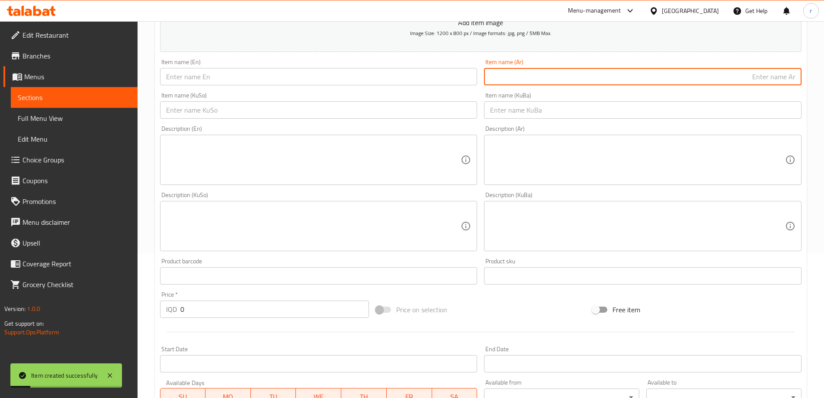
click at [564, 84] on input "text" at bounding box center [643, 76] width 318 height 17
paste input "وجبة فلافل"
type input "وجبة فلافل"
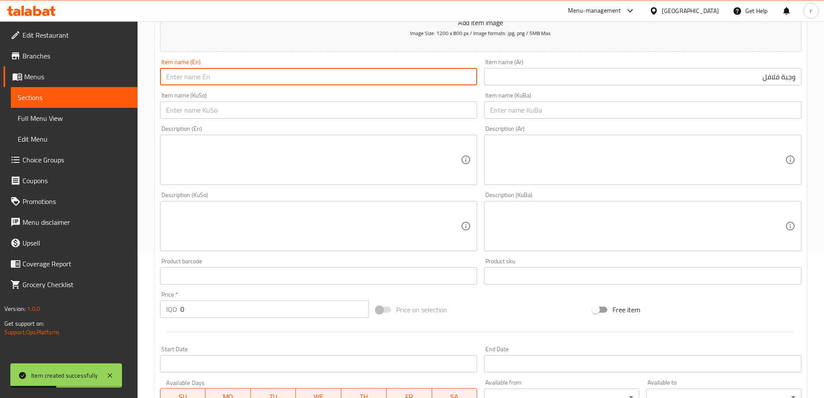
click at [237, 76] on input "text" at bounding box center [319, 76] width 318 height 17
paste input "Falafel Meal"
type input "Falafel Meal"
click at [212, 117] on input "text" at bounding box center [319, 109] width 318 height 17
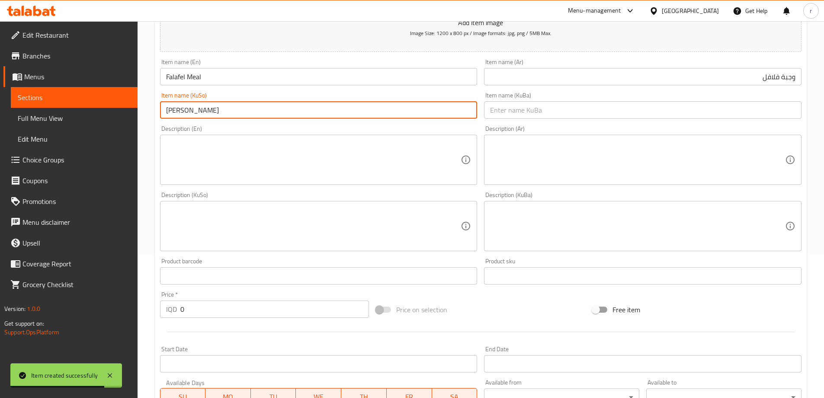
type input "ژەمی فەلافل"
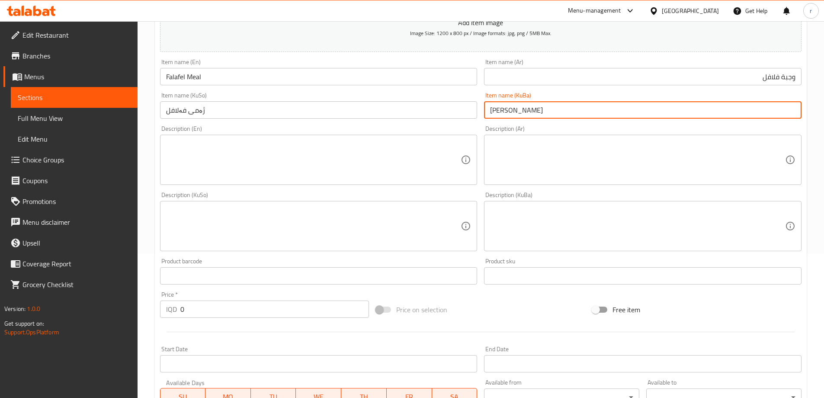
type input "ژەمی فەلافل"
drag, startPoint x: 199, startPoint y: 312, endPoint x: 122, endPoint y: 320, distance: 76.9
click at [122, 320] on div "Edit Restaurant Branches Menus Sections Full Menu View Edit Menu Choice Groups …" at bounding box center [412, 222] width 824 height 690
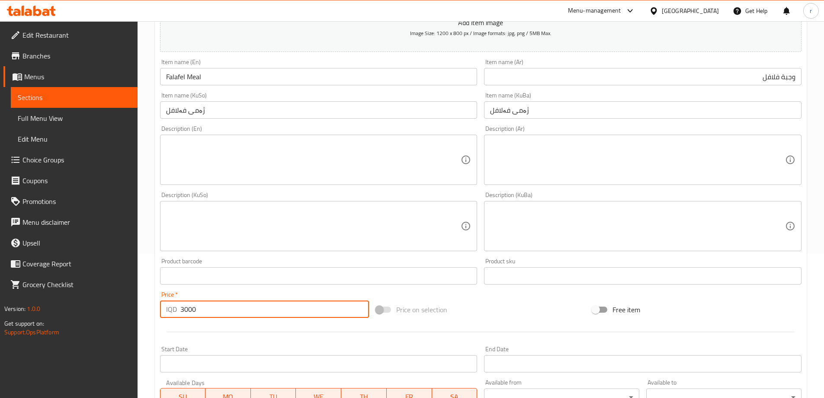
type input "3000"
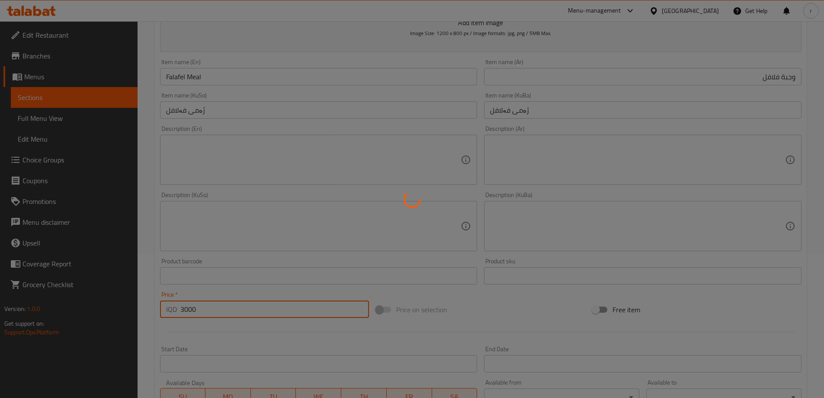
type input "0"
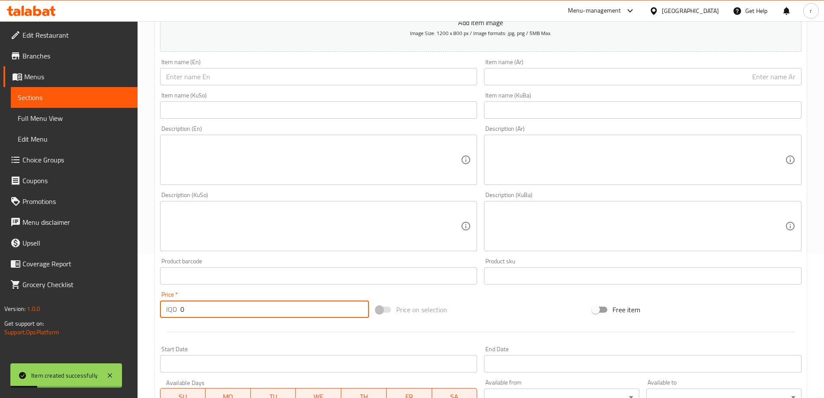
click at [223, 79] on input "text" at bounding box center [319, 76] width 318 height 17
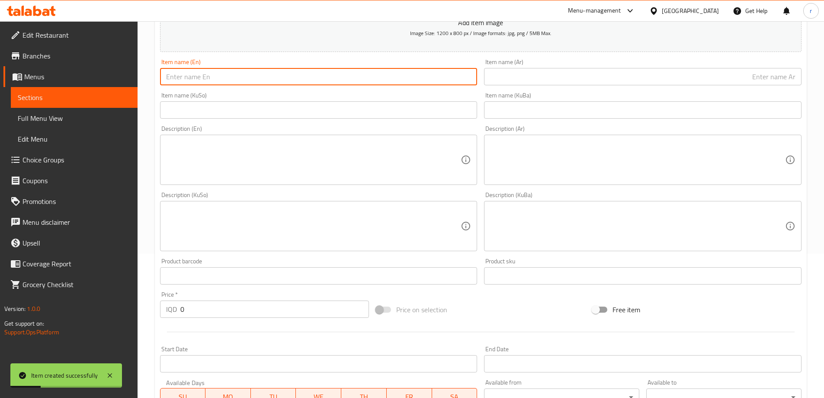
paste input "Falafel Nafar"
type input "Falafel Nafar"
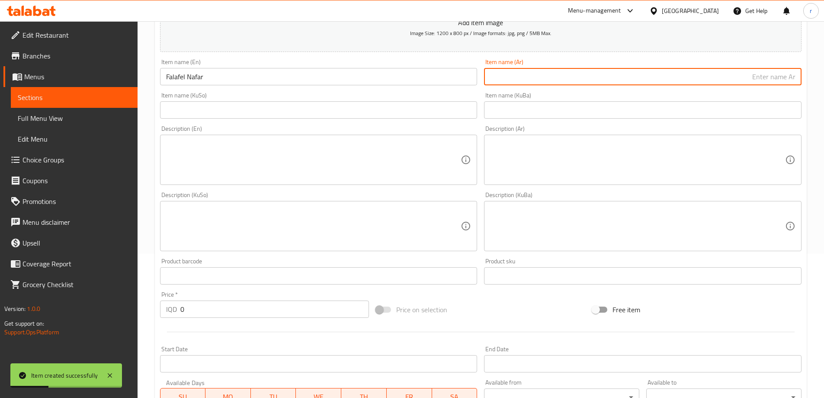
click at [521, 84] on input "text" at bounding box center [643, 76] width 318 height 17
paste input "نفر فلافل"
type input "نفر فلافل"
click at [386, 111] on input "text" at bounding box center [319, 109] width 318 height 17
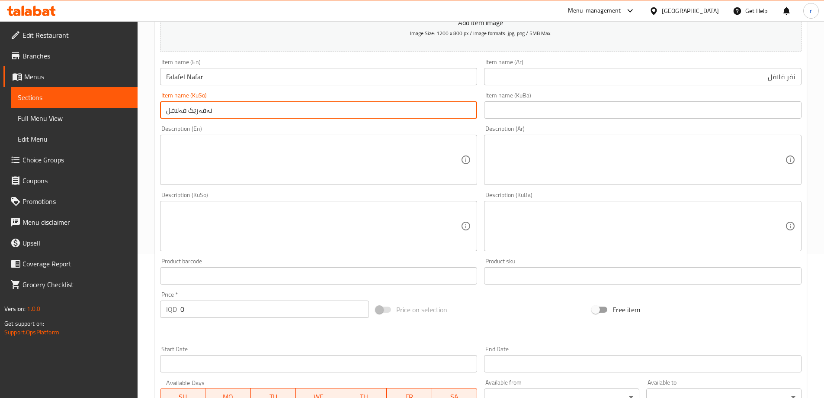
drag, startPoint x: 386, startPoint y: 111, endPoint x: 36, endPoint y: 125, distance: 349.8
click at [36, 125] on div "Edit Restaurant Branches Menus Sections Full Menu View Edit Menu Choice Groups …" at bounding box center [412, 222] width 824 height 690
type input "نەفەرێک فەلافل"
click at [547, 112] on input "text" at bounding box center [643, 109] width 318 height 17
paste input "نەفەرێک فەلافل"
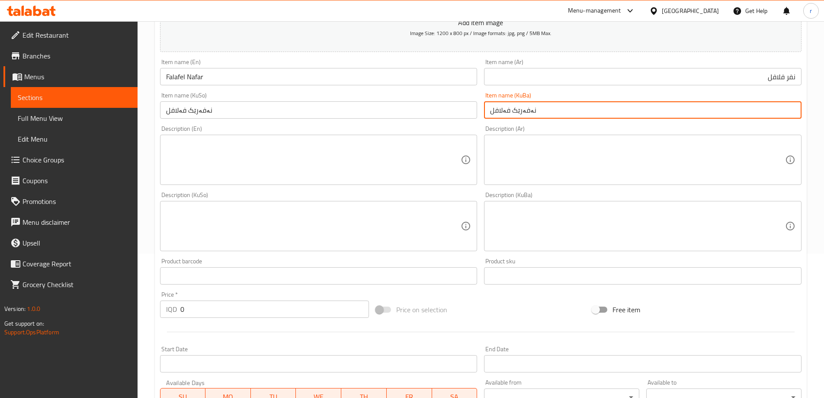
type input "نەفەرێک فەلافل"
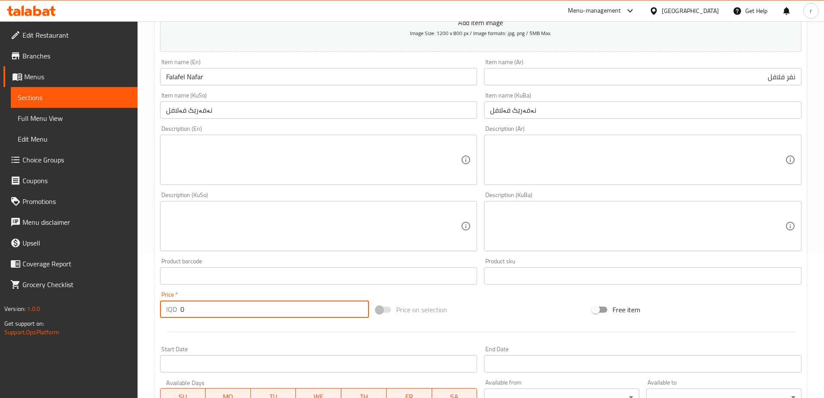
drag, startPoint x: 169, startPoint y: 320, endPoint x: 92, endPoint y: 321, distance: 76.6
click at [92, 321] on div "Edit Restaurant Branches Menus Sections Full Menu View Edit Menu Choice Groups …" at bounding box center [412, 222] width 824 height 690
type input "3000"
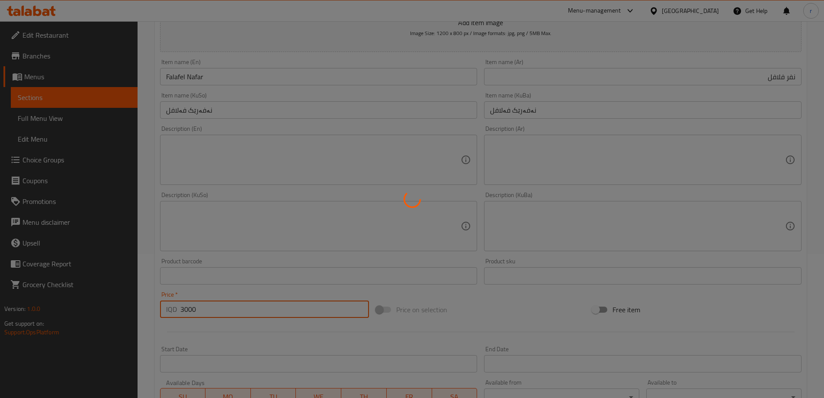
type input "0"
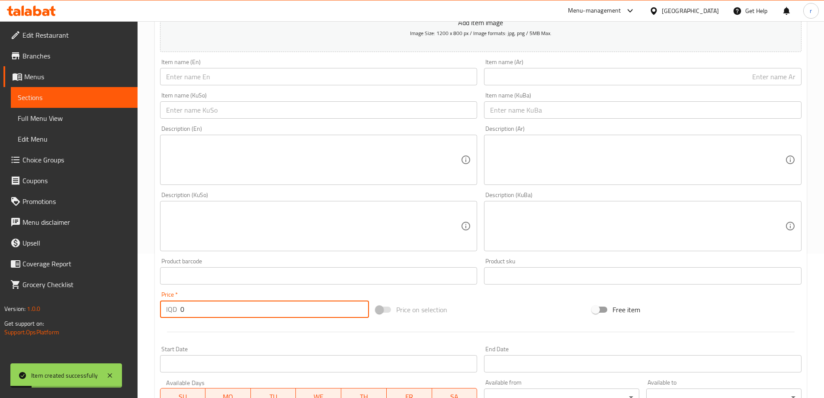
click at [521, 75] on input "text" at bounding box center [643, 76] width 318 height 17
paste input "نفر فلافل دبل"
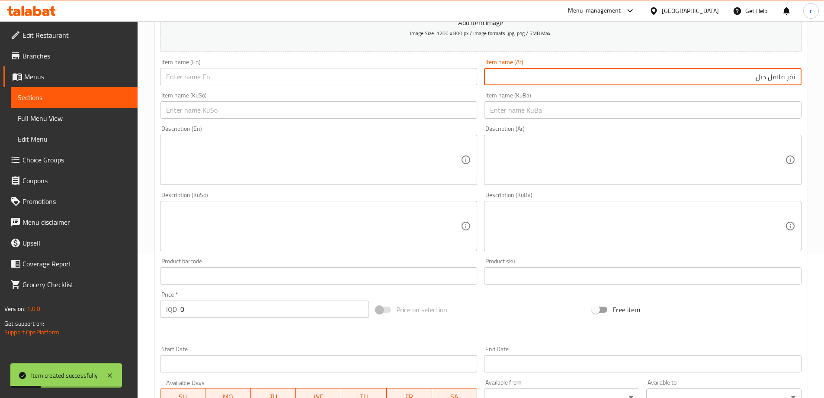
type input "نفر فلافل دبل"
click at [263, 81] on input "text" at bounding box center [319, 76] width 318 height 17
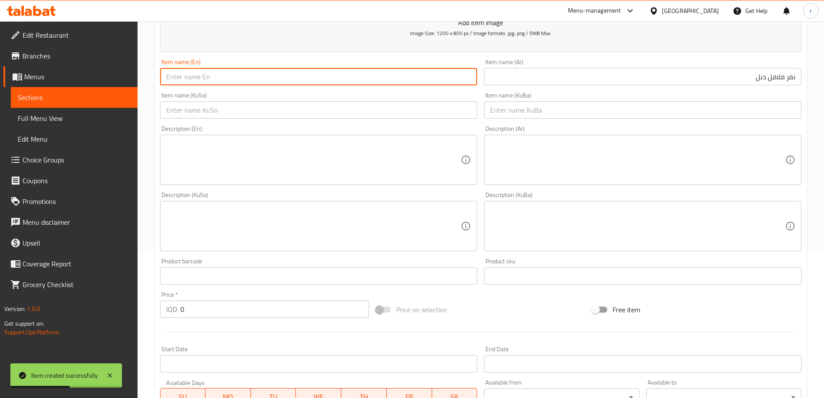
paste input "Double Falafel Nafar"
type input "Double Falafel Nafar"
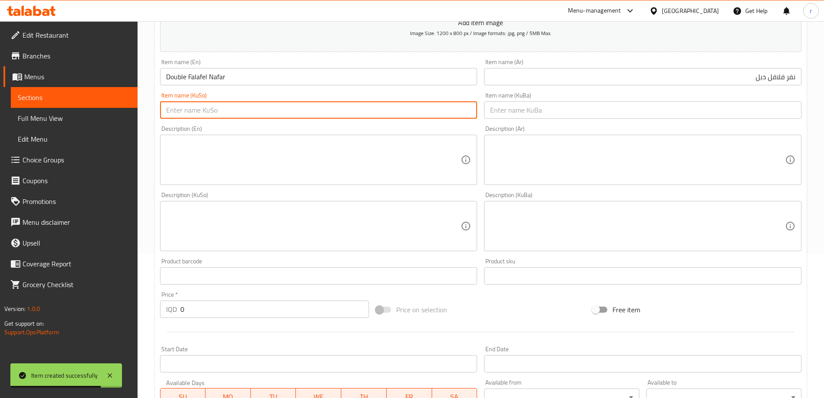
click at [295, 109] on input "text" at bounding box center [319, 109] width 318 height 17
drag, startPoint x: 295, startPoint y: 109, endPoint x: 135, endPoint y: 108, distance: 160.9
click at [135, 108] on div "Edit Restaurant Branches Menus Sections Full Menu View Edit Menu Choice Groups …" at bounding box center [412, 222] width 824 height 690
type input "نەفەرێک فەلافلی دەبڵ"
click at [511, 112] on input "text" at bounding box center [643, 109] width 318 height 17
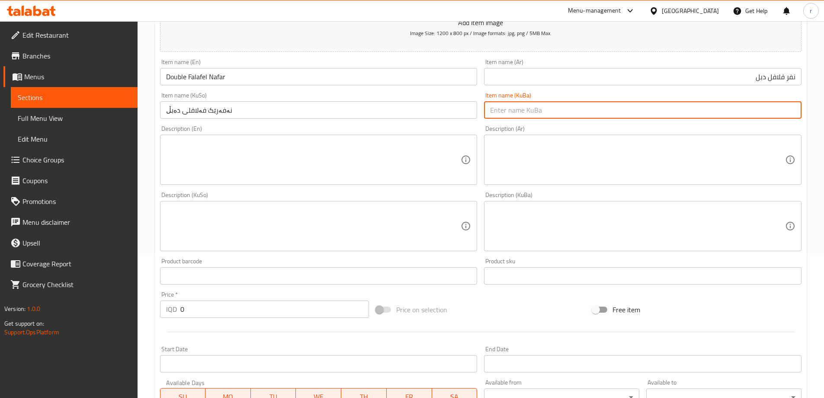
paste input "نەفەرێک فەلافلی دەبڵ"
type input "نەفەرێک فەلافلی دەبڵ"
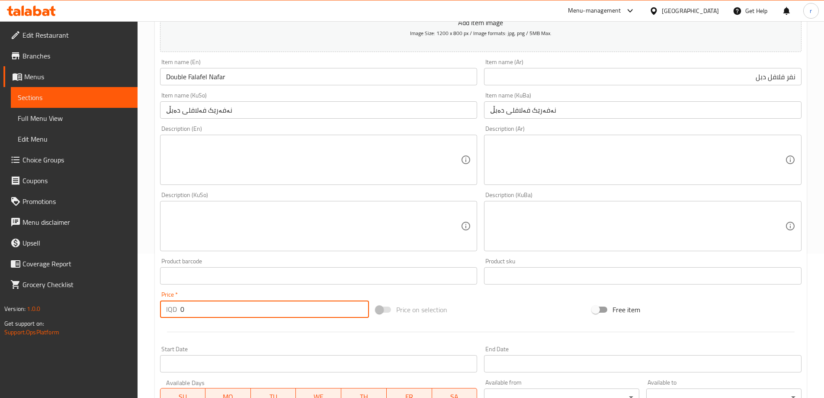
drag, startPoint x: 186, startPoint y: 311, endPoint x: 96, endPoint y: 318, distance: 90.7
click at [96, 318] on div "Edit Restaurant Branches Menus Sections Full Menu View Edit Menu Choice Groups …" at bounding box center [412, 222] width 824 height 690
type input "6000"
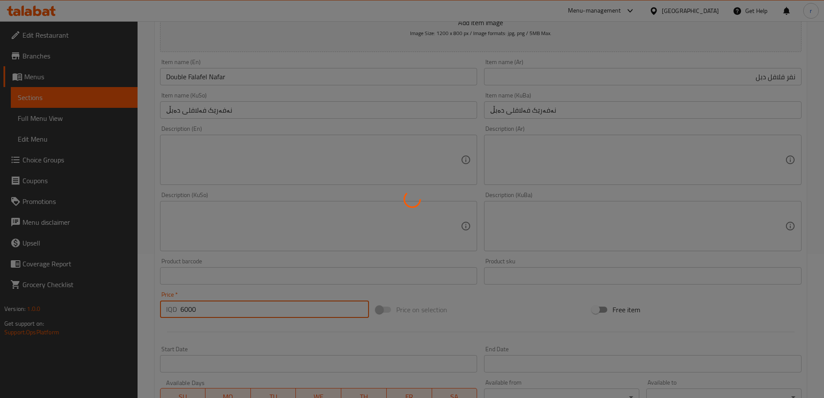
type input "0"
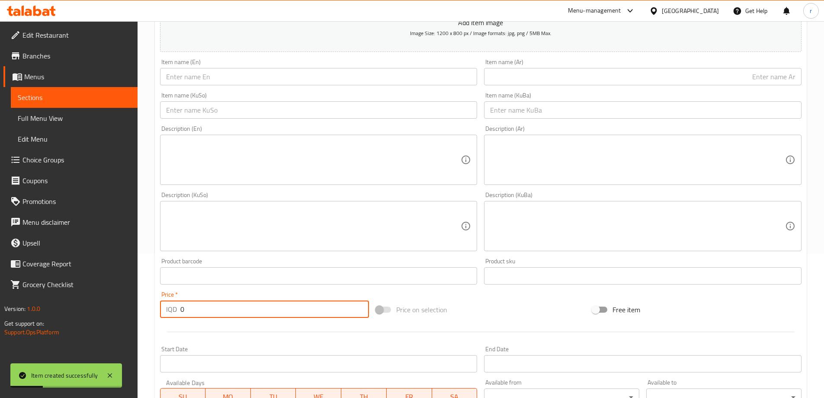
click at [513, 77] on input "text" at bounding box center [643, 76] width 318 height 17
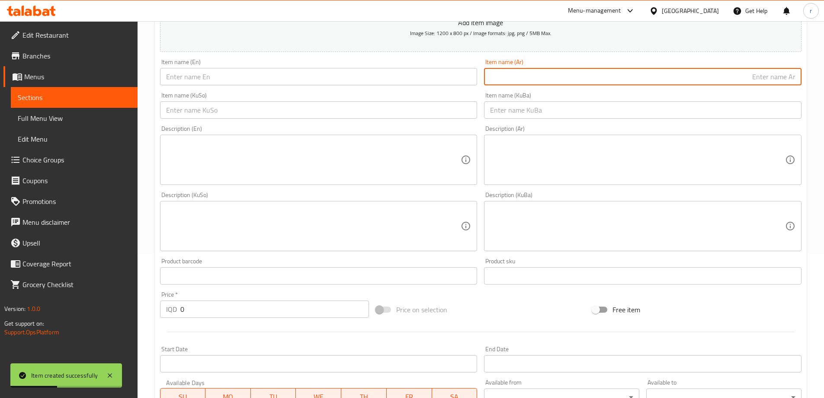
paste input "لبن"
type input "لبن"
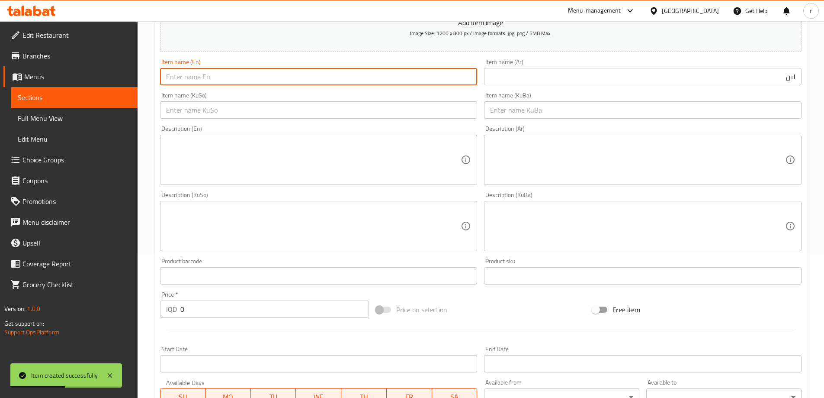
click at [314, 75] on input "text" at bounding box center [319, 76] width 318 height 17
paste input "Ayran"
type input "Ayran"
click at [223, 118] on input "text" at bounding box center [319, 109] width 318 height 17
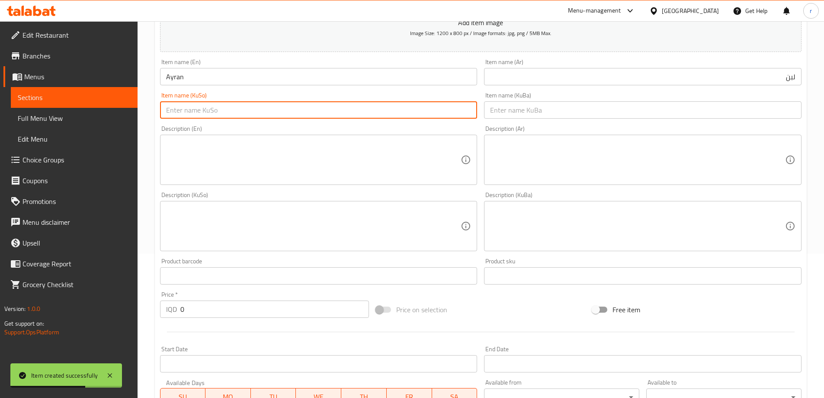
click at [223, 118] on input "text" at bounding box center [319, 109] width 318 height 17
paste input "ماستاو"
type input "ماستاو"
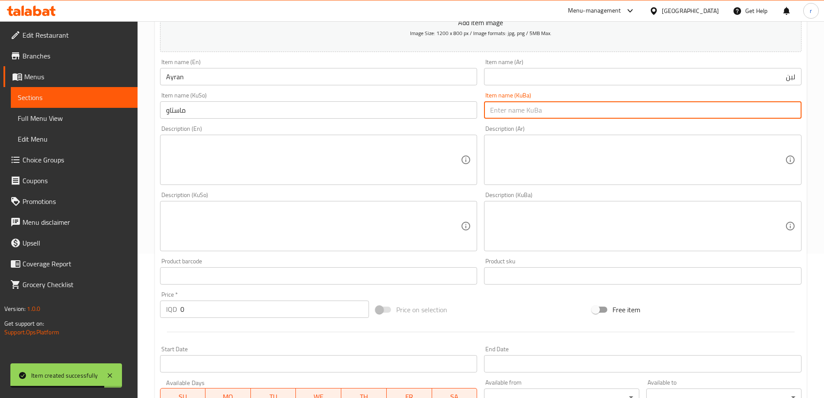
drag, startPoint x: 534, startPoint y: 108, endPoint x: 524, endPoint y: 105, distance: 10.4
click at [534, 108] on input "text" at bounding box center [643, 109] width 318 height 17
paste input "ماستاو"
type input "ماستاو"
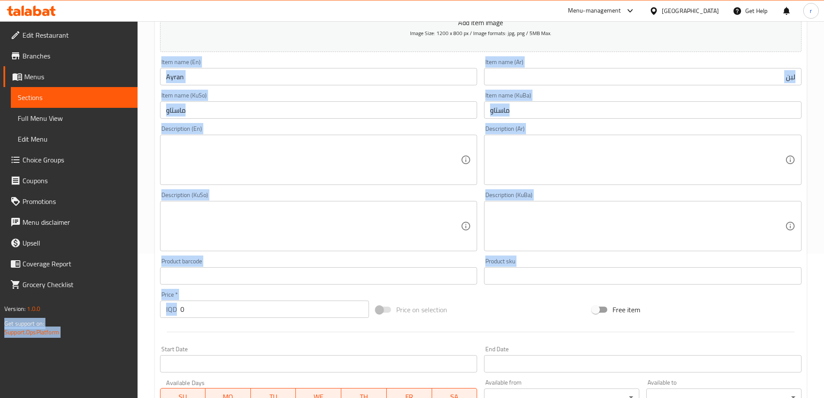
drag, startPoint x: 226, startPoint y: 318, endPoint x: 133, endPoint y: 308, distance: 93.5
click at [133, 308] on div "Edit Restaurant Branches Menus Sections Full Menu View Edit Menu Choice Groups …" at bounding box center [412, 222] width 824 height 690
click at [203, 313] on input "0" at bounding box center [274, 308] width 189 height 17
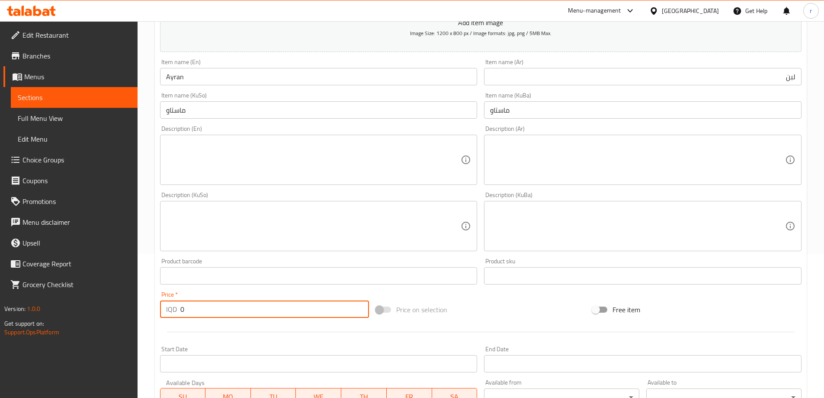
drag, startPoint x: 205, startPoint y: 311, endPoint x: 168, endPoint y: 308, distance: 36.4
click at [168, 308] on div "IQD 0 Price *" at bounding box center [264, 308] width 209 height 17
type input "1000"
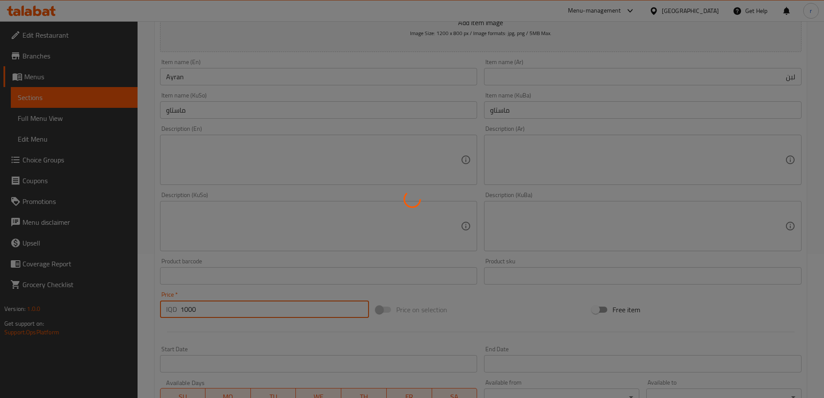
type input "0"
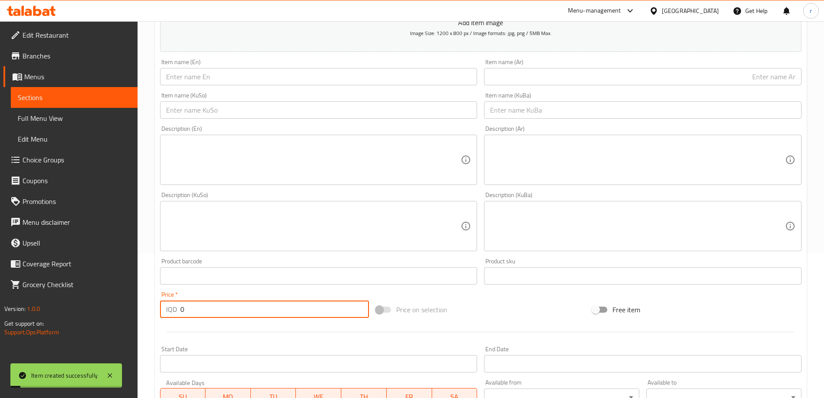
click at [185, 80] on input "text" at bounding box center [319, 76] width 318 height 17
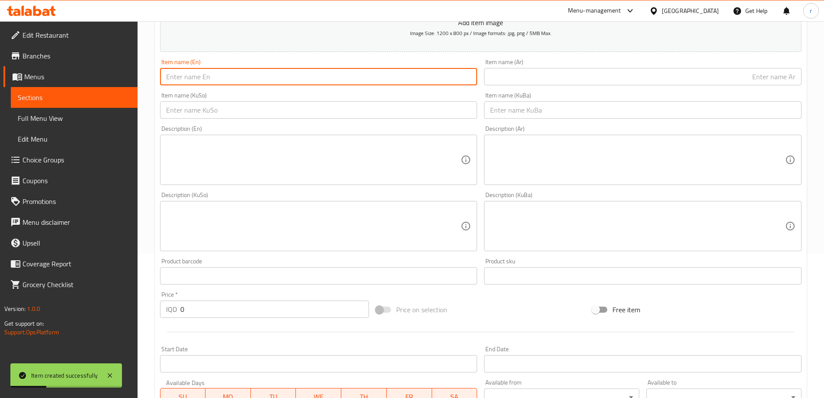
type input "Pepsi"
click at [514, 65] on div "Item name (Ar) Item name (Ar)" at bounding box center [643, 72] width 318 height 26
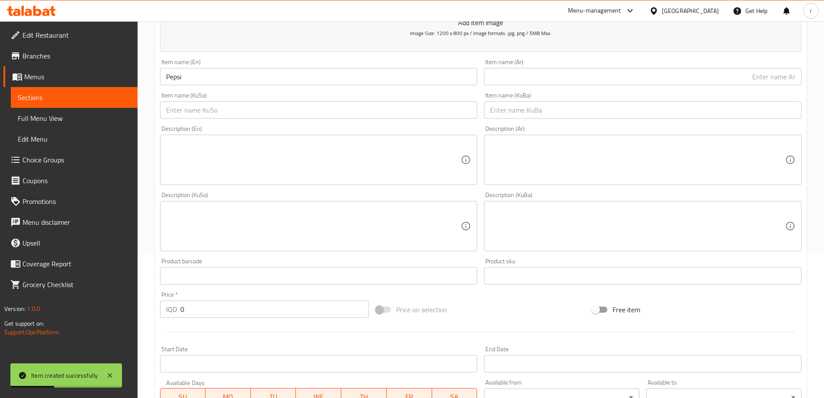
click at [519, 71] on input "text" at bounding box center [643, 76] width 318 height 17
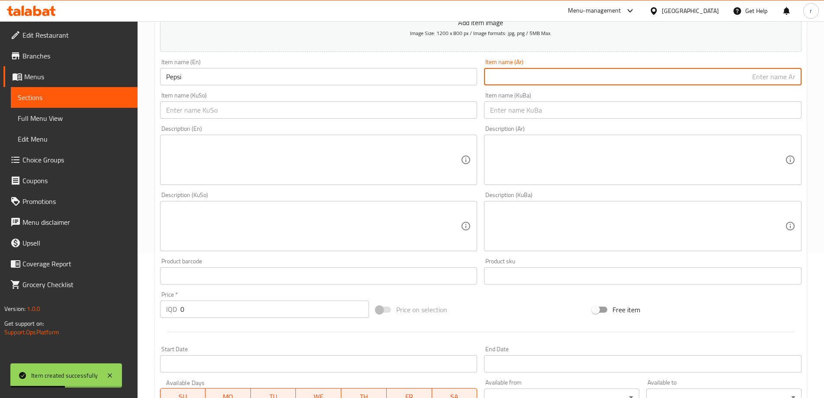
type input "بيبسي"
click at [445, 112] on input "text" at bounding box center [319, 109] width 318 height 17
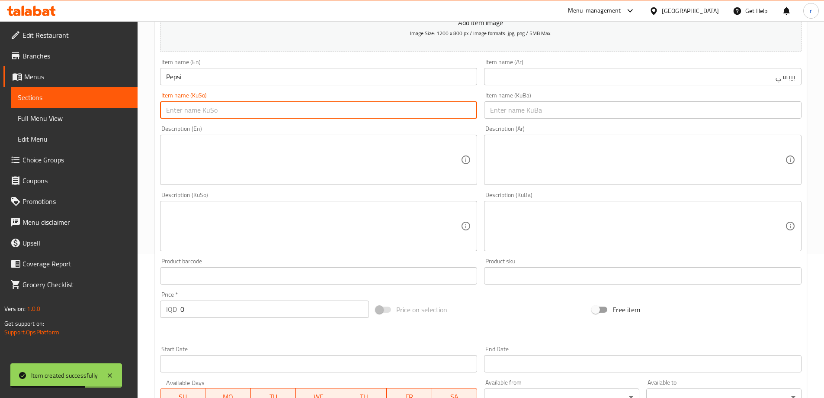
type input "بیپسی"
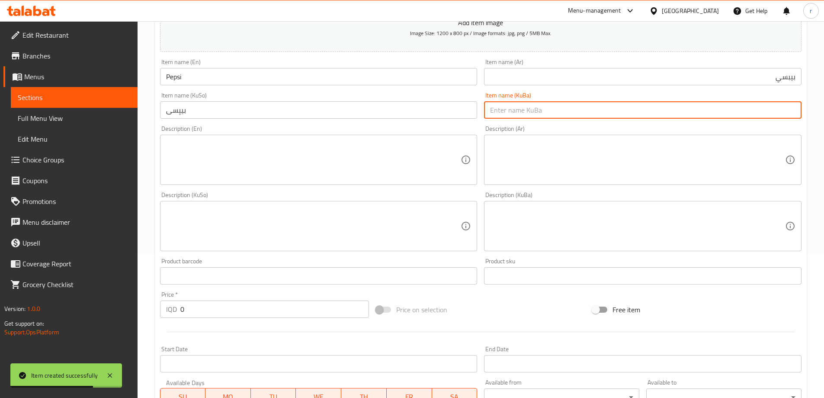
click at [513, 113] on input "text" at bounding box center [643, 109] width 318 height 17
type input "بیپسی"
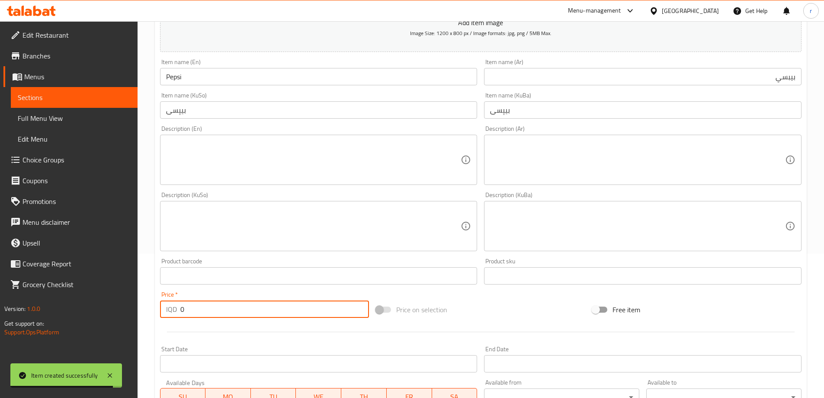
drag, startPoint x: 206, startPoint y: 309, endPoint x: 108, endPoint y: 316, distance: 98.9
click at [108, 316] on div "Edit Restaurant Branches Menus Sections Full Menu View Edit Menu Choice Groups …" at bounding box center [412, 222] width 824 height 690
type input "1000"
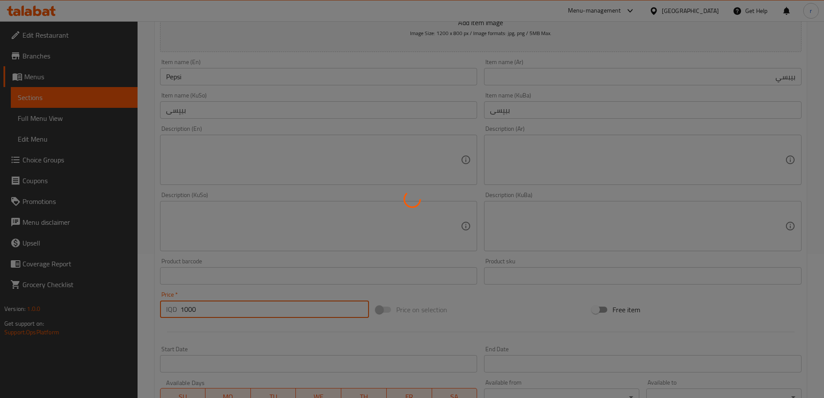
type input "0"
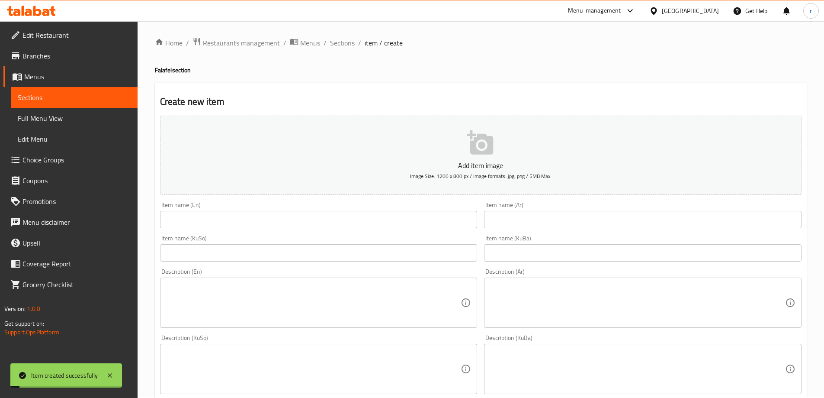
scroll to position [0, 0]
click at [347, 52] on div "Home / Restaurants management / Menus / Sections / item / create Falafel sectio…" at bounding box center [481, 365] width 652 height 655
click at [347, 43] on span "Sections" at bounding box center [342, 44] width 25 height 10
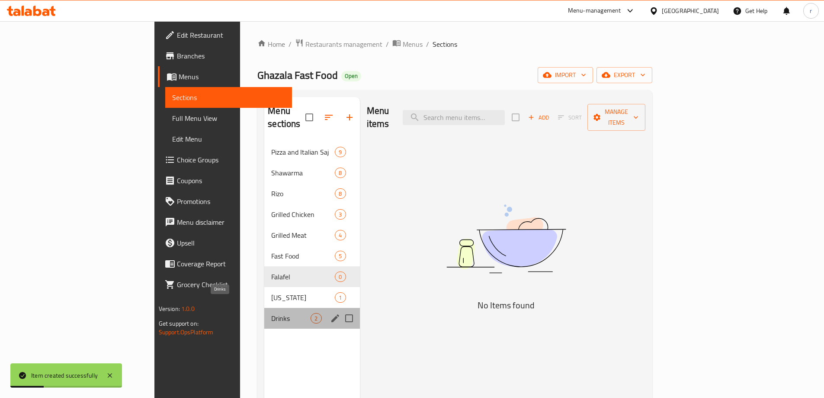
click at [271, 313] on span "Drinks" at bounding box center [290, 318] width 39 height 10
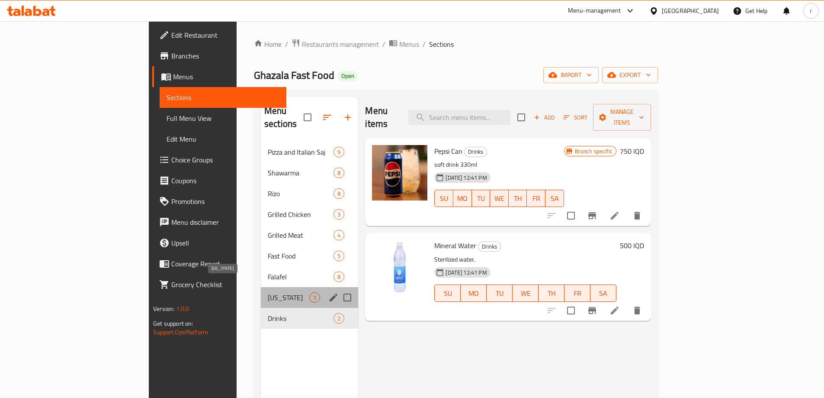
click at [268, 292] on span "[US_STATE]" at bounding box center [289, 297] width 42 height 10
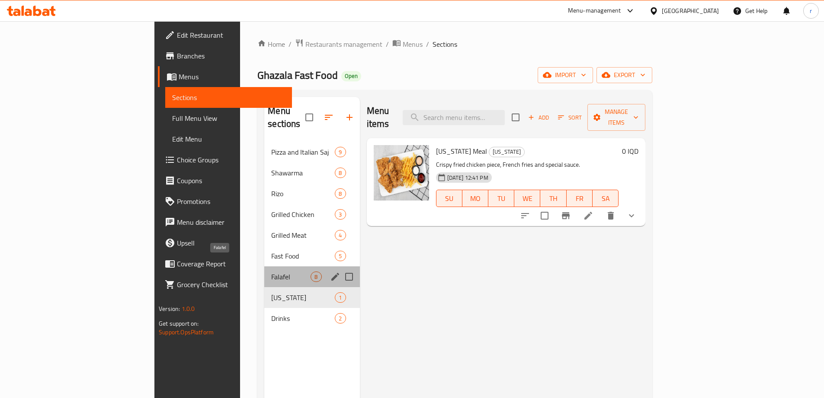
click at [271, 271] on span "Falafel" at bounding box center [290, 276] width 39 height 10
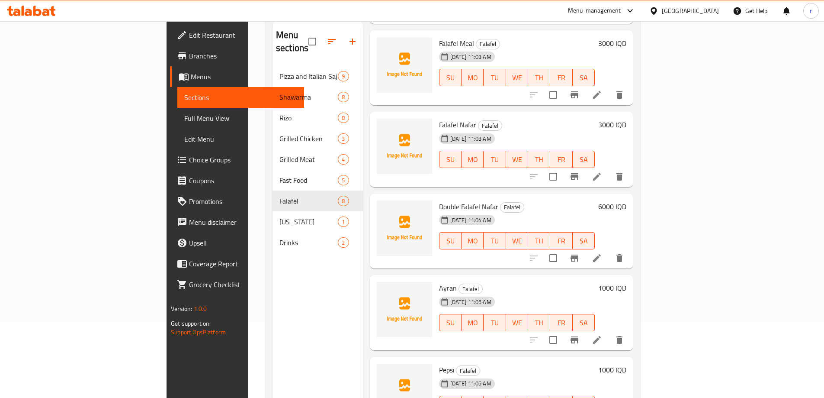
scroll to position [121, 0]
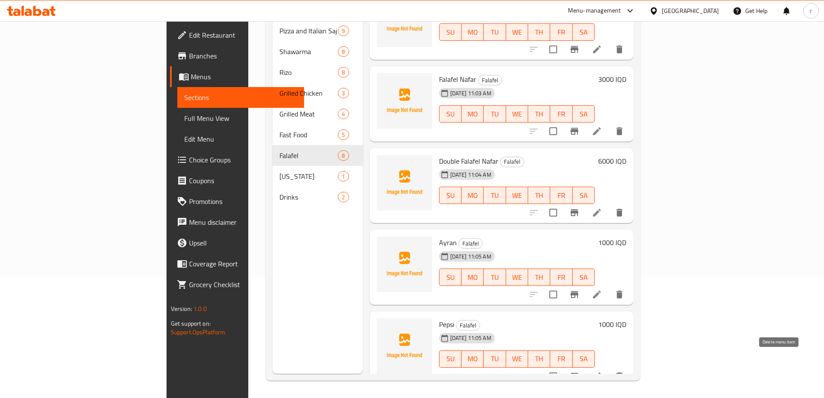
click at [622, 372] on icon "delete" at bounding box center [619, 376] width 6 height 8
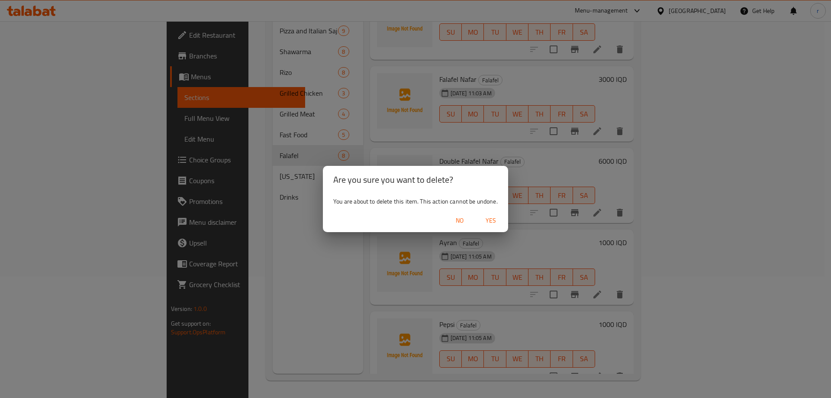
click at [491, 218] on span "Yes" at bounding box center [490, 220] width 21 height 11
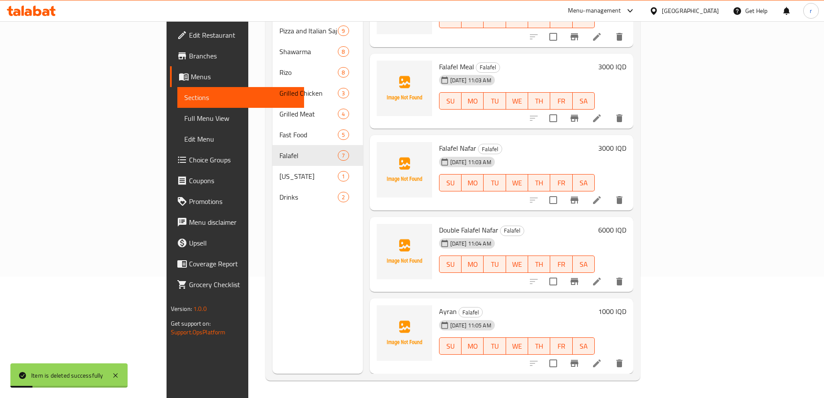
scroll to position [195, 0]
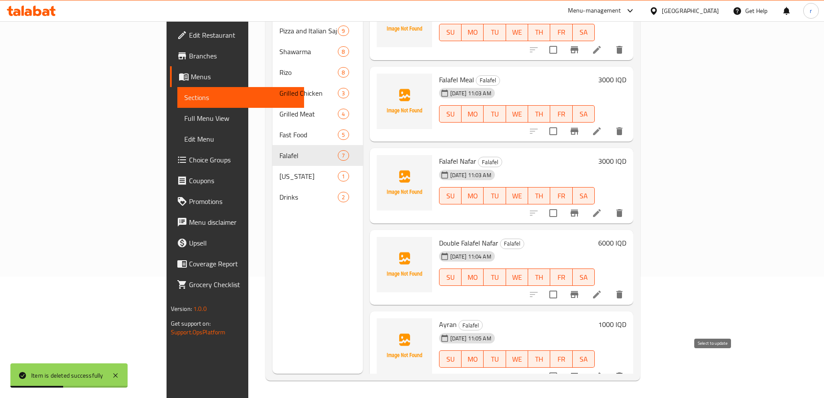
click at [562, 367] on input "checkbox" at bounding box center [553, 376] width 18 height 18
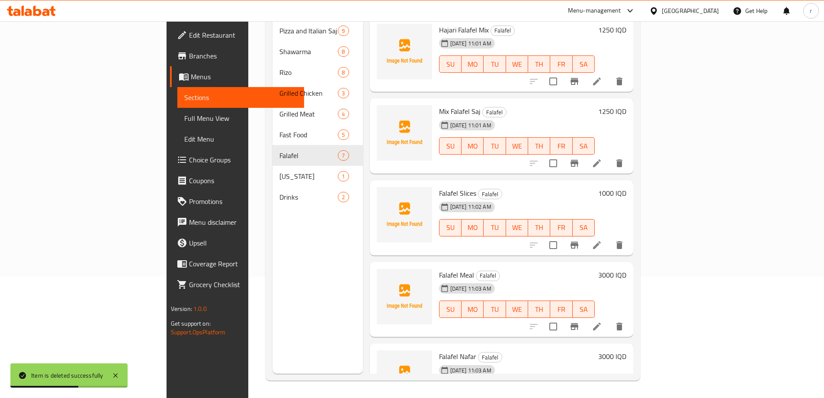
scroll to position [0, 0]
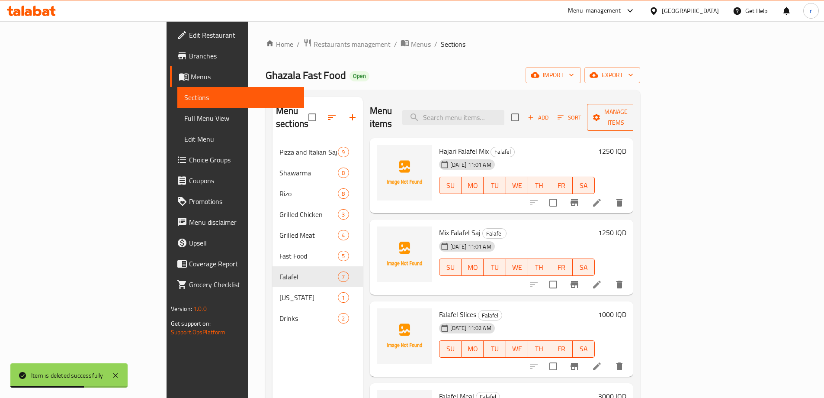
click at [645, 104] on button "Manage items" at bounding box center [616, 117] width 58 height 27
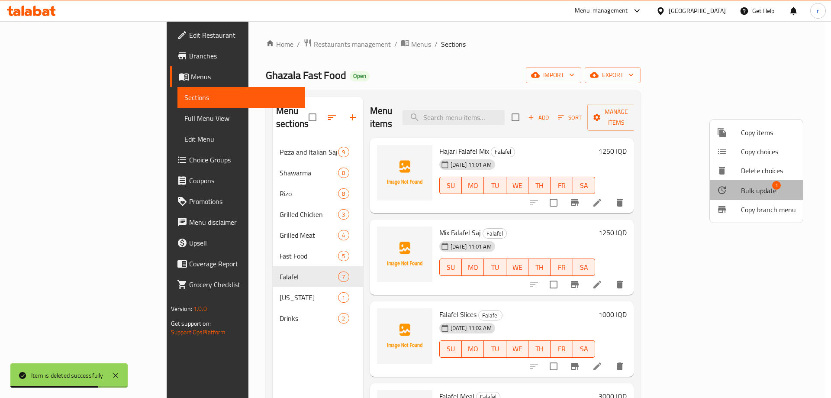
click at [757, 193] on span "Bulk update" at bounding box center [758, 190] width 35 height 10
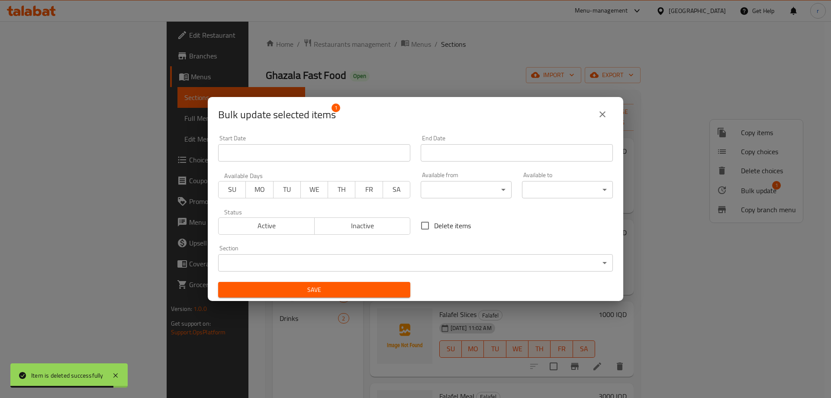
click at [358, 263] on body "Item is deleted successfully ​ Menu-management Iraq Get Help r Edit Restaurant …" at bounding box center [415, 209] width 831 height 376
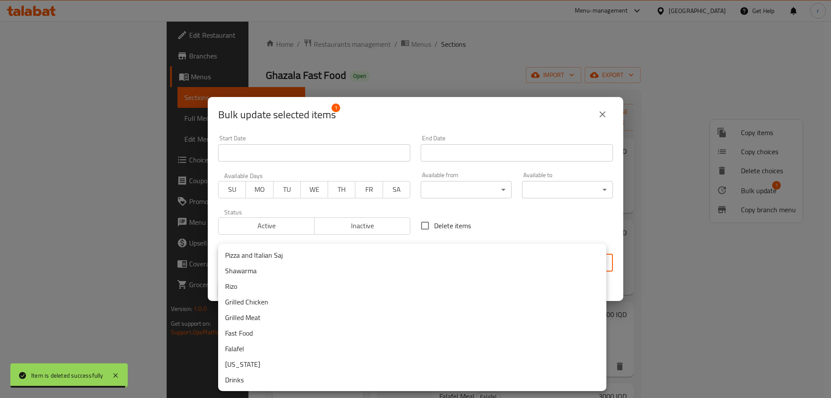
click at [255, 374] on li "Drinks" at bounding box center [412, 380] width 388 height 16
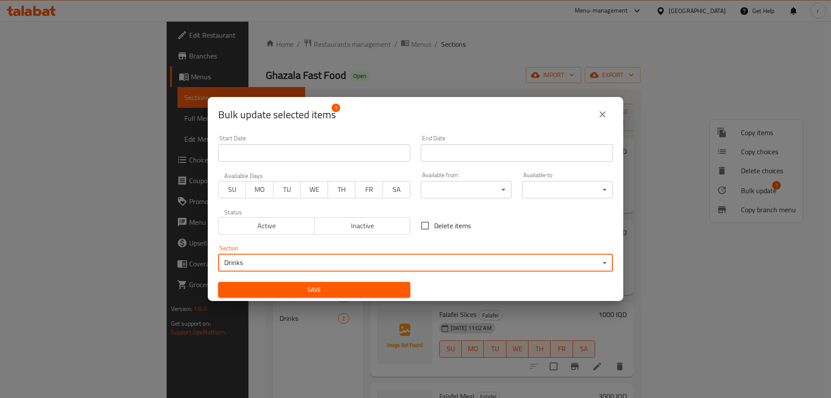
click at [282, 294] on span "Save" at bounding box center [314, 289] width 178 height 11
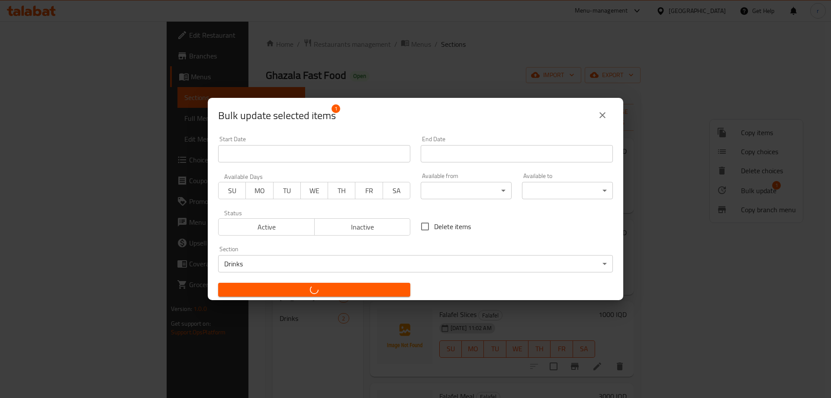
checkbox input "false"
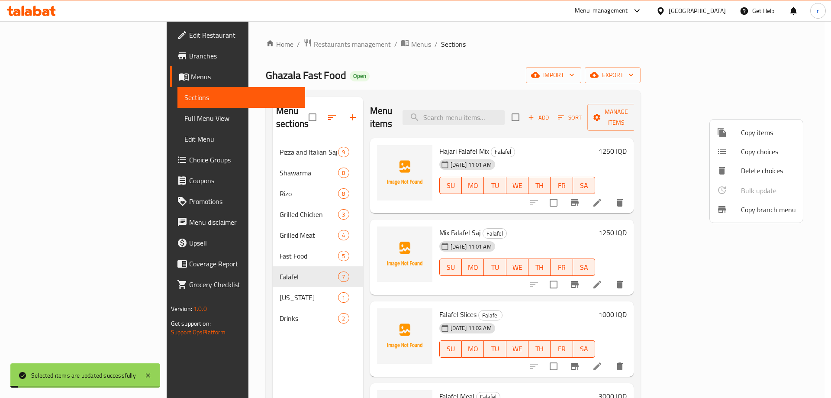
click at [38, 117] on div at bounding box center [415, 199] width 831 height 398
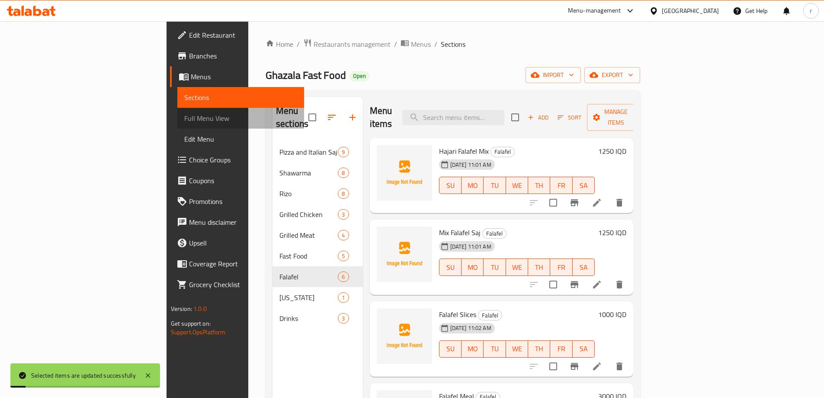
click at [184, 117] on span "Full Menu View" at bounding box center [240, 118] width 113 height 10
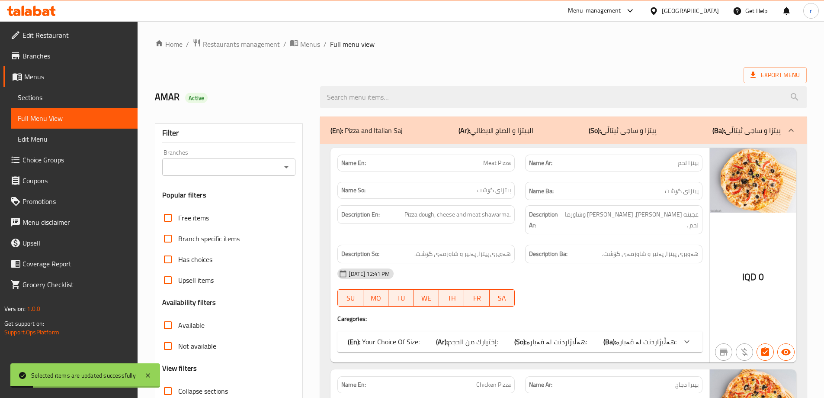
click at [200, 161] on input "Branches" at bounding box center [222, 167] width 114 height 12
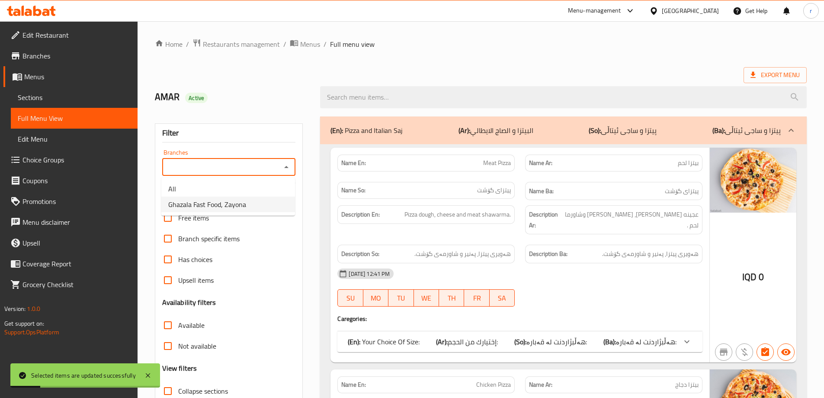
click at [194, 202] on span "Ghazala Fast Food, Zayona" at bounding box center [207, 204] width 78 height 10
type input "Ghazala Fast Food, Zayona"
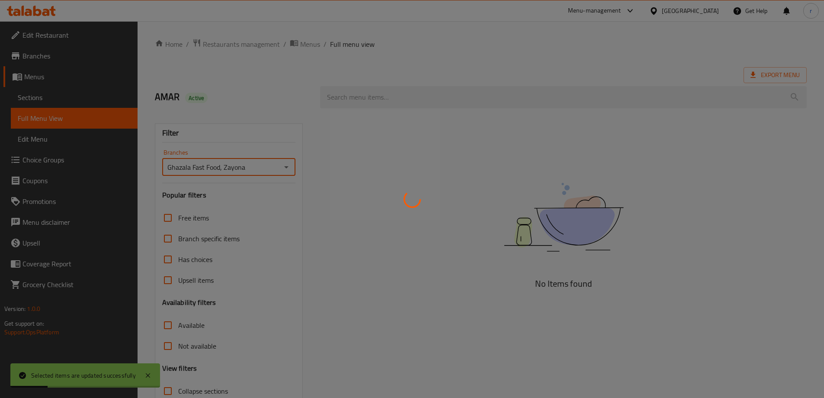
scroll to position [63, 0]
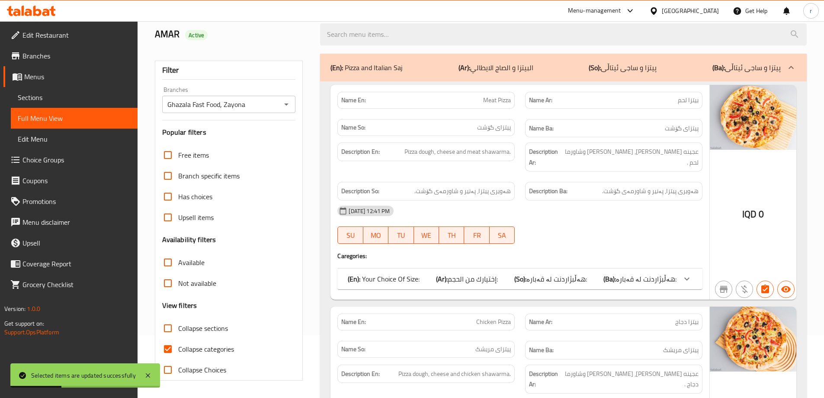
click at [196, 347] on span "Collapse categories" at bounding box center [206, 348] width 56 height 10
click at [178, 347] on input "Collapse categories" at bounding box center [167, 348] width 21 height 21
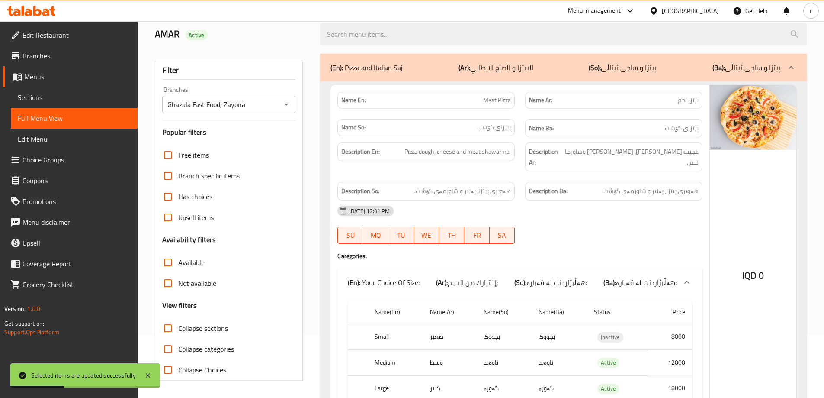
click at [196, 347] on span "Collapse categories" at bounding box center [206, 348] width 56 height 10
click at [178, 347] on input "Collapse categories" at bounding box center [167, 348] width 21 height 21
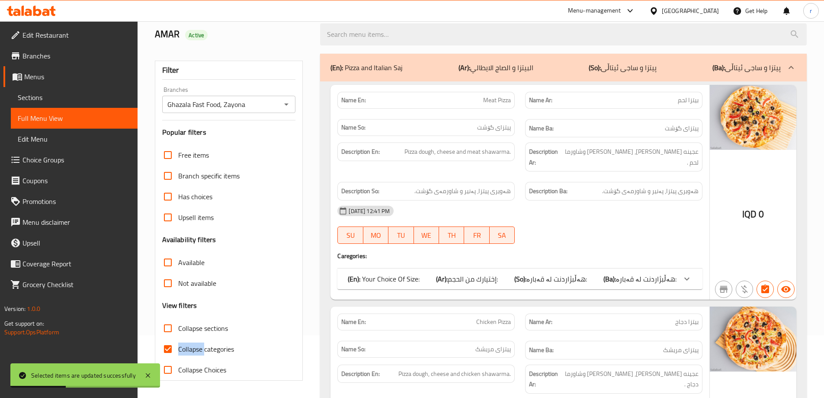
click at [194, 344] on span "Collapse categories" at bounding box center [206, 348] width 56 height 10
click at [178, 344] on input "Collapse categories" at bounding box center [167, 348] width 21 height 21
checkbox input "false"
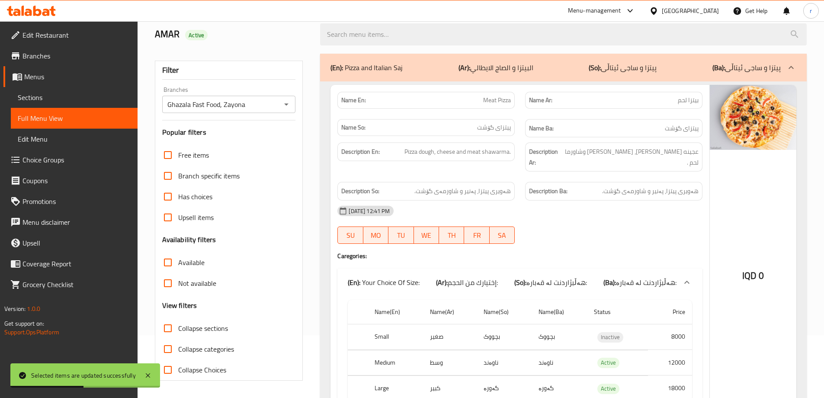
click at [215, 329] on span "Collapse sections" at bounding box center [203, 328] width 50 height 10
click at [178, 329] on input "Collapse sections" at bounding box center [167, 328] width 21 height 21
checkbox input "true"
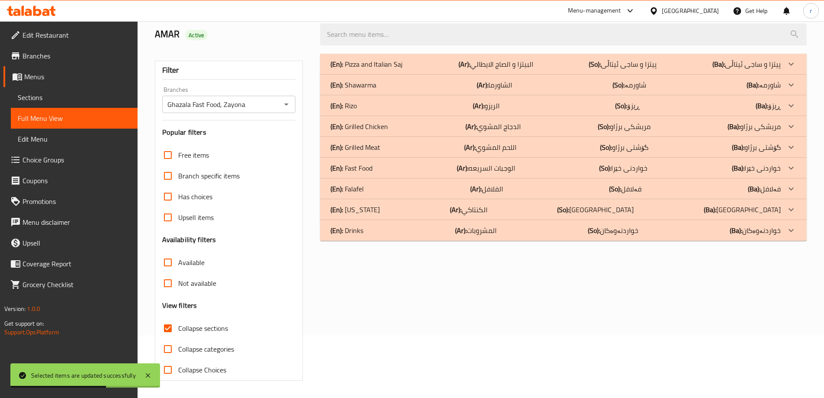
click at [504, 223] on div "(En): Drinks (Ar): المشروبات (So): خواردنەوەکان (Ba): خواردنەوەکان" at bounding box center [563, 230] width 487 height 21
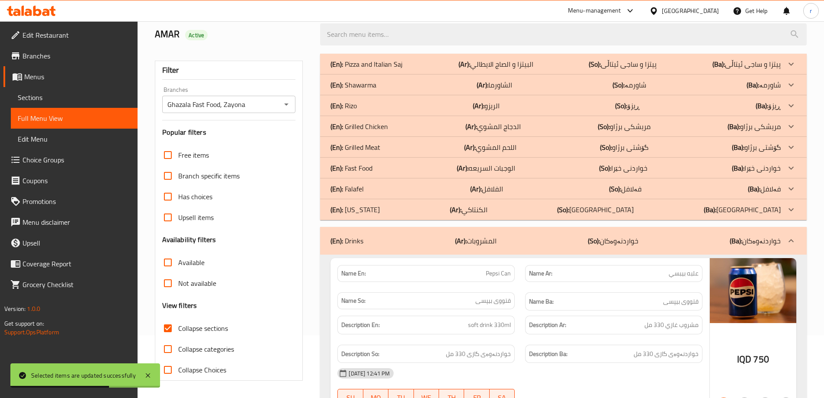
click at [508, 188] on div "(En): Falafel (Ar): الفلافل (So): فەلافل (Ba): فەلافل" at bounding box center [555, 188] width 450 height 10
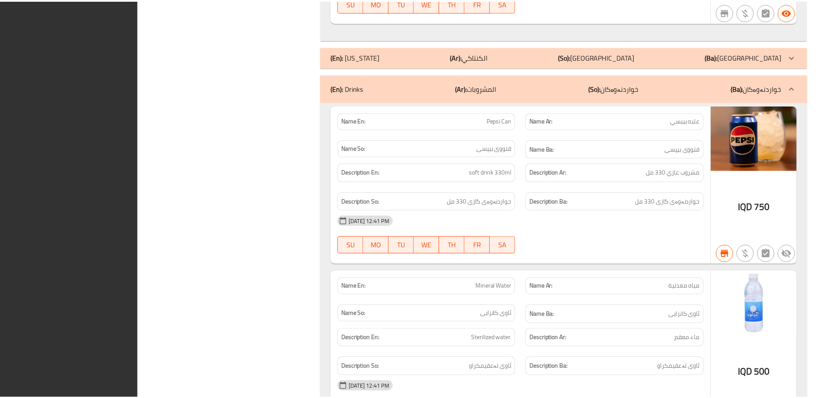
scroll to position [1474, 0]
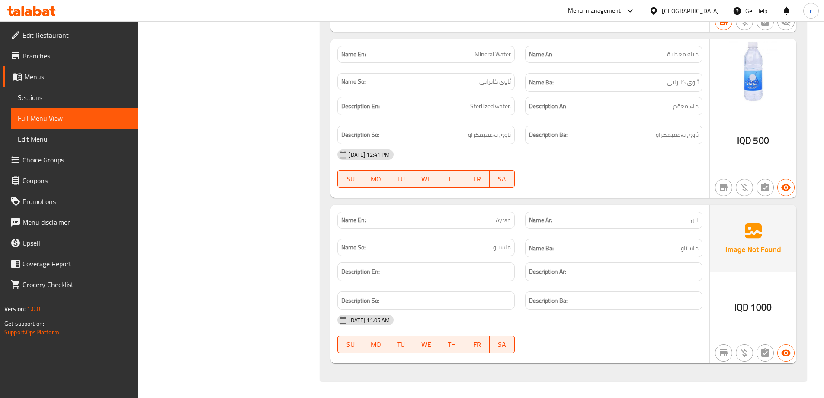
click at [33, 18] on div at bounding box center [31, 10] width 63 height 17
click at [36, 15] on icon at bounding box center [37, 11] width 8 height 10
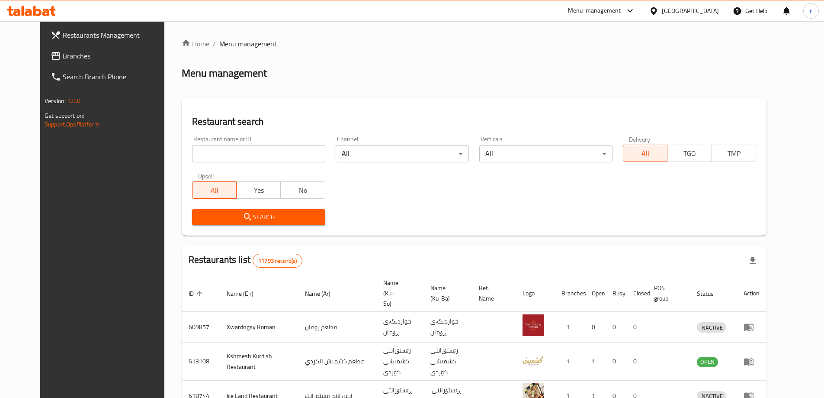
click at [192, 153] on input "search" at bounding box center [258, 153] width 133 height 17
click at [63, 55] on span "Branches" at bounding box center [117, 56] width 108 height 10
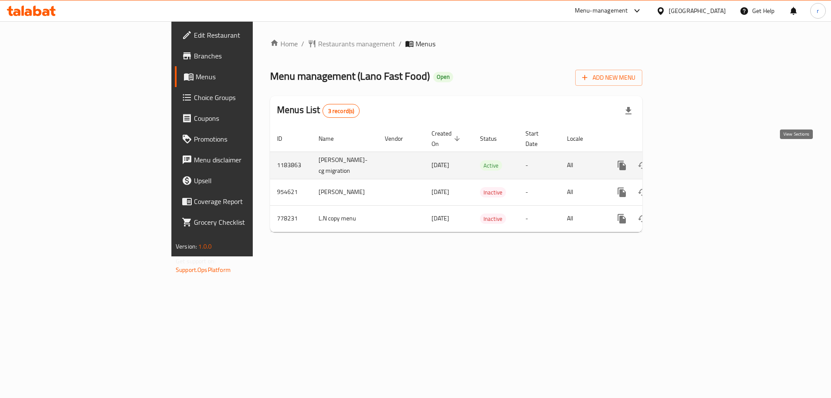
click at [689, 160] on icon "enhanced table" at bounding box center [684, 165] width 10 height 10
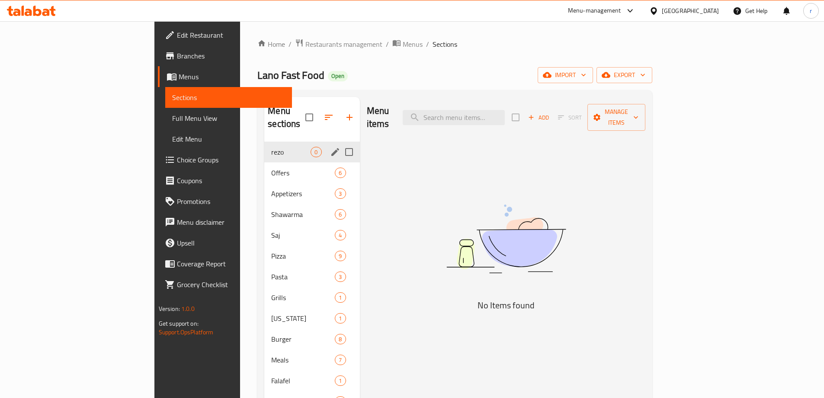
click at [330, 147] on icon "edit" at bounding box center [335, 152] width 10 height 10
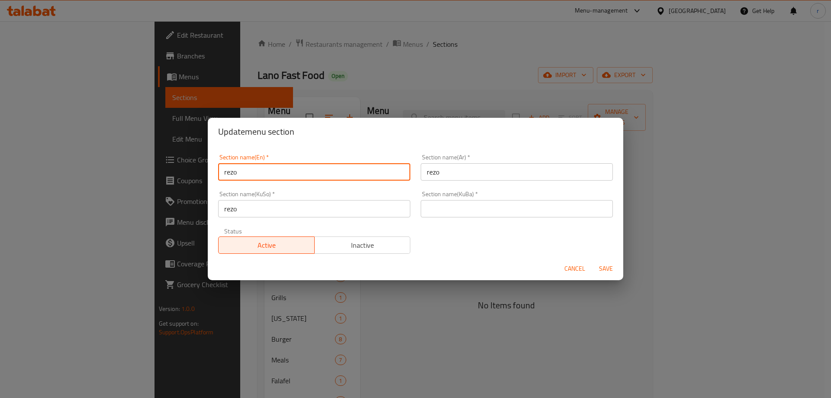
drag, startPoint x: 254, startPoint y: 171, endPoint x: 179, endPoint y: 180, distance: 75.4
click at [179, 180] on div "Update menu section Section name(En)   * rezo Section name(En) * Section name(A…" at bounding box center [415, 199] width 831 height 398
type input "Rizo"
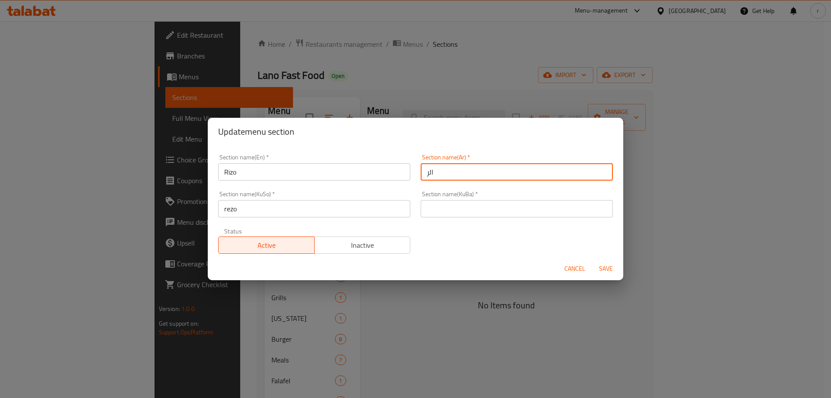
type input "الريزو"
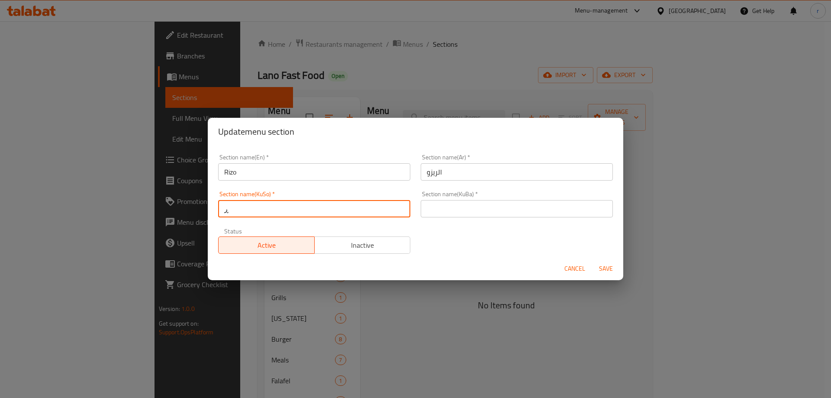
type input "ڕیزۆ"
click at [592, 260] on button "Save" at bounding box center [606, 268] width 28 height 16
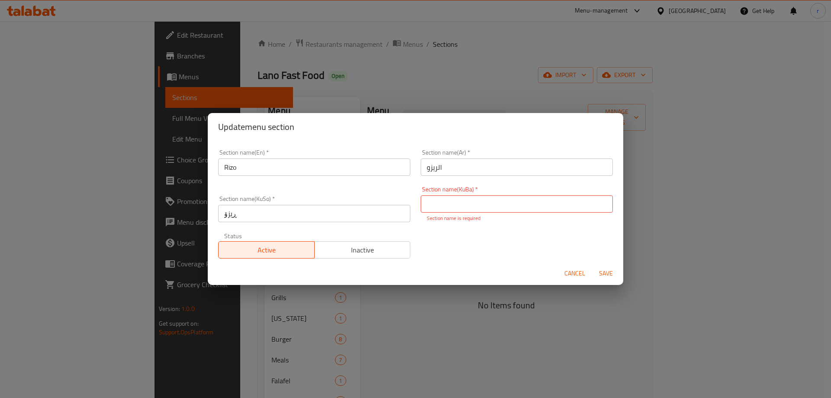
click at [223, 216] on div "Section name(KuSo)   * ڕیزۆ Section name(KuSo) *" at bounding box center [314, 208] width 202 height 37
click at [436, 201] on input "text" at bounding box center [516, 203] width 192 height 17
paste input "ڕیزۆ"
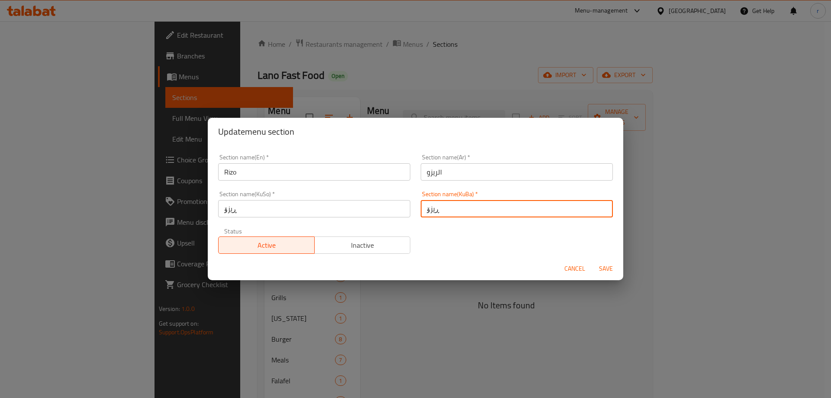
type input "ڕیزۆ"
click at [592, 260] on button "Save" at bounding box center [606, 268] width 28 height 16
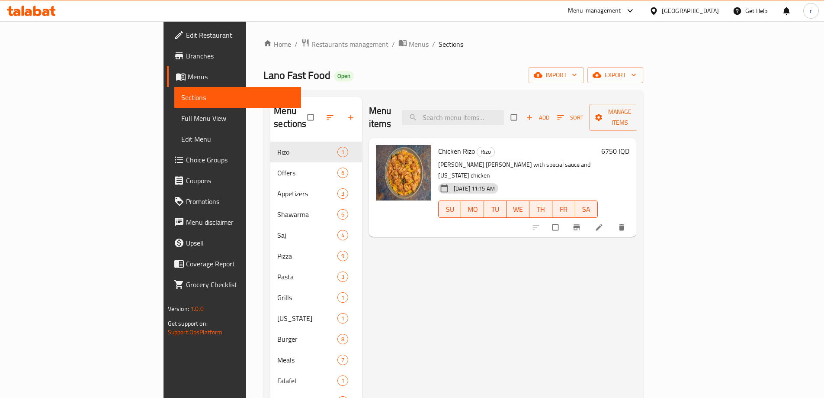
click at [612, 220] on li at bounding box center [600, 227] width 24 height 14
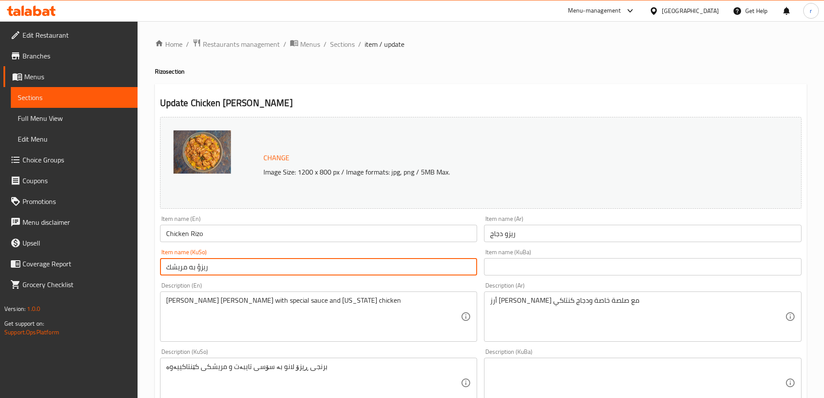
drag, startPoint x: 208, startPoint y: 269, endPoint x: 137, endPoint y: 266, distance: 71.0
click at [137, 266] on div "Edit Restaurant Branches Menus Sections Full Menu View Edit Menu Choice Groups …" at bounding box center [412, 372] width 824 height 702
type input "ڕیزۆی مریشک"
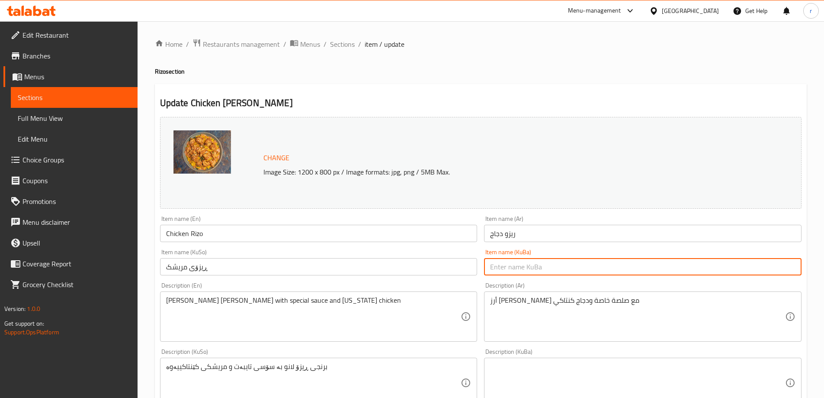
paste input "ڕیزۆی مریشک"
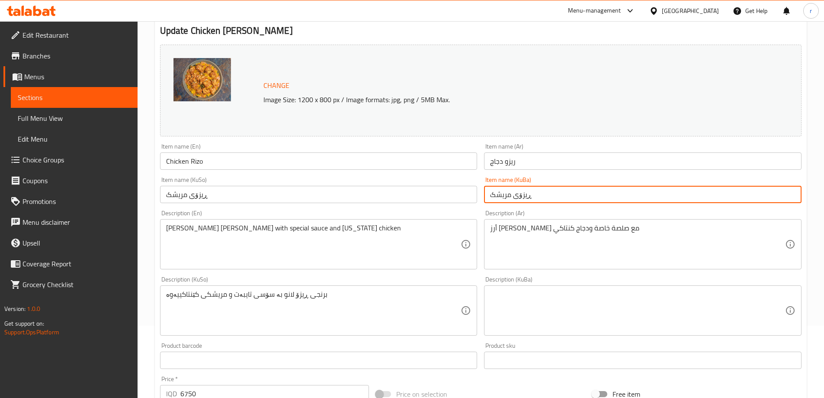
type input "ڕیزۆی مریشک"
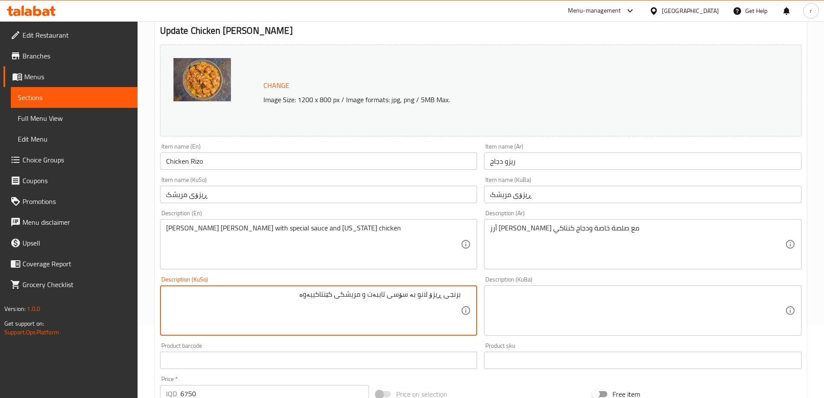
click at [417, 295] on textarea "برنجی ڕیزۆ لانو بە سۆسی تایبەت و مریشکی کێنتاکییەوە" at bounding box center [313, 310] width 295 height 41
drag, startPoint x: 320, startPoint y: 292, endPoint x: 324, endPoint y: 295, distance: 5.9
click at [324, 295] on textarea "برنجی ڕیزۆ لانو لەگەڵ سۆسی تایبەت و مریشکی کینتاکی" at bounding box center [313, 310] width 295 height 41
drag, startPoint x: 294, startPoint y: 291, endPoint x: 327, endPoint y: 302, distance: 35.0
click at [327, 302] on textarea "برنجی ڕیزۆ لانو لەگەڵ سۆسی تایبەت و مریشکی کنتاکی" at bounding box center [313, 310] width 295 height 41
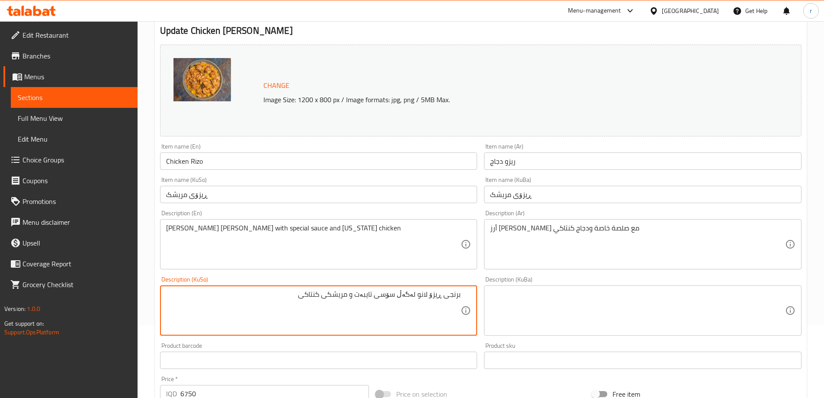
type textarea "برنجی ڕیزۆ لانو لەگەڵ سۆسی تایبەت و مریشکی کنتاکی"
click at [275, 310] on textarea "برنجی ڕیزۆ لانو لەگەڵ سۆسی تایبەت و مریشکی کنتاکی" at bounding box center [313, 310] width 295 height 41
drag, startPoint x: 266, startPoint y: 301, endPoint x: 527, endPoint y: 301, distance: 260.8
click at [527, 301] on div "Change Image Size: 1200 x 800 px / Image formats: jpg, png / 5MB Max. Item name…" at bounding box center [481, 283] width 648 height 485
click at [536, 306] on textarea at bounding box center [637, 310] width 295 height 41
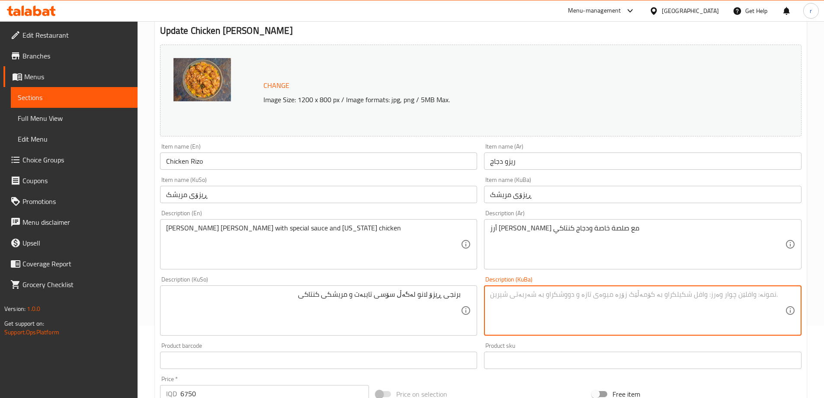
paste textarea "برنجی ڕیزۆ لانو لەگەڵ سۆسی تایبەت و مریشکی کنتاکی"
type textarea "برنجی ڕیزۆ لانو لەگەڵ سۆسی تایبەت و مریشکی کنتاکی"
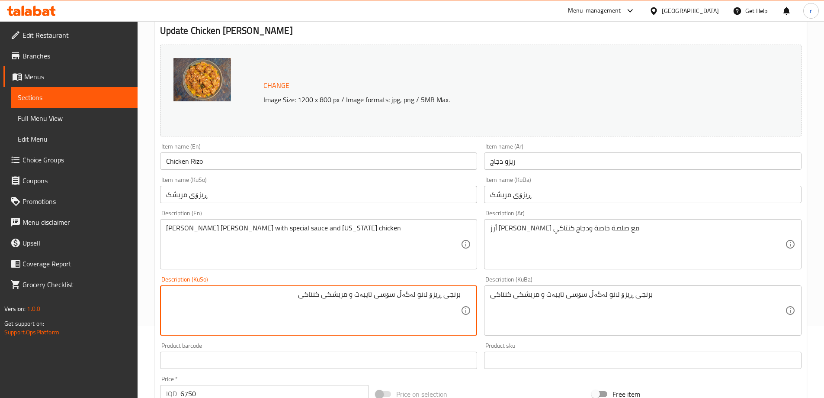
click at [431, 295] on textarea "برنجی ڕیزۆ لانو لەگەڵ سۆسی تایبەت و مریشکی کنتاکی" at bounding box center [313, 310] width 295 height 41
drag, startPoint x: 328, startPoint y: 292, endPoint x: 480, endPoint y: 290, distance: 151.8
click at [480, 290] on div "Description (KuSo) برنجی ڕیزۆی لانو لەگەڵ سۆسی تایبەت و مریشکی کنتاکی Descripti…" at bounding box center [319, 306] width 324 height 66
type textarea "برنجی ڕیزۆی لانو لەگەڵ سۆسی تایبەت و مریشکی کنتاکی"
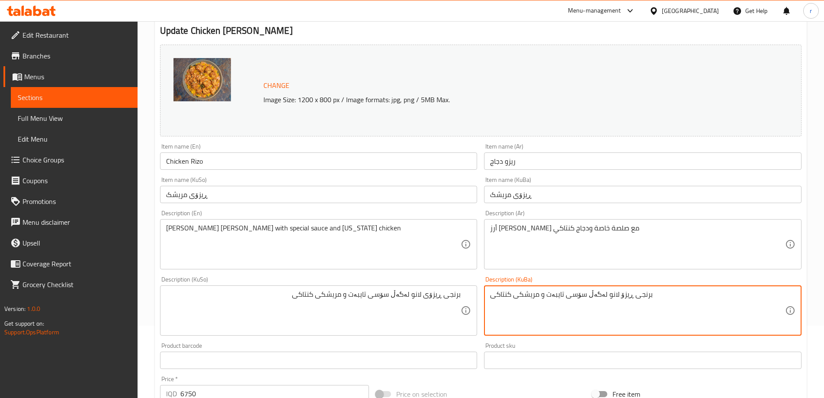
drag, startPoint x: 700, startPoint y: 296, endPoint x: 410, endPoint y: 298, distance: 290.3
paste textarea "ی"
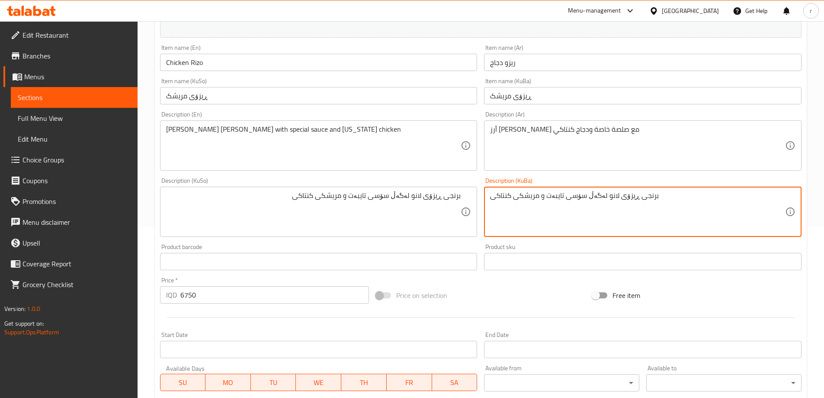
scroll to position [109, 0]
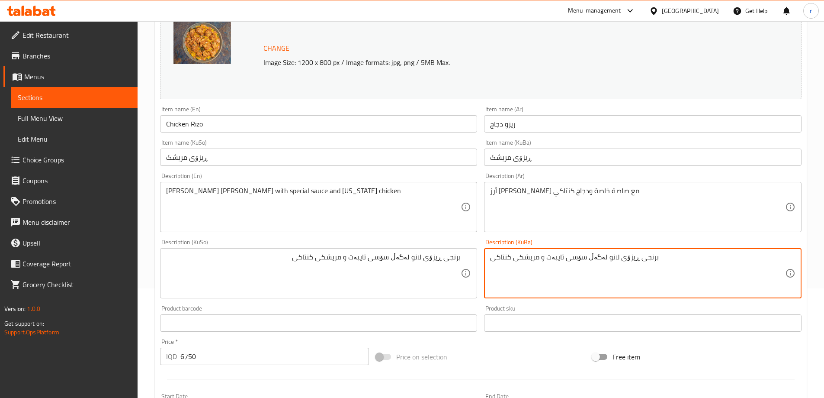
type textarea "برنجی ڕیزۆی لانو لەگەڵ سۆسی تایبەت و مریشکی کنتاکی"
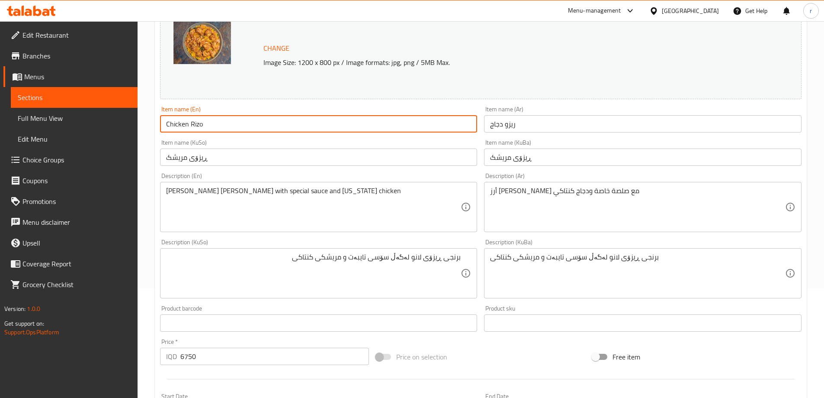
drag, startPoint x: 206, startPoint y: 127, endPoint x: 137, endPoint y: 125, distance: 69.7
click at [137, 125] on div "Edit Restaurant Branches Menus Sections Full Menu View Edit Menu Choice Groups …" at bounding box center [412, 263] width 824 height 702
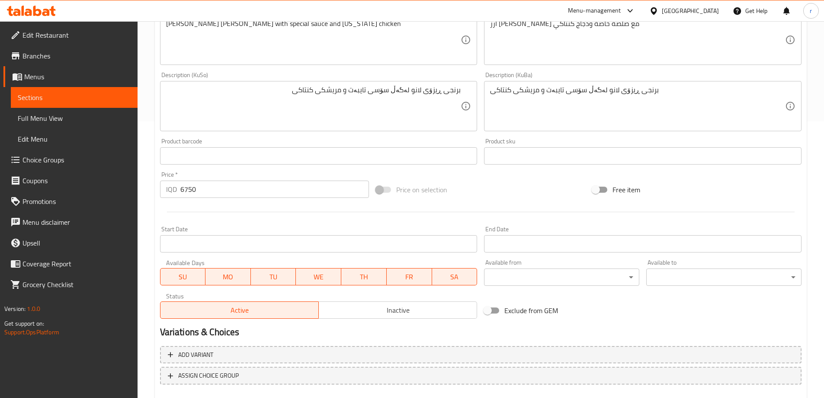
scroll to position [326, 0]
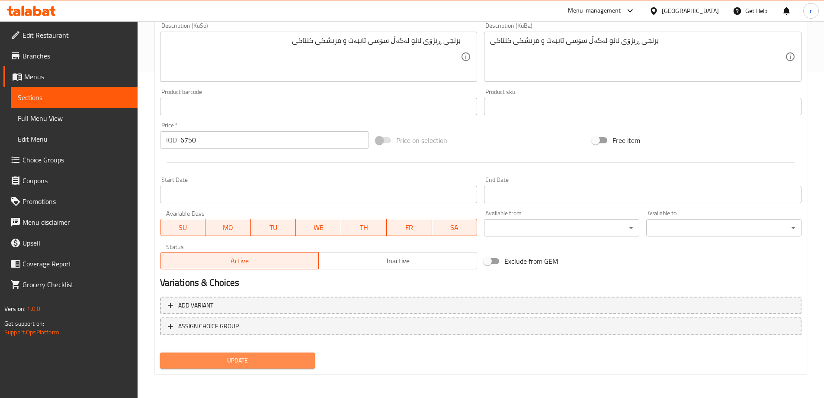
click at [254, 359] on span "Update" at bounding box center [237, 360] width 141 height 11
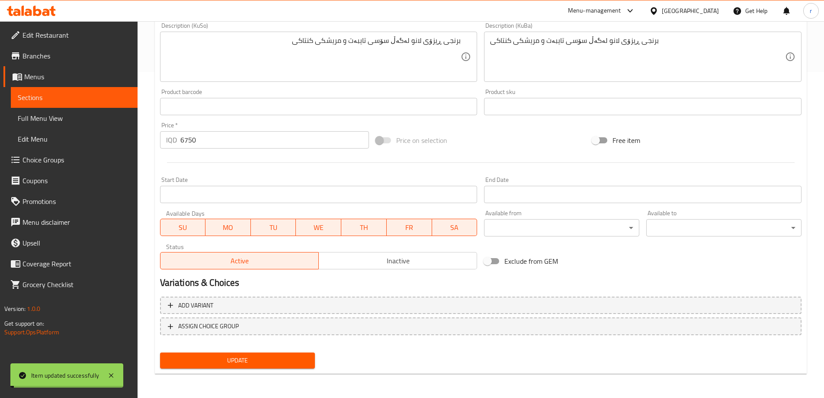
click at [43, 115] on span "Full Menu View" at bounding box center [74, 118] width 113 height 10
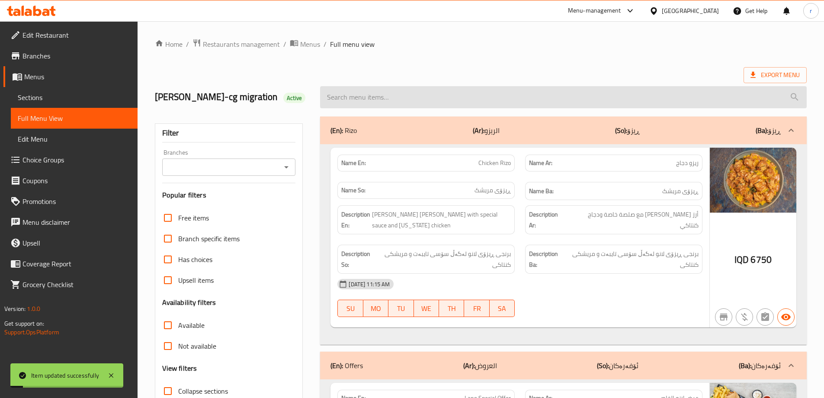
click at [381, 101] on input "search" at bounding box center [563, 97] width 487 height 22
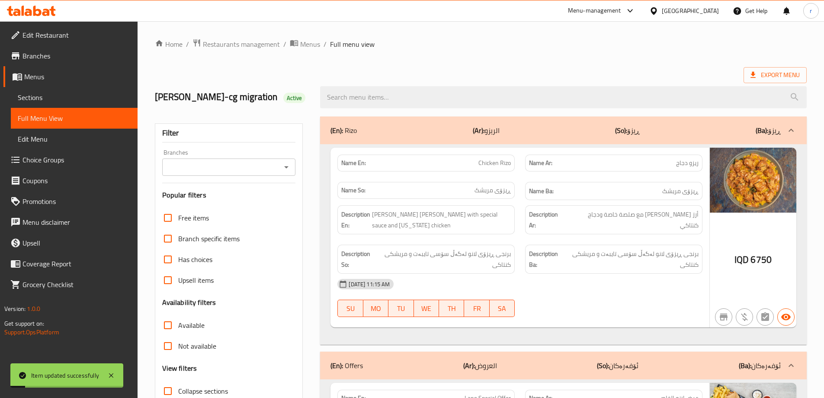
paste input "Chicken Rizo"
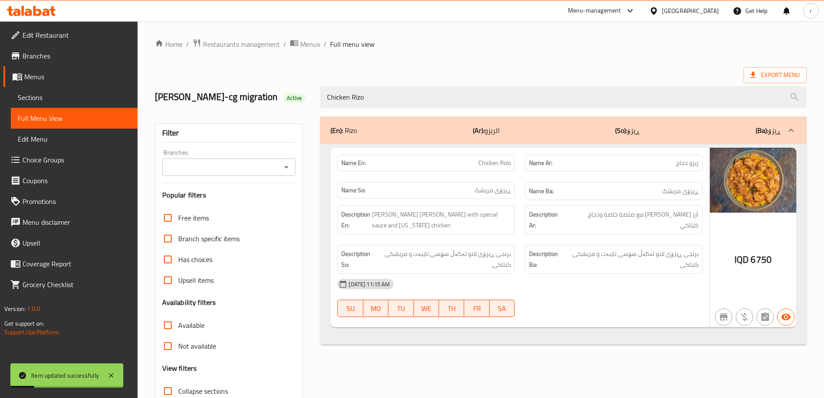
type input "Chicken Rizo"
click at [212, 172] on input "Branches" at bounding box center [222, 167] width 114 height 12
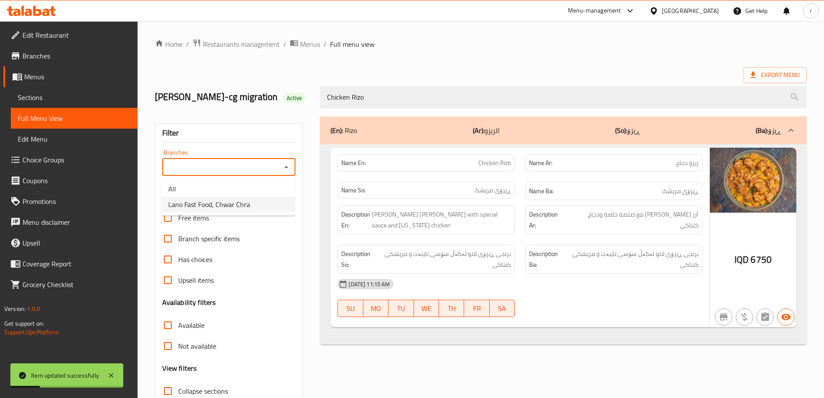
click at [213, 203] on span "Lano Fast Food, Chwar Chra" at bounding box center [209, 204] width 82 height 10
type input "Lano Fast Food, Chwar Chra"
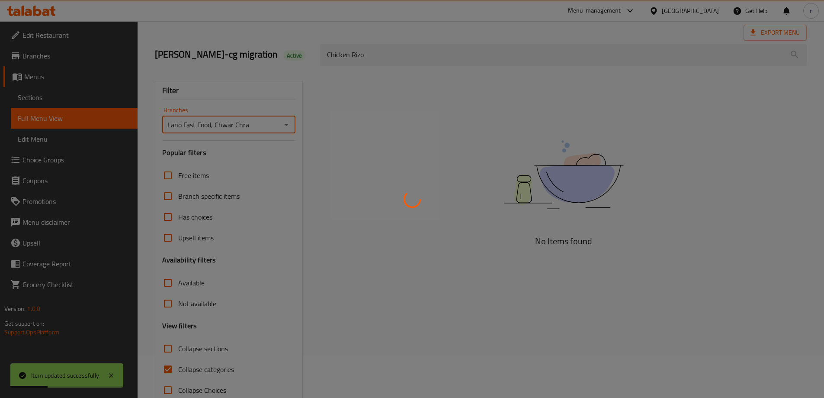
scroll to position [63, 0]
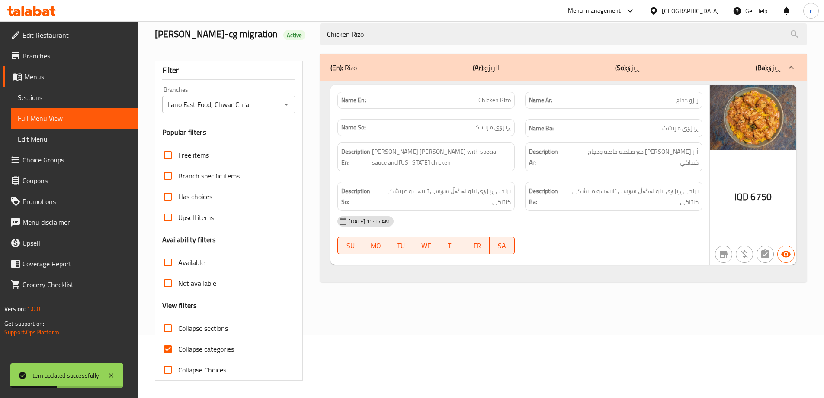
click at [198, 346] on span "Collapse categories" at bounding box center [206, 348] width 56 height 10
click at [178, 346] on input "Collapse categories" at bounding box center [167, 348] width 21 height 21
checkbox input "false"
click at [55, 96] on span "Sections" at bounding box center [74, 97] width 113 height 10
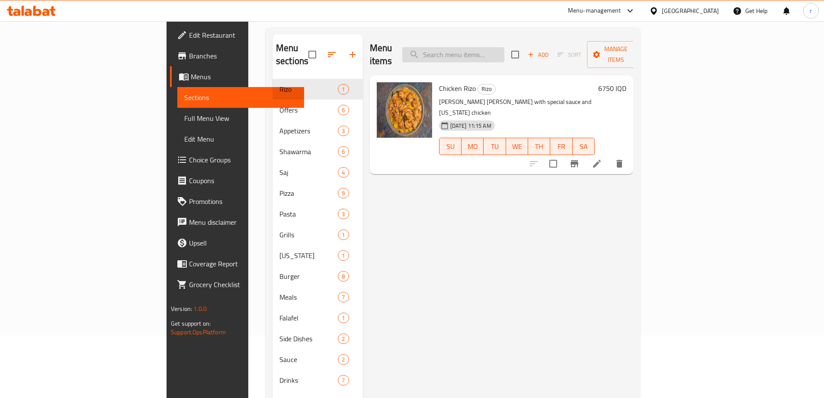
click at [482, 47] on input "search" at bounding box center [453, 54] width 102 height 15
paste input "Chicken Saj"
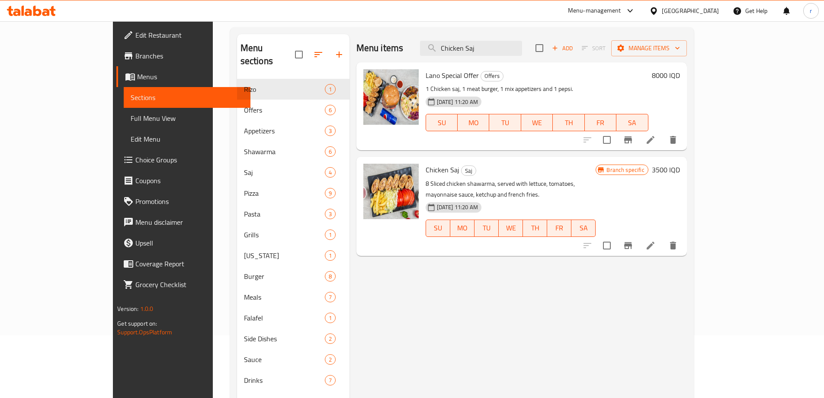
type input "Chicken Saj"
click at [656, 240] on icon at bounding box center [650, 245] width 10 height 10
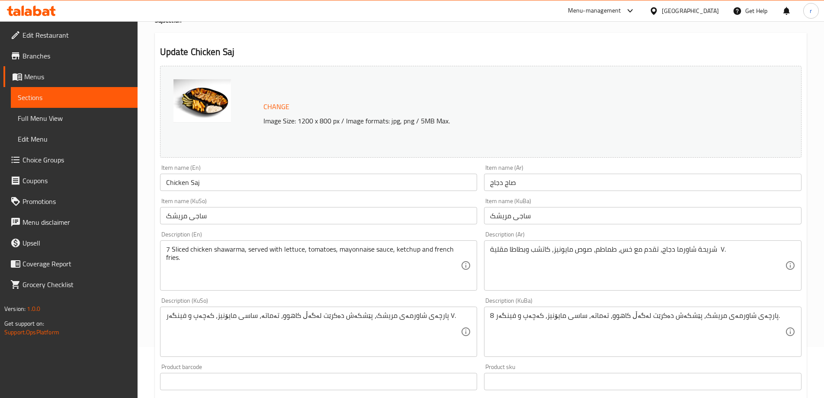
scroll to position [72, 0]
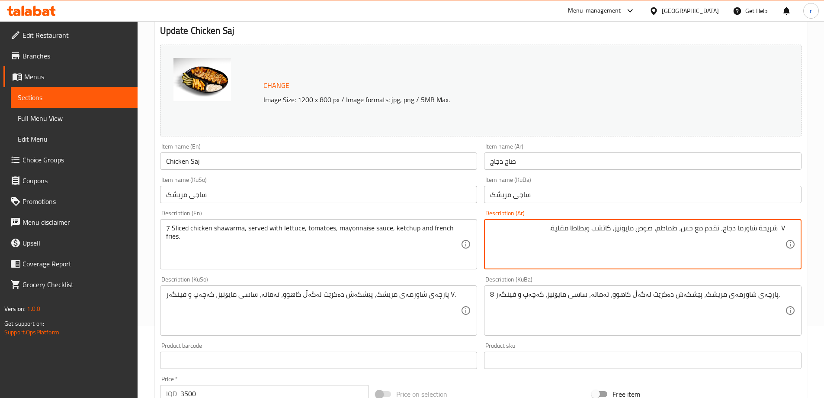
drag, startPoint x: 778, startPoint y: 226, endPoint x: 792, endPoint y: 226, distance: 13.8
click at [792, 226] on div "٧ شريحة شاورما دجاج، تقدم مع خس، طماطم، صوص مايونيز، كاتشب وبطاطا مقلية. Descri…" at bounding box center [643, 244] width 318 height 50
click at [538, 231] on textarea "7 شريحة شاورما دجاج، تقدم مع خس، طماطم، صوص مايونيز، كاتشب وبطاطا مقلية." at bounding box center [637, 244] width 295 height 41
type textarea "7 شريحة شاورما دجاج، تقدم مع خس، طماطم، صوص مايونيز، كاتشب وبطاطا مقلية"
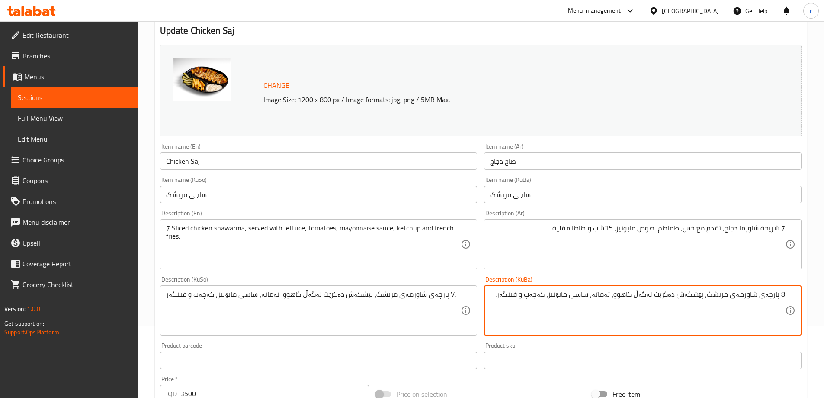
drag, startPoint x: 782, startPoint y: 294, endPoint x: 787, endPoint y: 294, distance: 4.8
click at [787, 294] on div "8 پارچەی شاورمەی مریشک، پێشکەش دەکرێت لەگەڵ کاهوو، تەماتە، ساسی مایۆنیز، کەچەپ …" at bounding box center [643, 310] width 318 height 50
click at [502, 290] on textarea "7 پارچەی شاورمەی مریشک، پێشکەش دەکرێت لەگەڵ کاهوو، تەماتە، ساسی مایۆنیز، کەچەپ …" at bounding box center [637, 310] width 295 height 41
drag, startPoint x: 502, startPoint y: 295, endPoint x: 812, endPoint y: 299, distance: 310.2
click at [812, 299] on div "Home / Restaurants management / Menus / Sections / item / update Saj section Up…" at bounding box center [481, 300] width 686 height 702
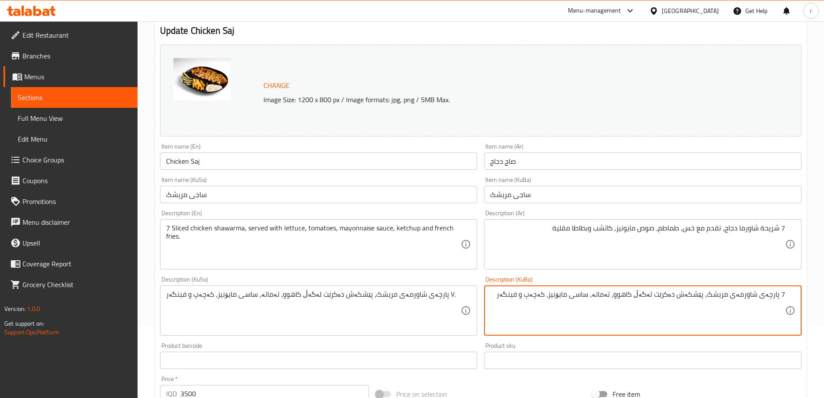
type textarea "7 پارچەی شاورمەی مریشک، پێشکەش دەکرێت لەگەڵ کاهوو، تەماتە، ساسی مایۆنیز، کەچەپ …"
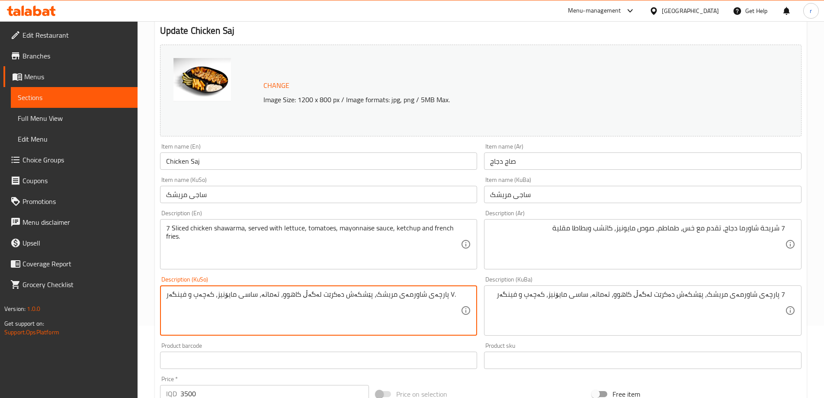
click at [375, 311] on textarea "٧ پارچەی شاورمەی مریشک، پێشکەش دەکرێت لەگەڵ کاهوو، تەماتە، ساسی مایۆنیز، کەچەپ …" at bounding box center [313, 310] width 295 height 41
paste textarea "7 پارچەی شاورمەی مریشک، پێشکەش دەکرێت لەگەڵ کاهوو، تەماتە، ساسی مایۆنیز، کەچەپ …"
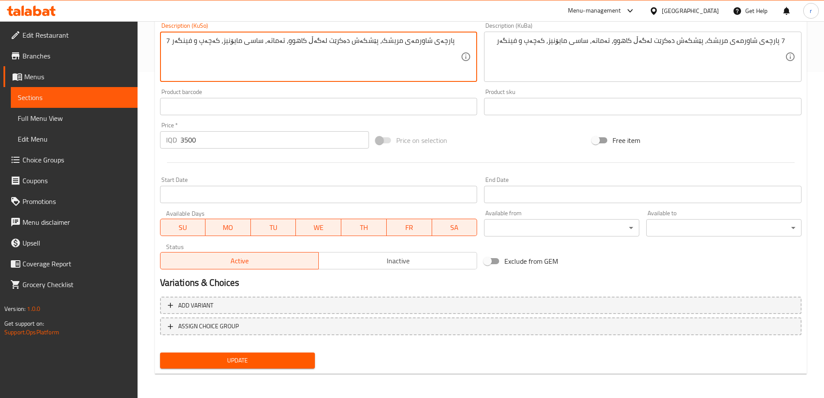
type textarea "7 پارچەی شاورمەی مریشک، پێشکەش دەکرێت لەگەڵ کاهوو، تەماتە، ساسی مایۆنیز، کەچەپ …"
click at [299, 354] on button "Update" at bounding box center [237, 360] width 155 height 16
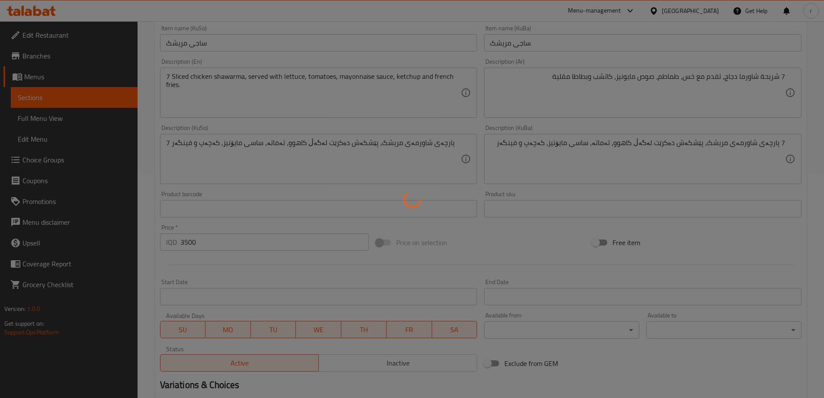
scroll to position [0, 0]
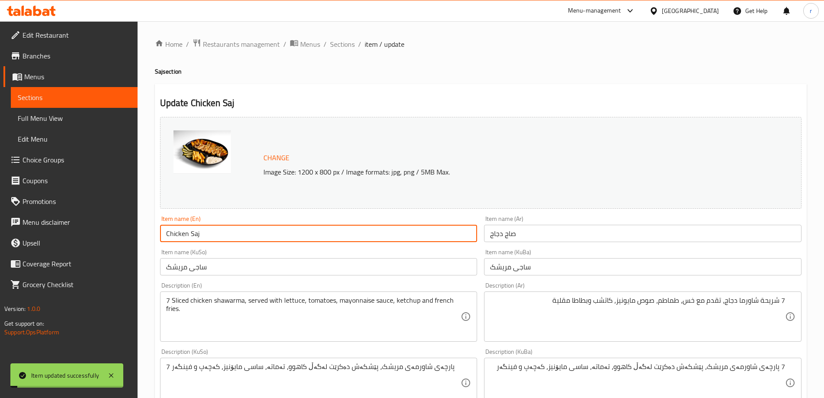
drag, startPoint x: 208, startPoint y: 235, endPoint x: 158, endPoint y: 227, distance: 51.3
click at [158, 227] on div "Item name (En) Chicken Saj Item name (En)" at bounding box center [319, 228] width 324 height 33
click at [71, 114] on span "Full Menu View" at bounding box center [74, 118] width 113 height 10
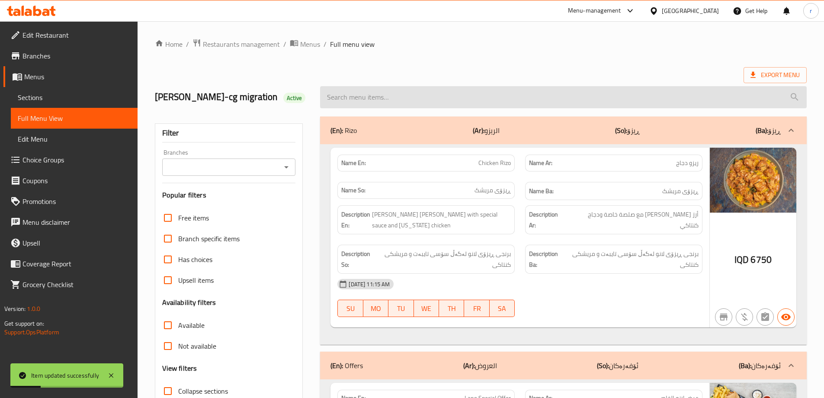
click at [356, 103] on input "search" at bounding box center [563, 97] width 487 height 22
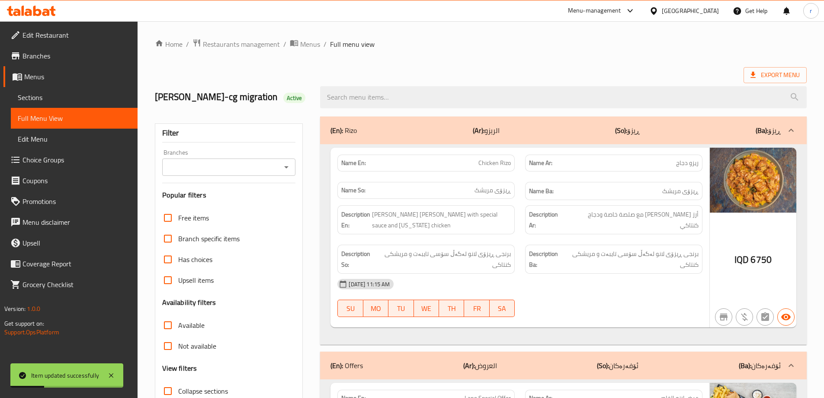
paste input "Chicken Saj"
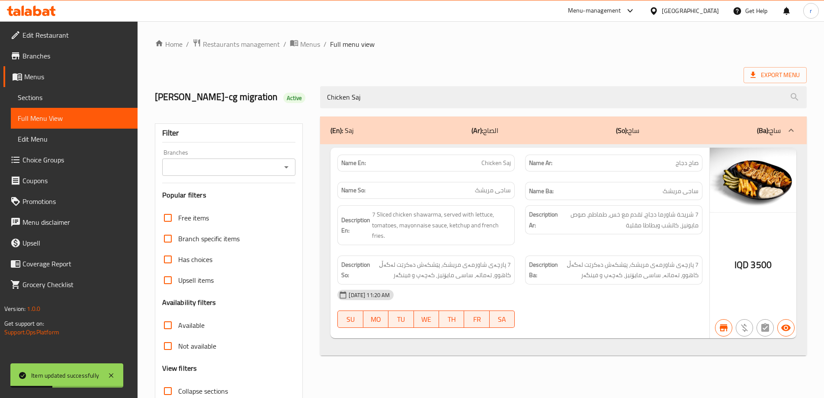
type input "Chicken Saj"
click at [213, 164] on input "Branches" at bounding box center [222, 167] width 114 height 12
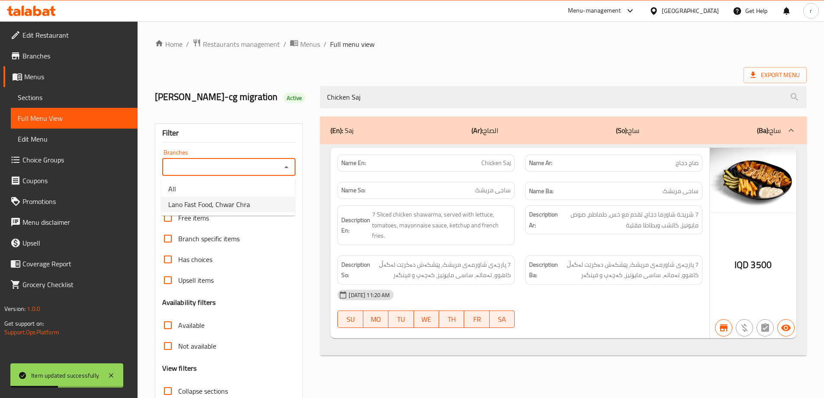
click at [217, 208] on span "Lano Fast Food, Chwar Chra" at bounding box center [209, 204] width 82 height 10
type input "Lano Fast Food, Chwar Chra"
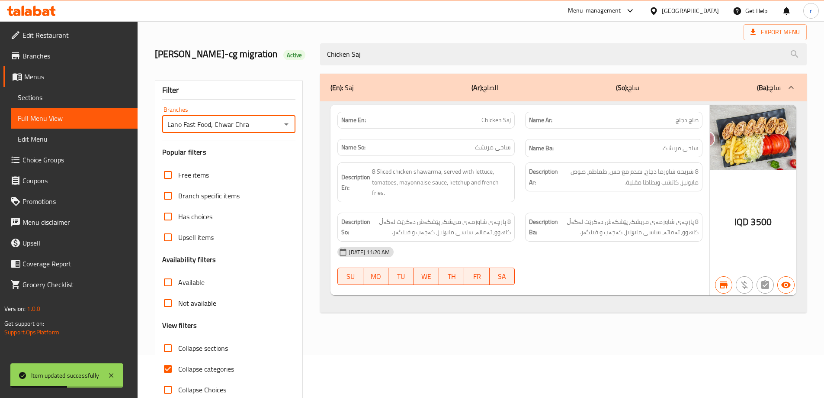
scroll to position [63, 0]
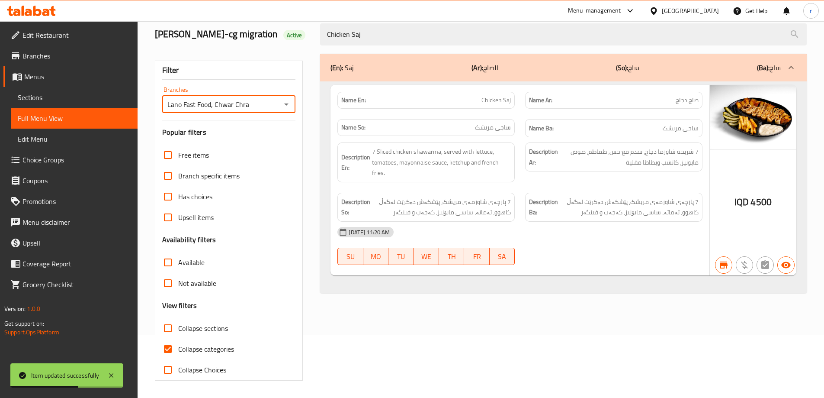
click at [200, 346] on span "Collapse categories" at bounding box center [206, 348] width 56 height 10
click at [178, 346] on input "Collapse categories" at bounding box center [167, 348] width 21 height 21
checkbox input "false"
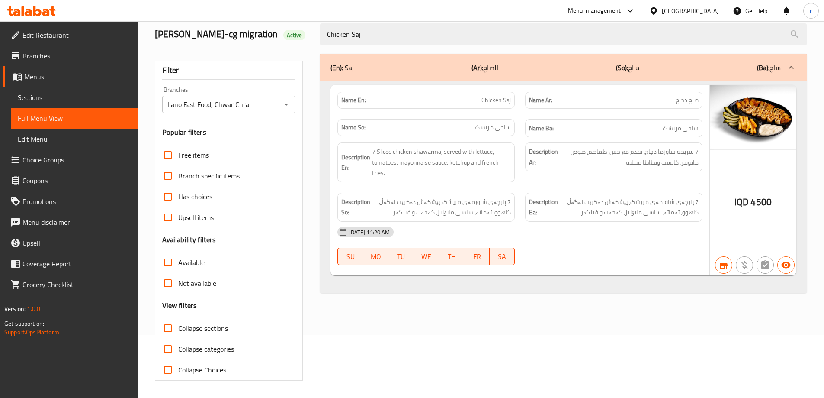
click at [67, 103] on link "Sections" at bounding box center [74, 97] width 127 height 21
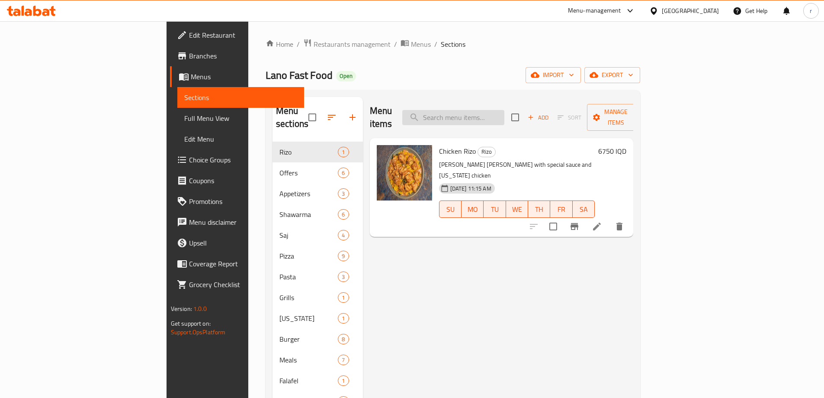
click at [479, 118] on input "search" at bounding box center [453, 117] width 102 height 15
paste input "Meat Saj"
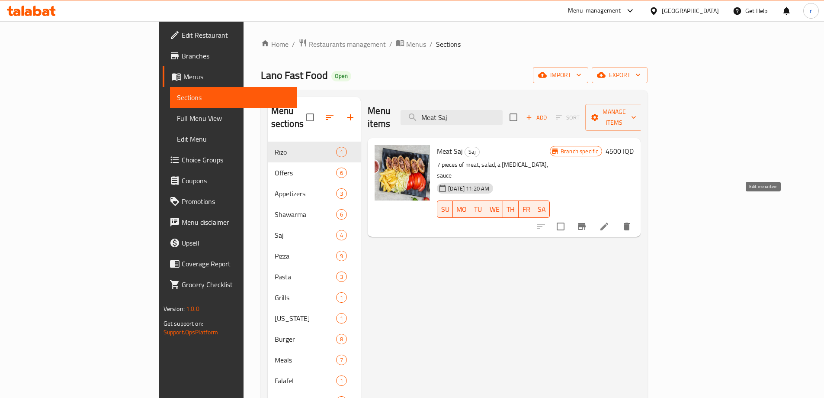
type input "Meat Saj"
click at [609, 221] on icon at bounding box center [604, 226] width 10 height 10
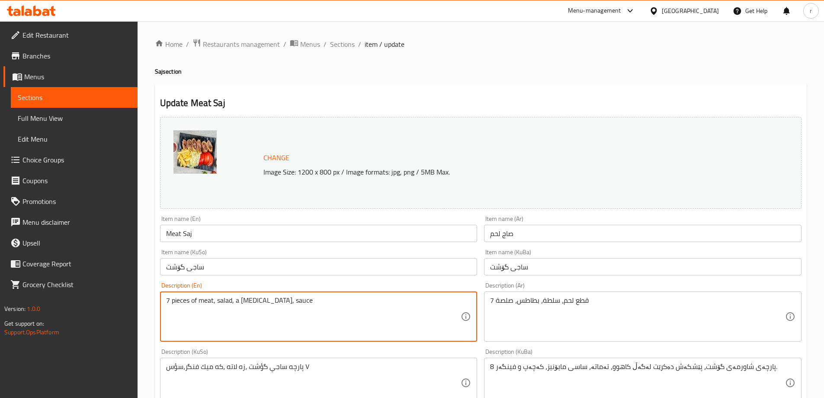
drag, startPoint x: 255, startPoint y: 301, endPoint x: 236, endPoint y: 296, distance: 19.6
type textarea "7 pieces of meat, salad, French fries and sauce"
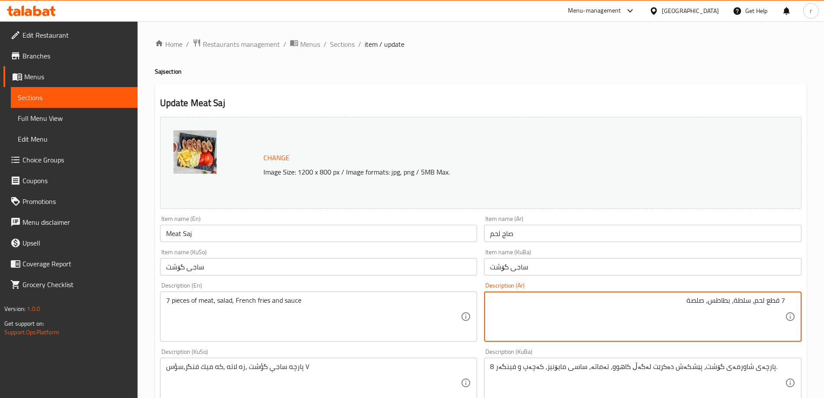
click at [706, 301] on textarea "7 قطع لحم، سلطة، بطاطس، صلصة" at bounding box center [637, 316] width 295 height 41
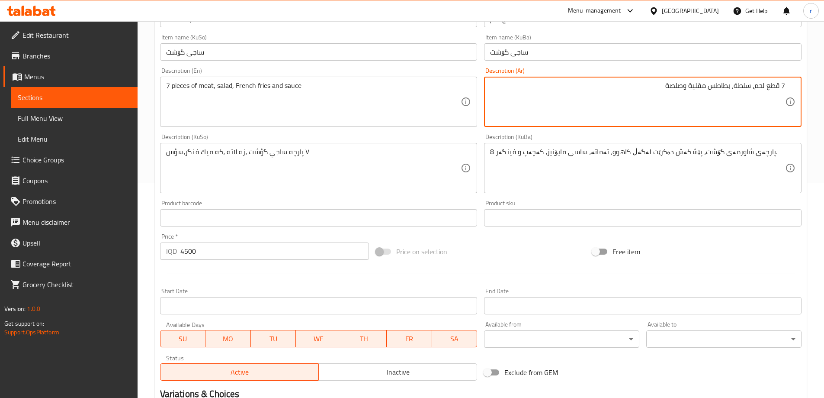
scroll to position [216, 0]
type textarea "7 قطع لحم، سلطة، بطاطس مقلية وصلصة"
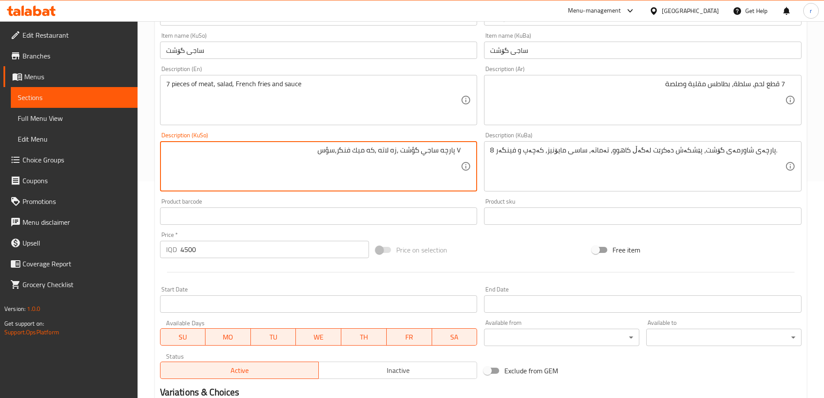
drag, startPoint x: 456, startPoint y: 147, endPoint x: 465, endPoint y: 148, distance: 8.7
click at [465, 148] on div "٧ پارچه ساجي گؤشت ،زه لاته ،كه ميك فنگر،سؤس Description (KuSo)" at bounding box center [319, 166] width 318 height 50
click at [417, 152] on textarea "7 پارچه ساجي گؤشت ،زەڵاتە كه ميك فینگەر و سوس" at bounding box center [313, 166] width 295 height 41
click at [401, 152] on textarea "7 پارچه ساجي گۆشت ،زەڵاتە كه ميك فینگەر و سوس" at bounding box center [313, 166] width 295 height 41
click at [388, 151] on textarea "7 پارچه ساجي گۆشت، زەڵاتە كه ميك فینگەر و سوس" at bounding box center [313, 166] width 295 height 41
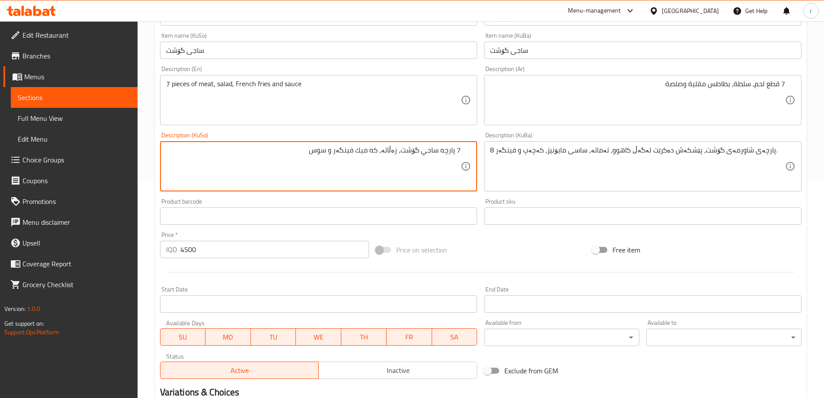
click at [359, 151] on textarea "7 پارچه ساجي گۆشت، زەڵاتە، كه ميك فینگەر و سوس" at bounding box center [313, 166] width 295 height 41
click at [321, 155] on textarea "7 پارچه ساجي گۆشت، زەڵاتە، فینگەر و سوس" at bounding box center [313, 166] width 295 height 41
drag, startPoint x: 353, startPoint y: 153, endPoint x: 475, endPoint y: 163, distance: 122.4
click at [475, 163] on div "7 پارچه ساجي گۆشت، زەڵاتە، فینگەر و سوس Description (KuSo)" at bounding box center [319, 166] width 318 height 50
type textarea "7 پارچه ساجي گۆشت، زەڵاتە، فینگەر و سوس"
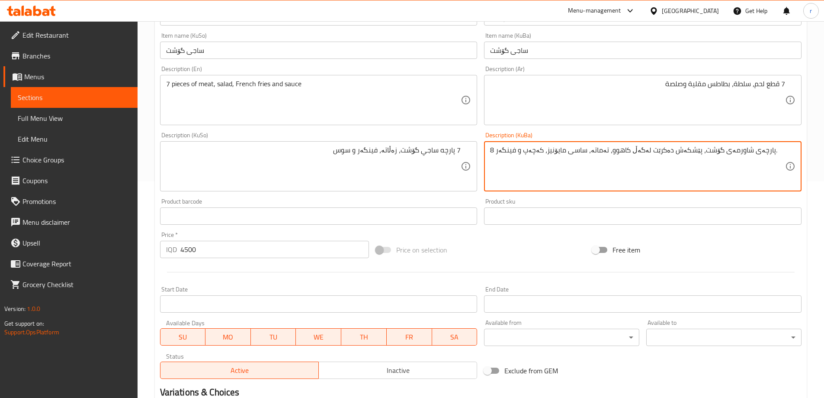
click at [513, 151] on textarea "8 پارچەی شاورمەی گۆشت، پێشکەش دەکرێت لەگەڵ کاهوو، تەماتە، ساسی مایۆنیز، کەچەپ و…" at bounding box center [637, 166] width 295 height 41
paste textarea "7 پارچه ساجي گۆشت، زەڵاتە، فینگەر و سوس"
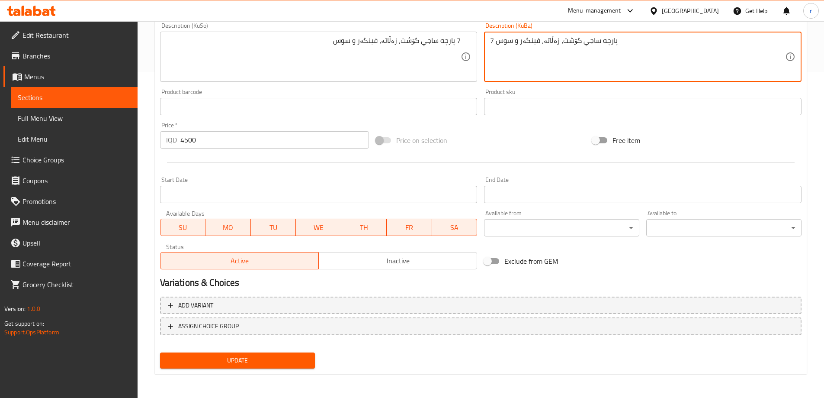
type textarea "7 پارچه ساجي گۆشت، زەڵاتە، فینگەر و سوس"
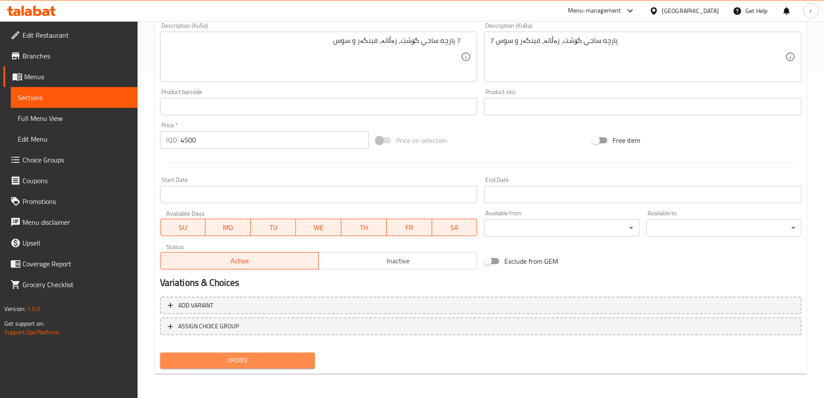
click at [269, 353] on button "Update" at bounding box center [237, 360] width 155 height 16
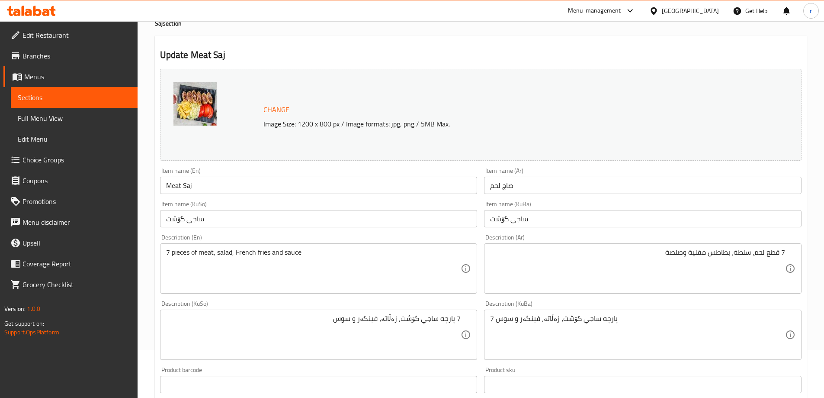
scroll to position [37, 0]
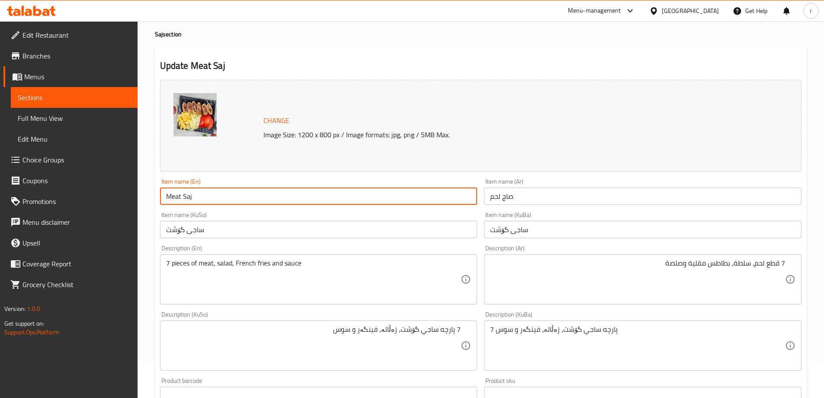
drag, startPoint x: 208, startPoint y: 194, endPoint x: 118, endPoint y: 197, distance: 90.5
click at [118, 197] on div "Edit Restaurant Branches Menus Sections Full Menu View Edit Menu Choice Groups …" at bounding box center [412, 335] width 824 height 702
click at [58, 119] on span "Full Menu View" at bounding box center [74, 118] width 113 height 10
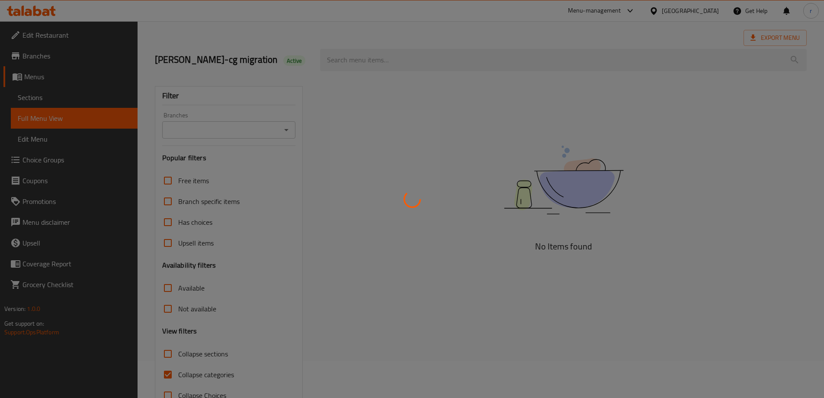
click at [368, 65] on div at bounding box center [412, 199] width 824 height 398
click at [362, 61] on div at bounding box center [412, 199] width 824 height 398
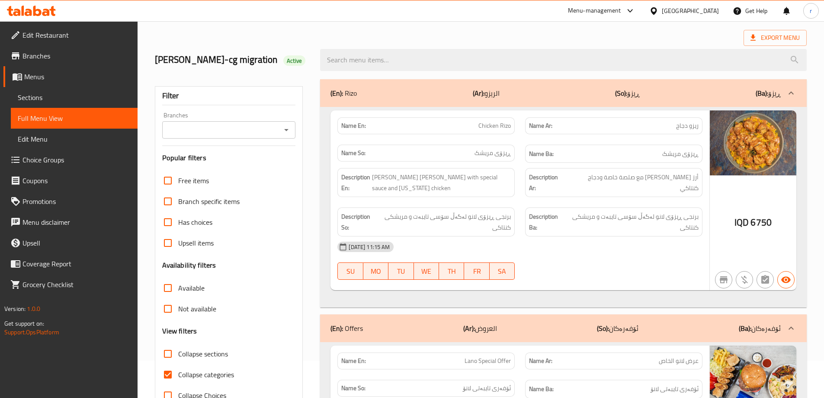
click at [362, 61] on input "search" at bounding box center [563, 60] width 487 height 22
paste input "Meat Saj"
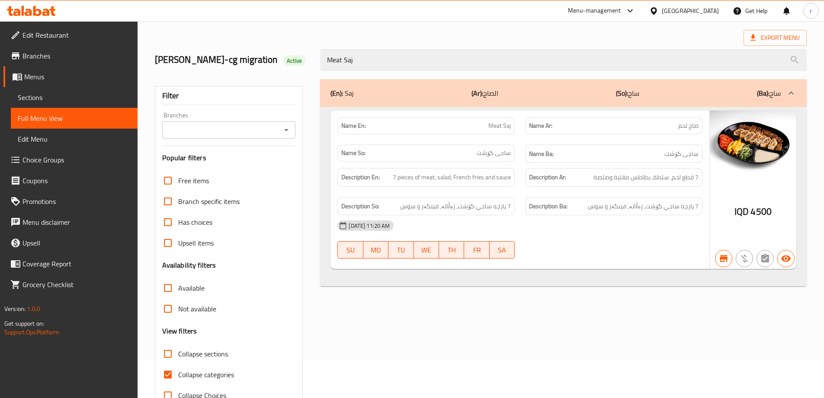
type input "Meat Saj"
click at [233, 125] on input "Branches" at bounding box center [222, 130] width 114 height 12
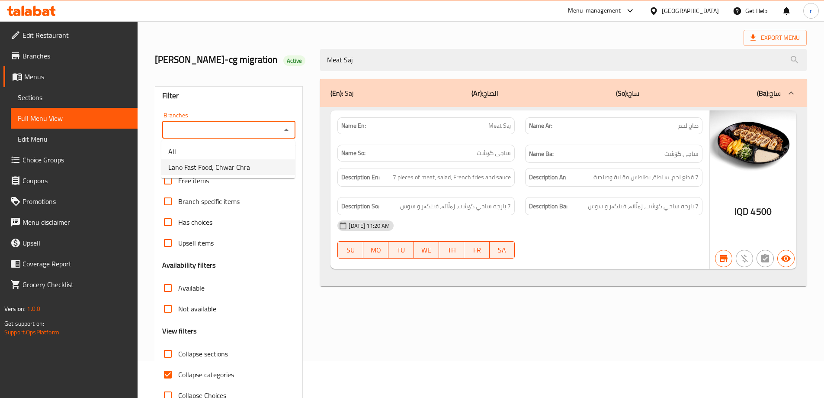
click at [218, 166] on span "Lano Fast Food, Chwar Chra" at bounding box center [209, 167] width 82 height 10
type input "Lano Fast Food, Chwar Chra"
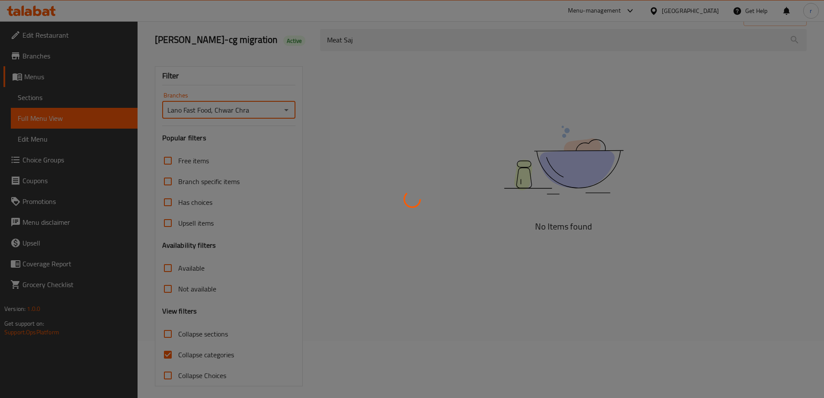
scroll to position [63, 0]
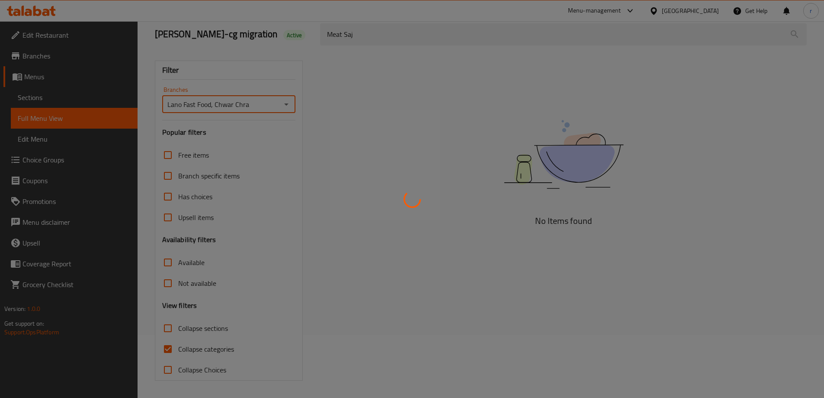
click at [198, 348] on div at bounding box center [412, 199] width 824 height 398
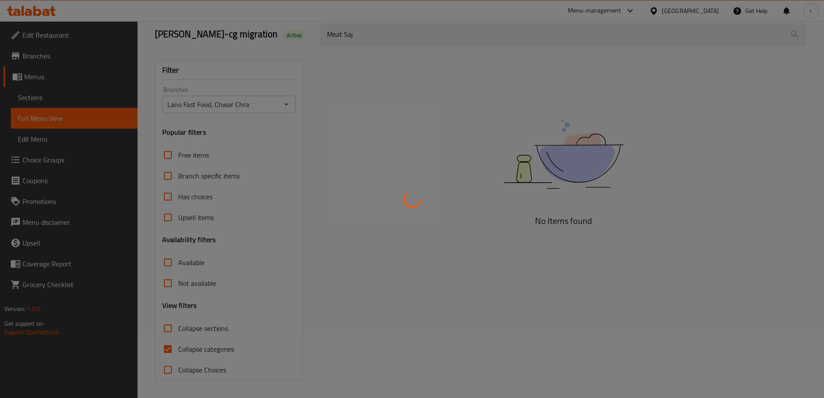
click at [173, 345] on div at bounding box center [412, 199] width 824 height 398
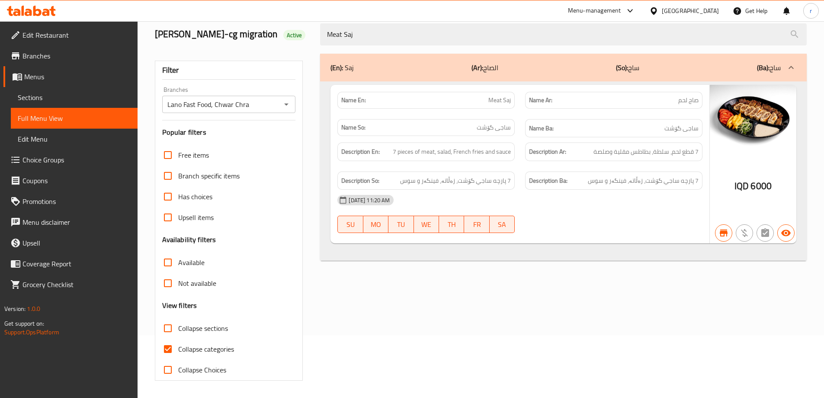
click at [170, 344] on input "Collapse categories" at bounding box center [167, 348] width 21 height 21
checkbox input "false"
drag, startPoint x: 391, startPoint y: 38, endPoint x: 271, endPoint y: 41, distance: 119.8
click at [271, 41] on div "[PERSON_NAME]-cg migration Active Meat Saj" at bounding box center [481, 34] width 662 height 38
paste input "hawarma Meal"
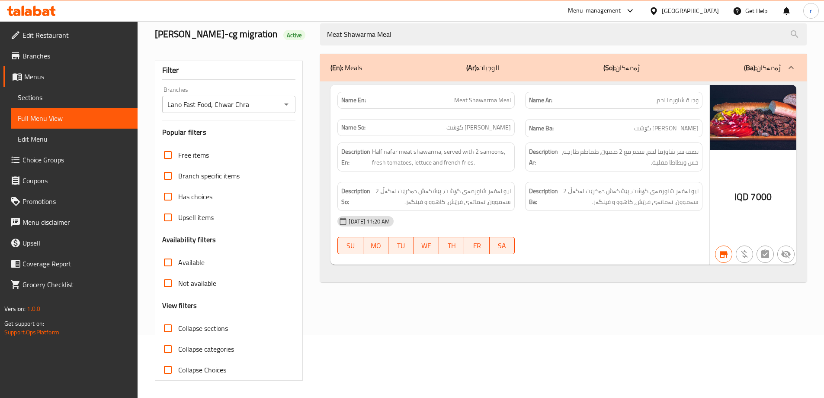
click at [283, 105] on icon "Open" at bounding box center [286, 104] width 10 height 10
type input "Meat Shawarma Meal"
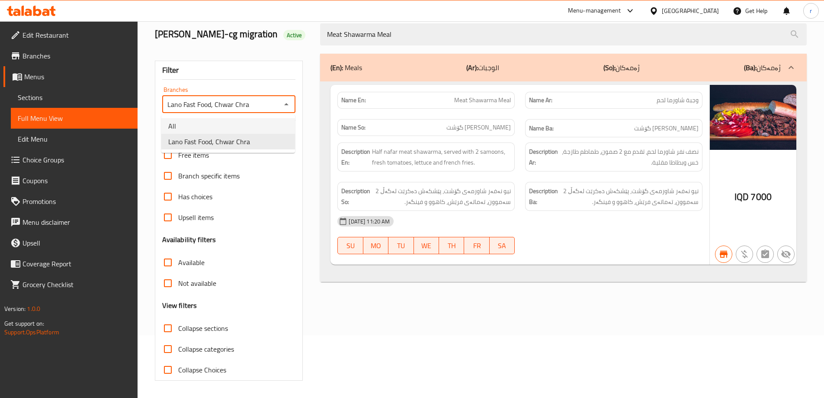
click at [240, 126] on li "All" at bounding box center [228, 126] width 134 height 16
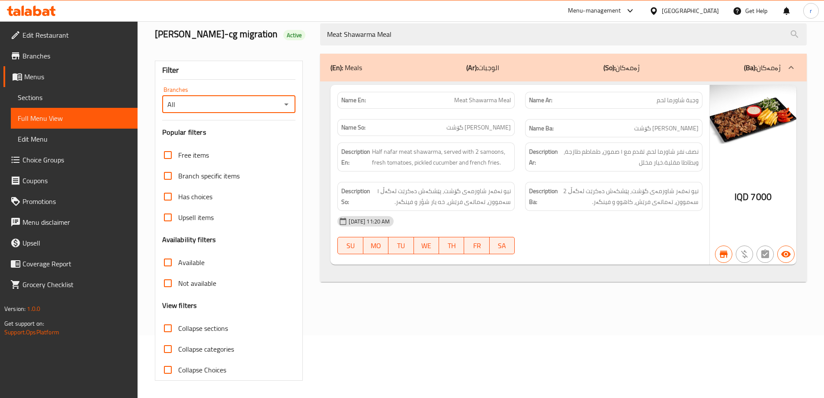
click at [289, 106] on icon "Open" at bounding box center [286, 104] width 10 height 10
click at [240, 139] on span "Lano Fast Food, Chwar Chra" at bounding box center [209, 141] width 82 height 10
type input "Lano Fast Food, Chwar Chra"
